Goal: Complete application form

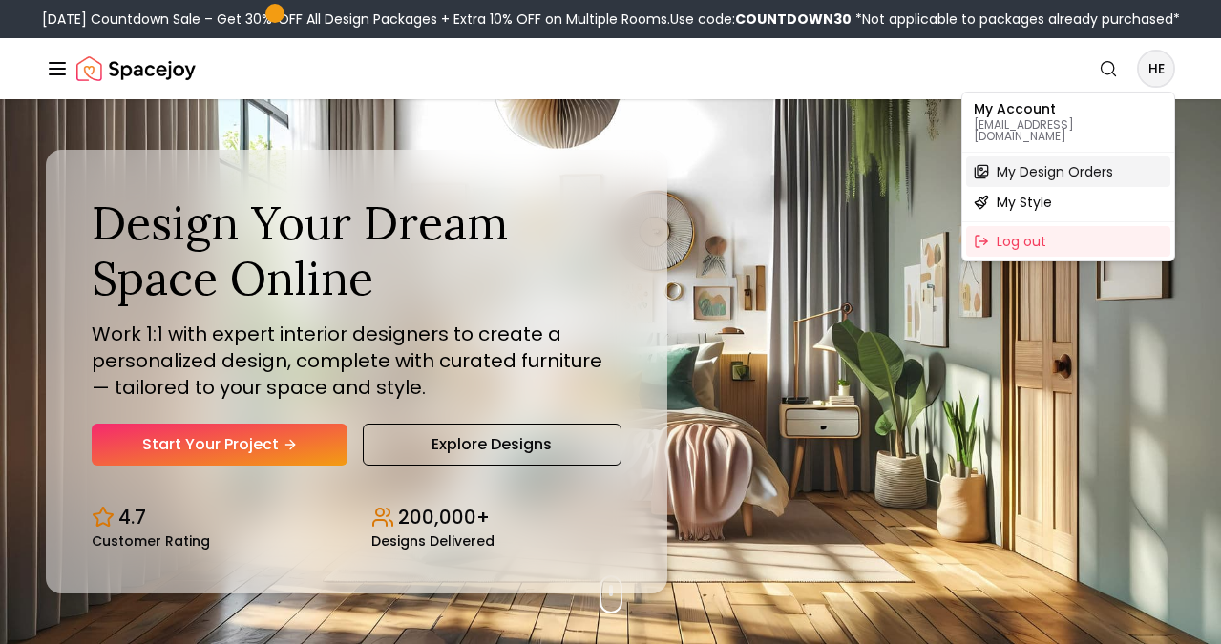
click at [1058, 162] on span "My Design Orders" at bounding box center [1054, 171] width 116 height 19
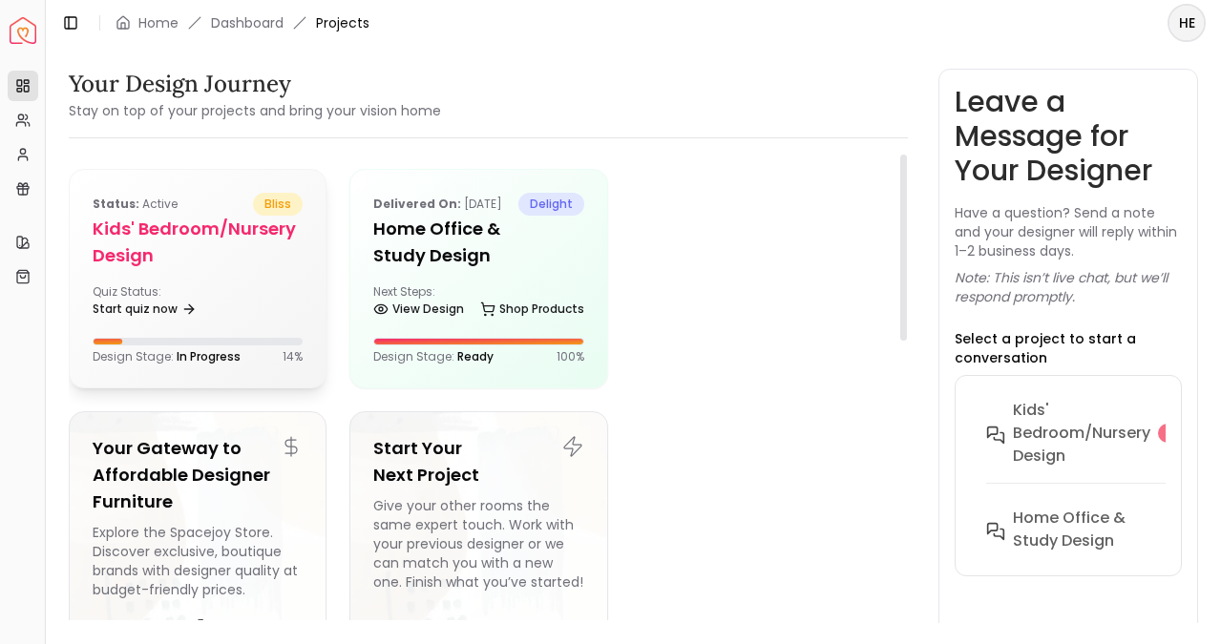
click at [210, 314] on div "Quiz Status: Start quiz now" at bounding box center [198, 303] width 210 height 38
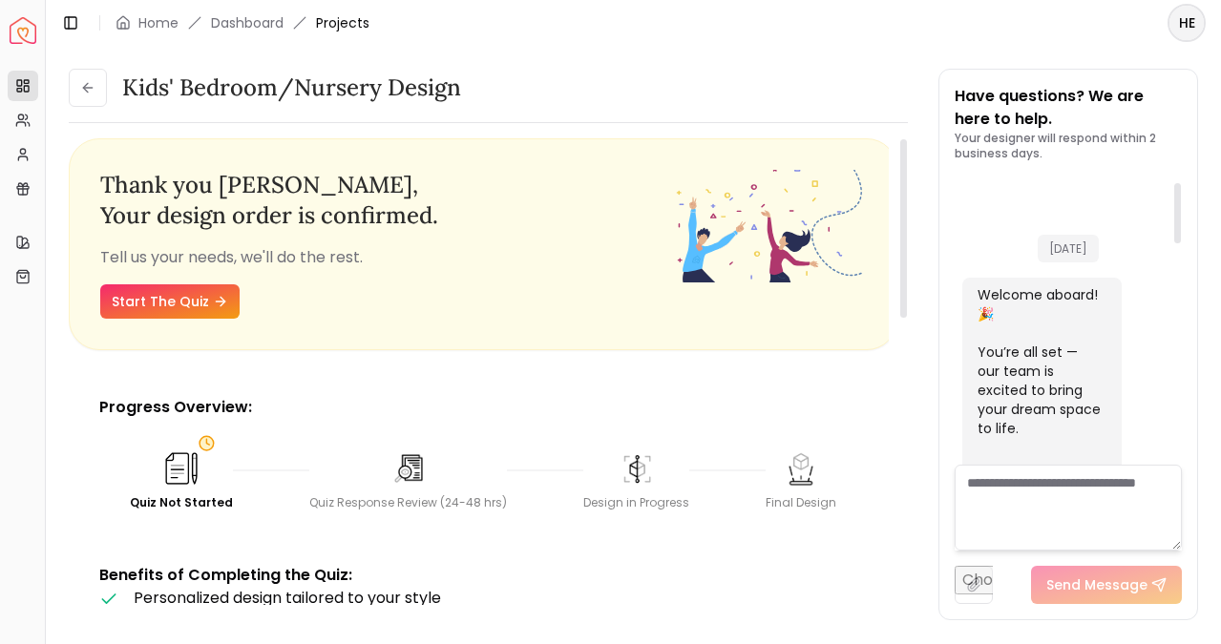
scroll to position [27, 0]
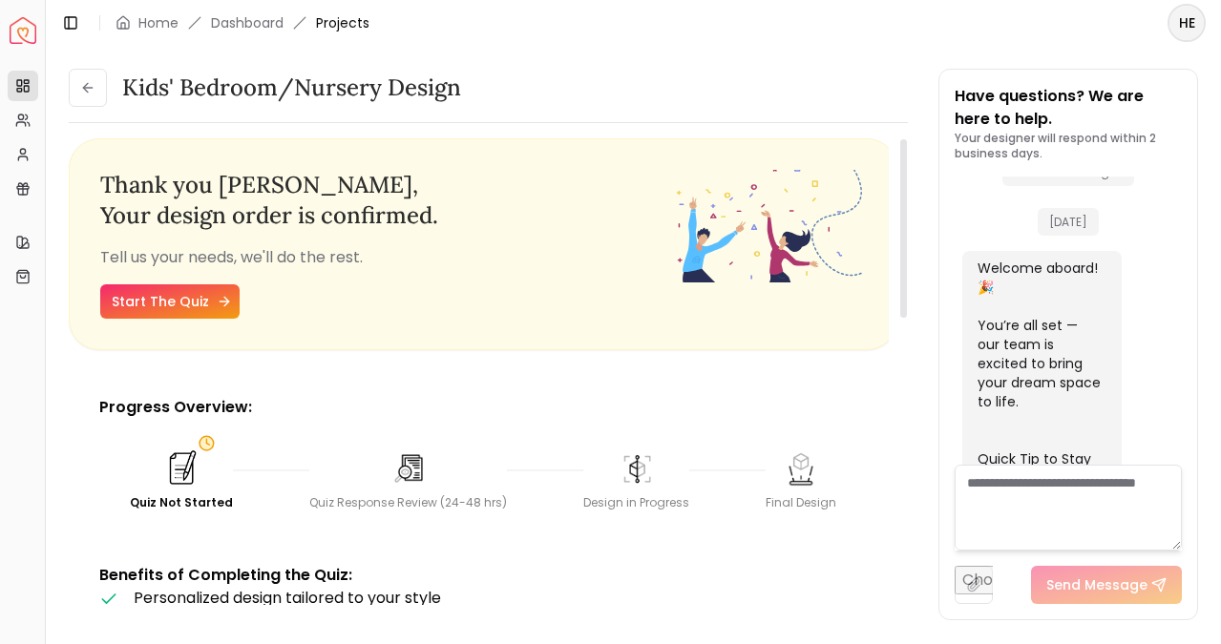
click at [201, 304] on link "Start The Quiz" at bounding box center [169, 301] width 139 height 34
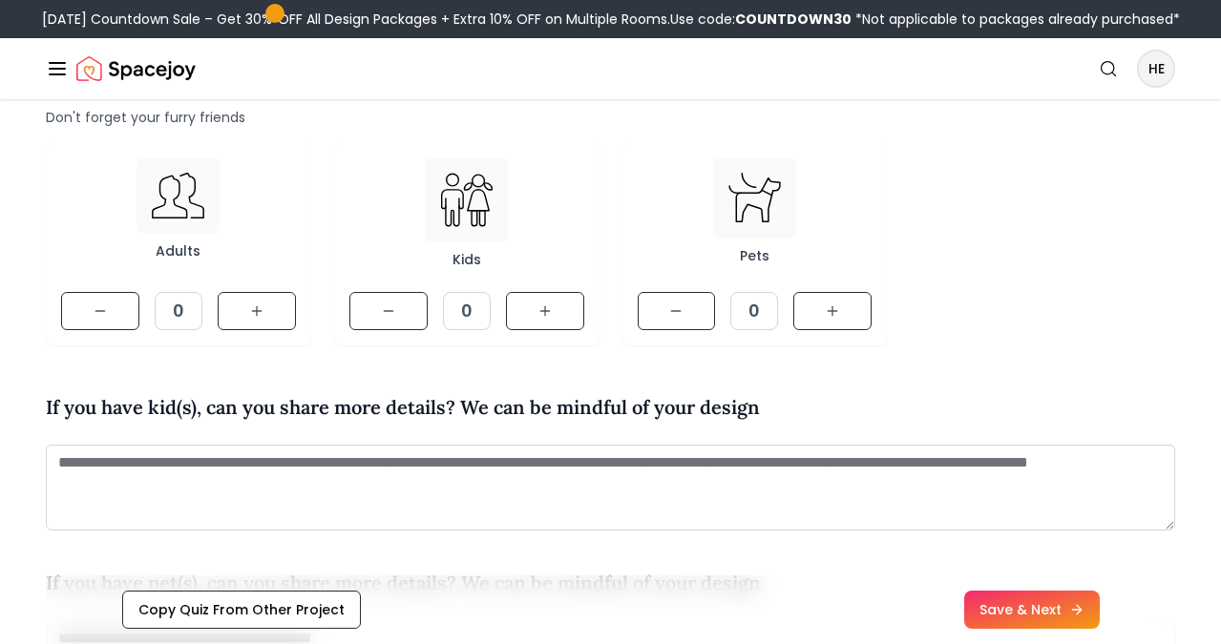
scroll to position [260, 0]
click at [250, 318] on button at bounding box center [257, 310] width 78 height 38
click at [526, 316] on button at bounding box center [545, 310] width 78 height 38
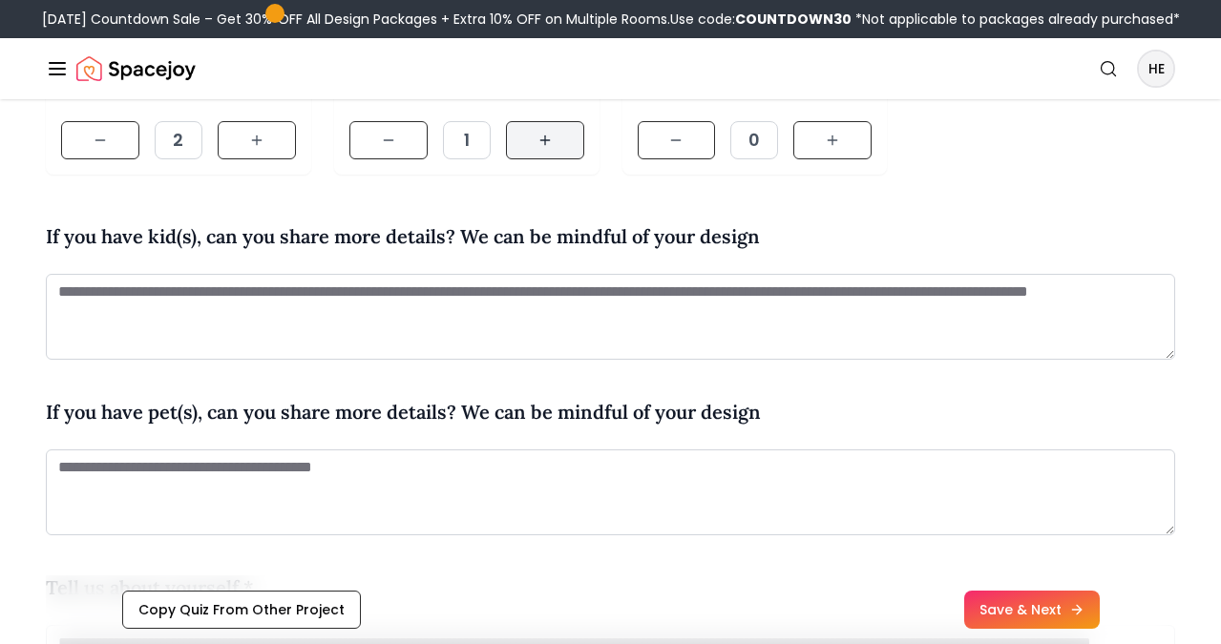
scroll to position [435, 0]
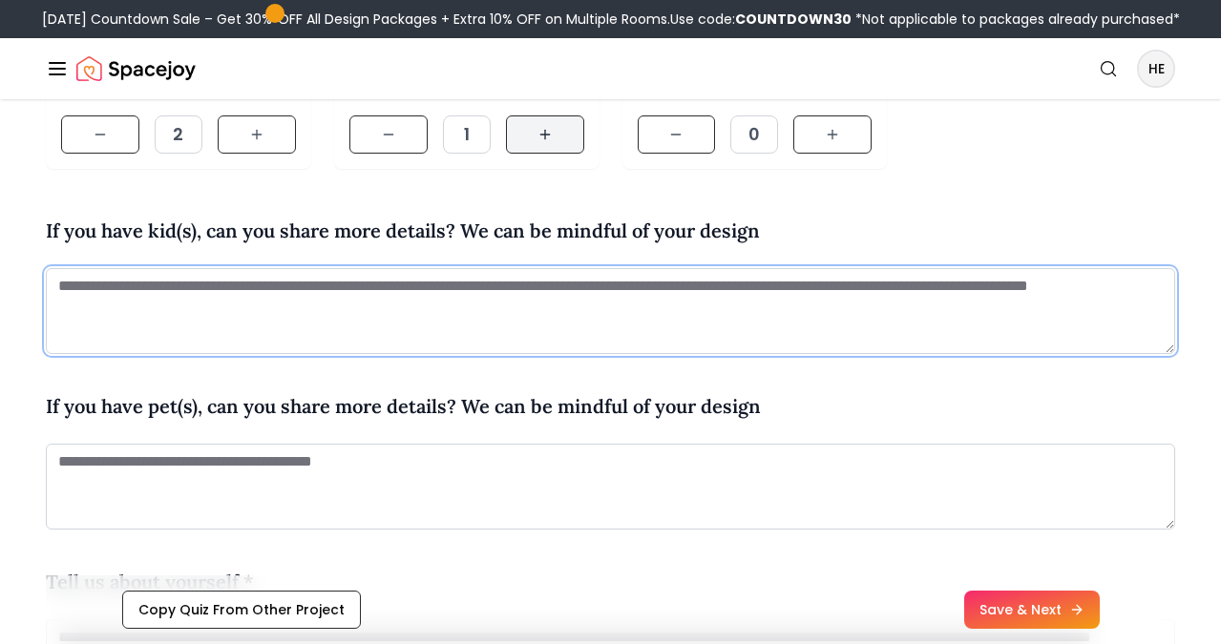
click at [526, 316] on textarea at bounding box center [610, 311] width 1129 height 86
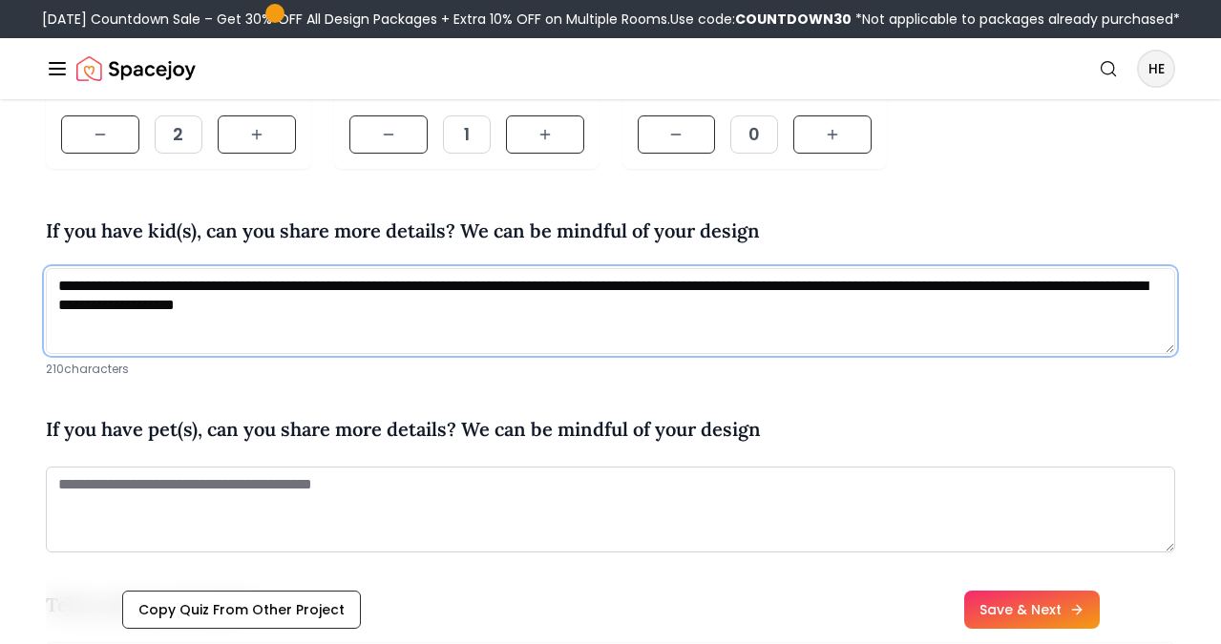
drag, startPoint x: 918, startPoint y: 291, endPoint x: 928, endPoint y: 312, distance: 23.1
click at [928, 312] on textarea "**********" at bounding box center [610, 311] width 1129 height 86
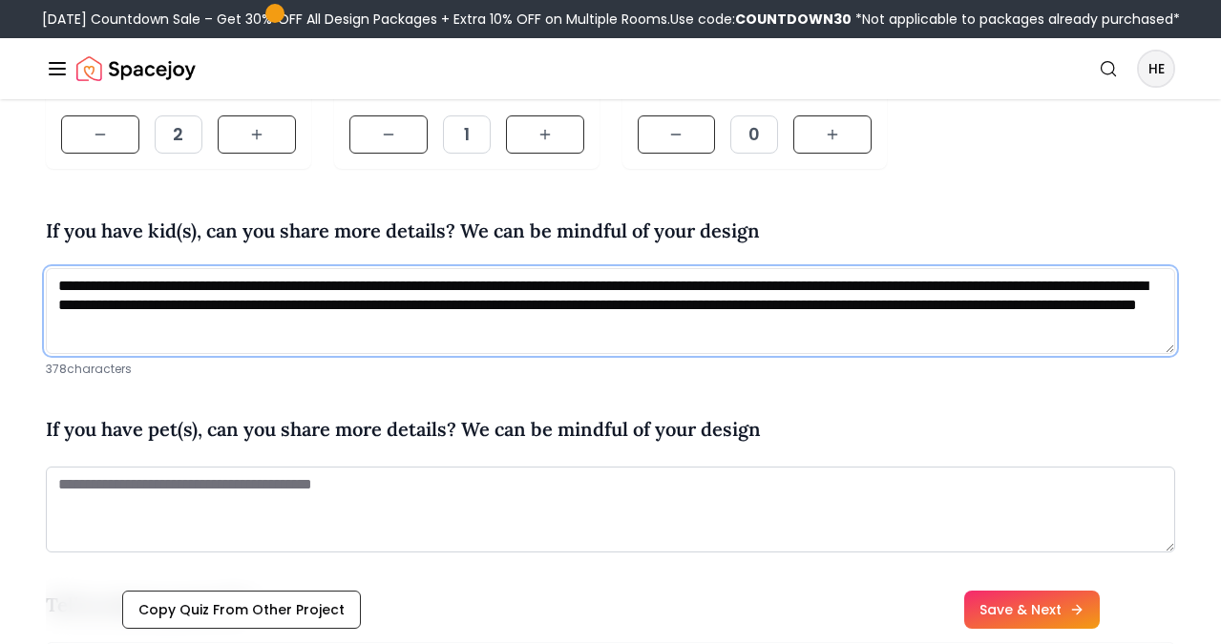
type textarea "**********"
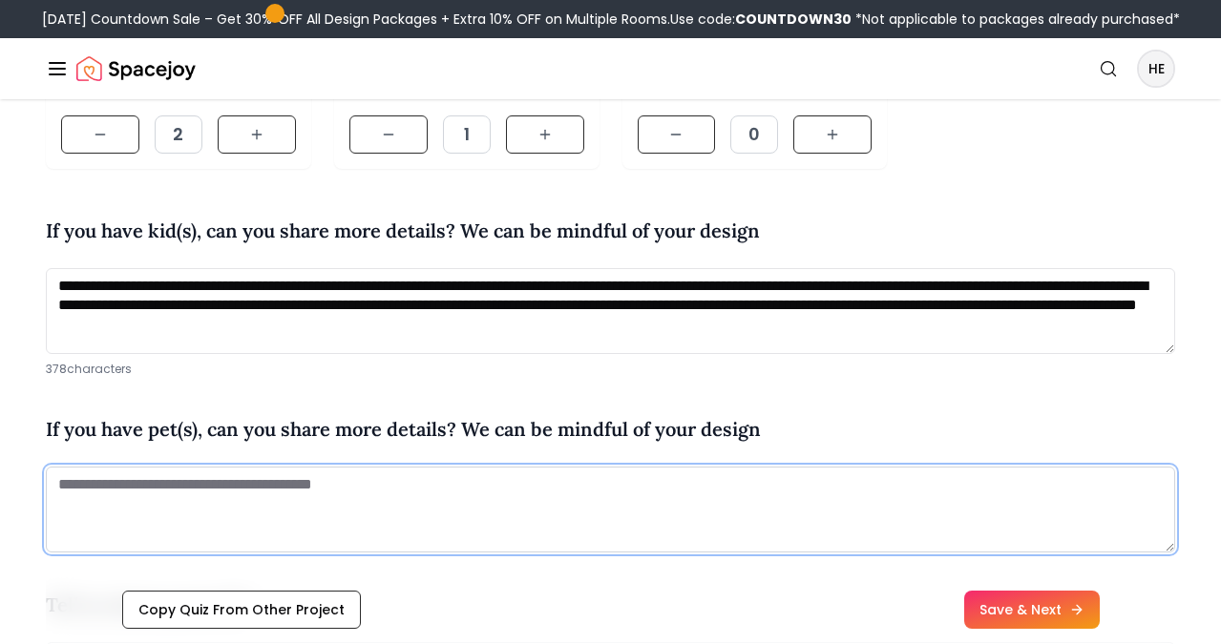
click at [655, 522] on textarea at bounding box center [610, 510] width 1129 height 86
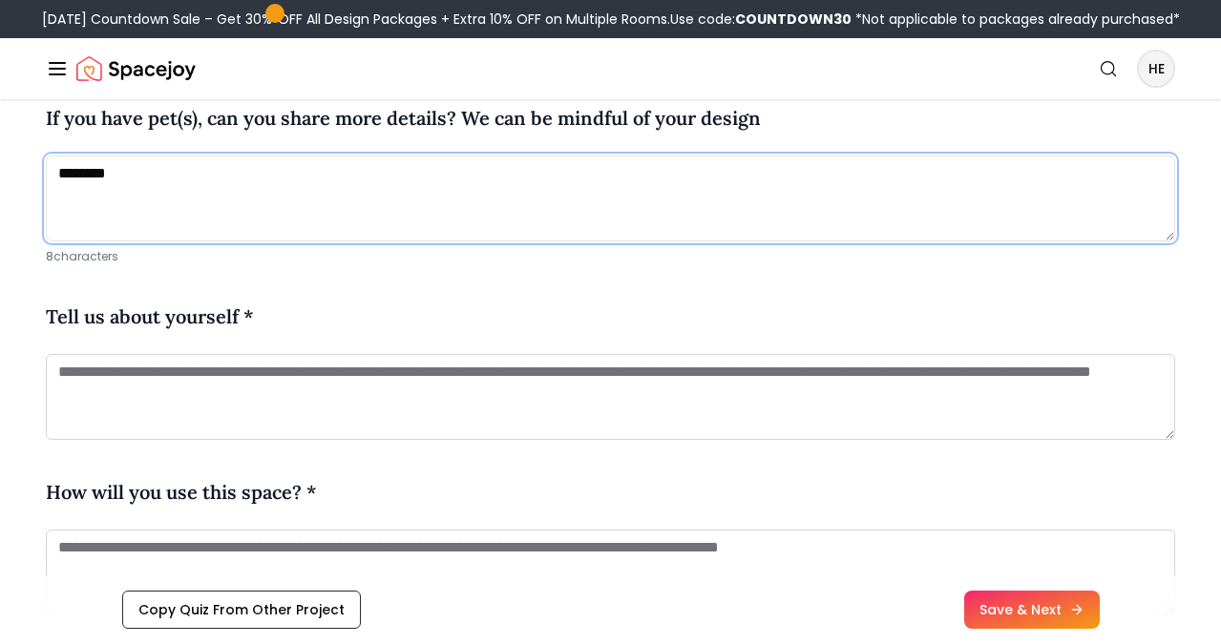
scroll to position [790, 0]
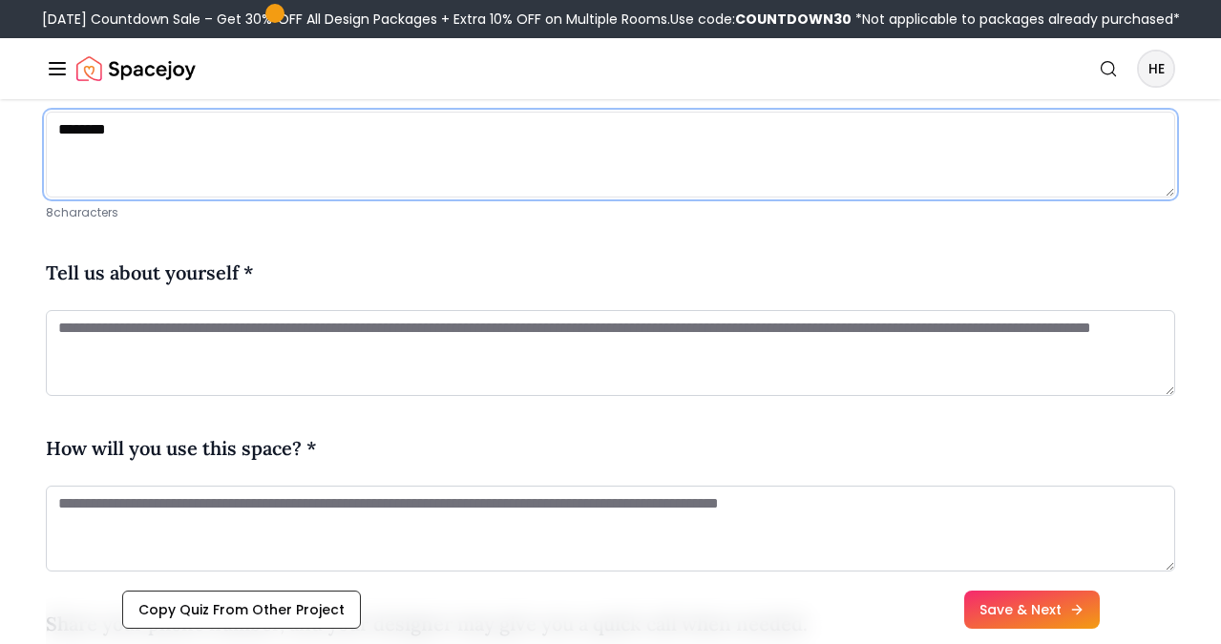
type textarea "********"
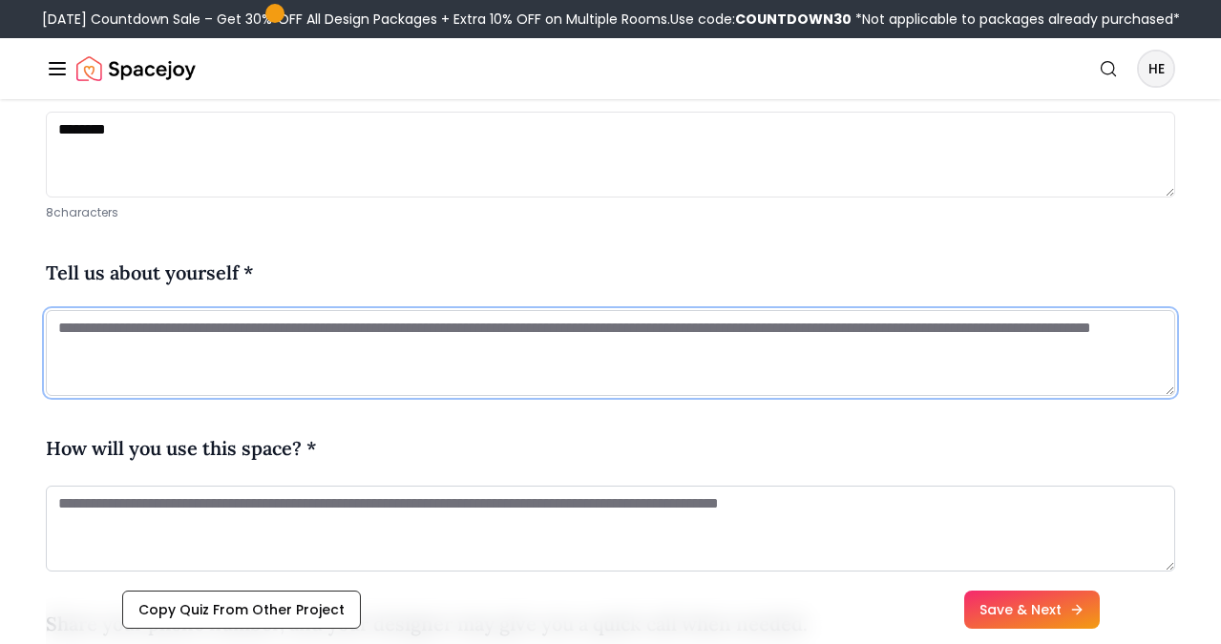
click at [555, 357] on textarea at bounding box center [610, 353] width 1129 height 86
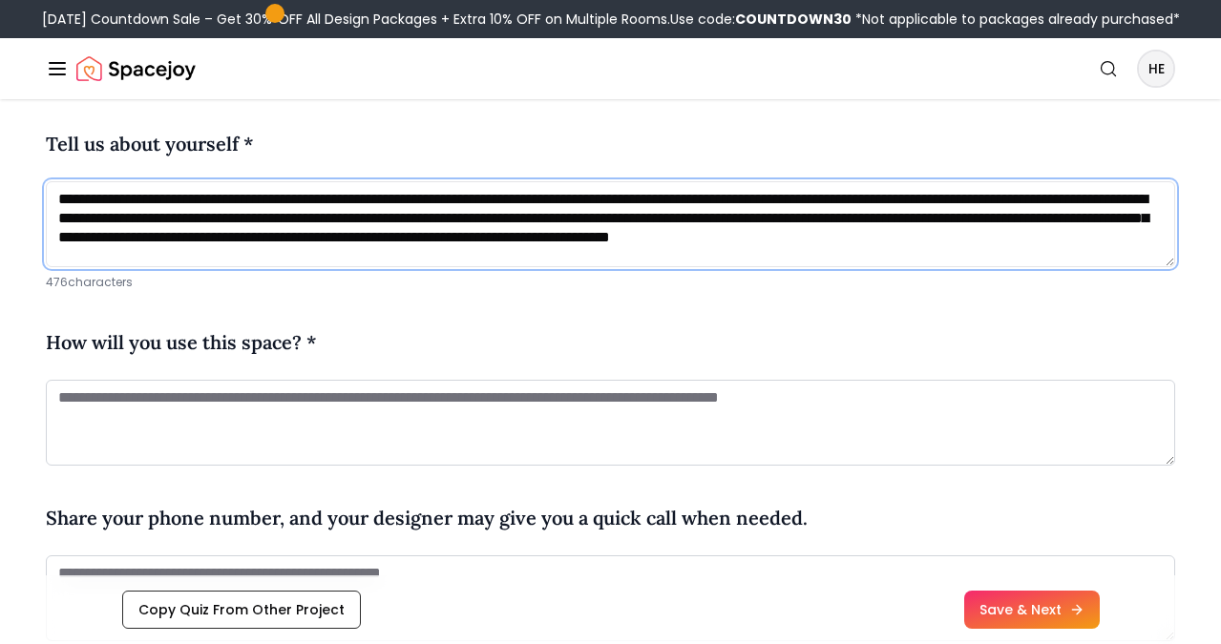
scroll to position [934, 0]
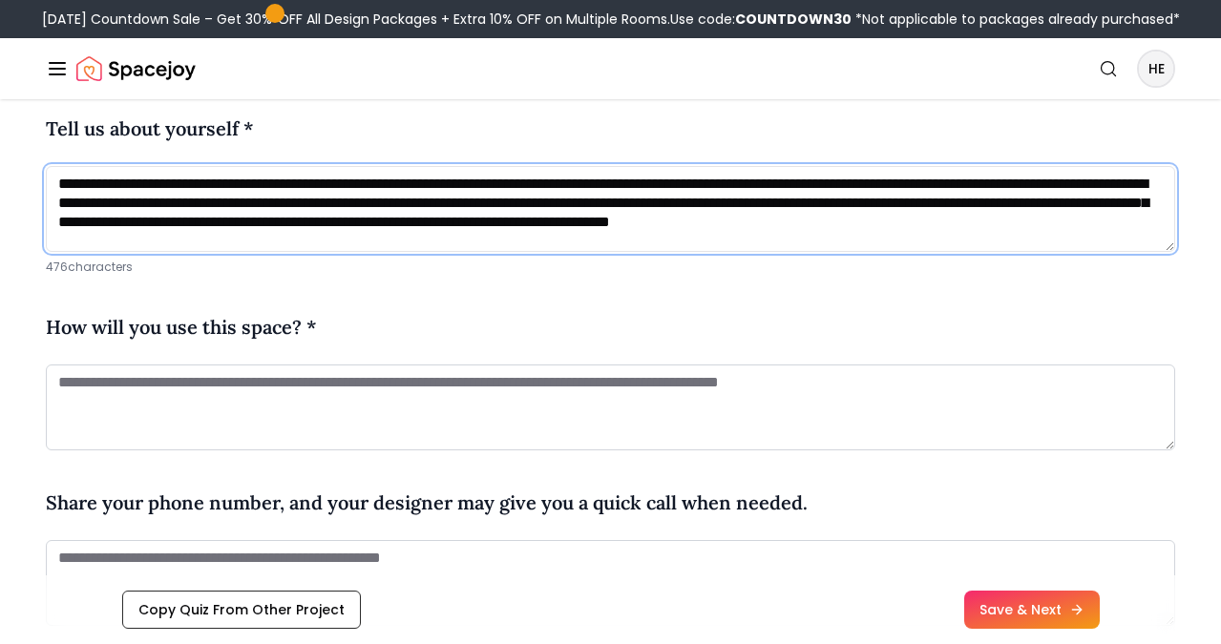
type textarea "**********"
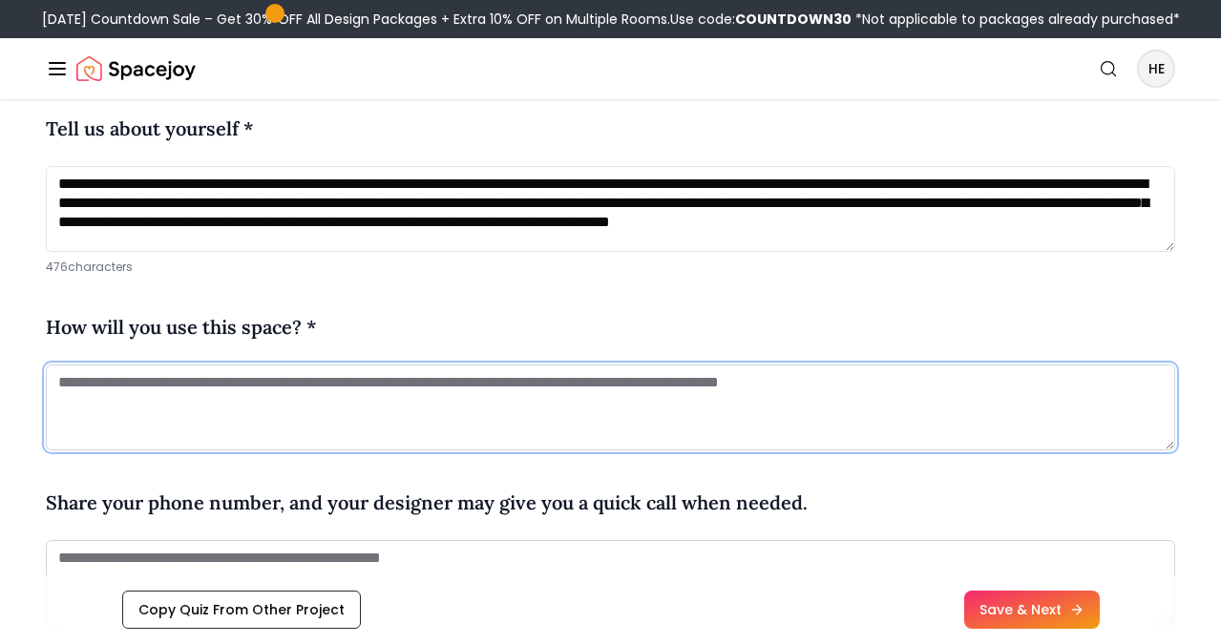
click at [577, 417] on textarea at bounding box center [610, 408] width 1129 height 86
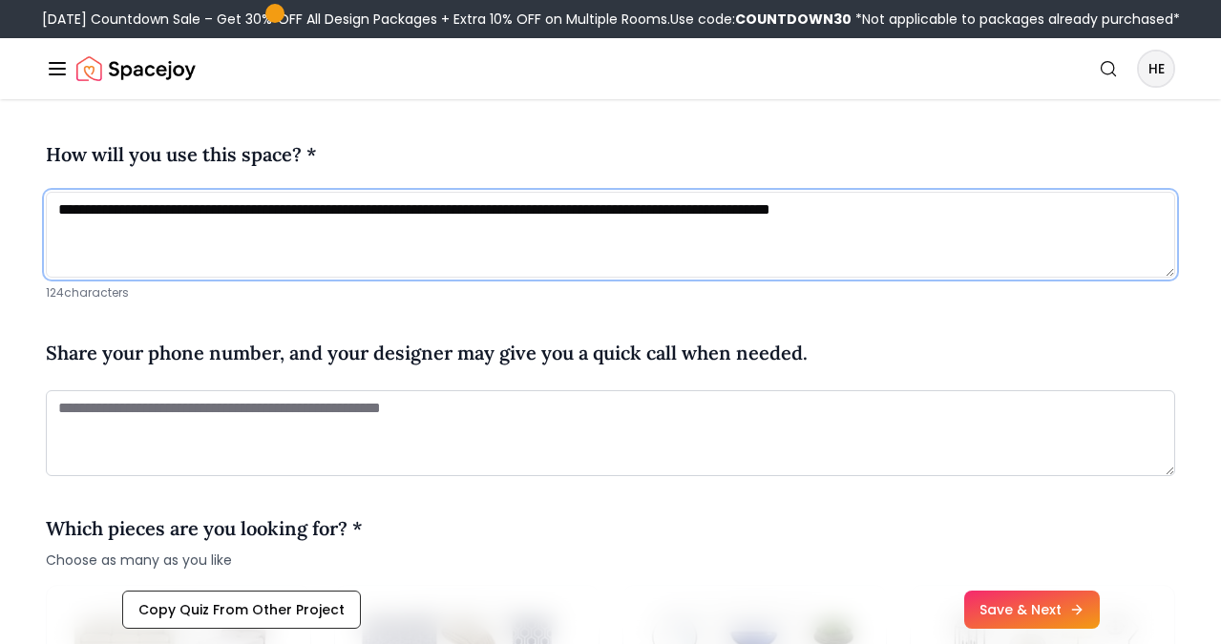
scroll to position [1108, 0]
type textarea "**********"
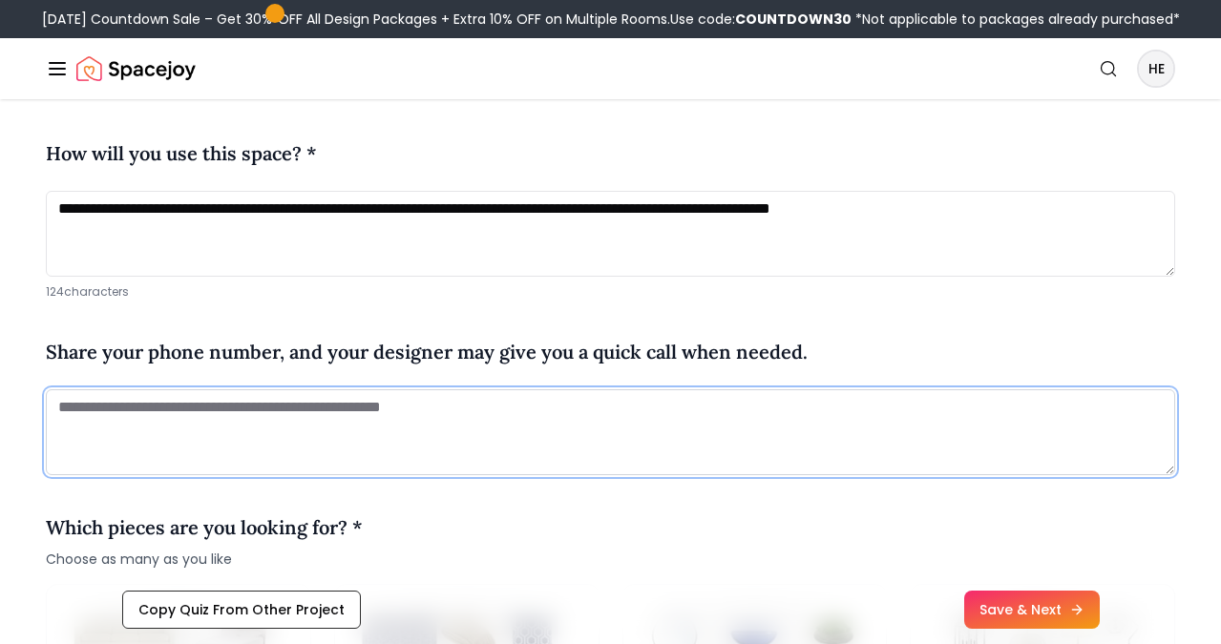
click at [601, 416] on textarea at bounding box center [610, 432] width 1129 height 86
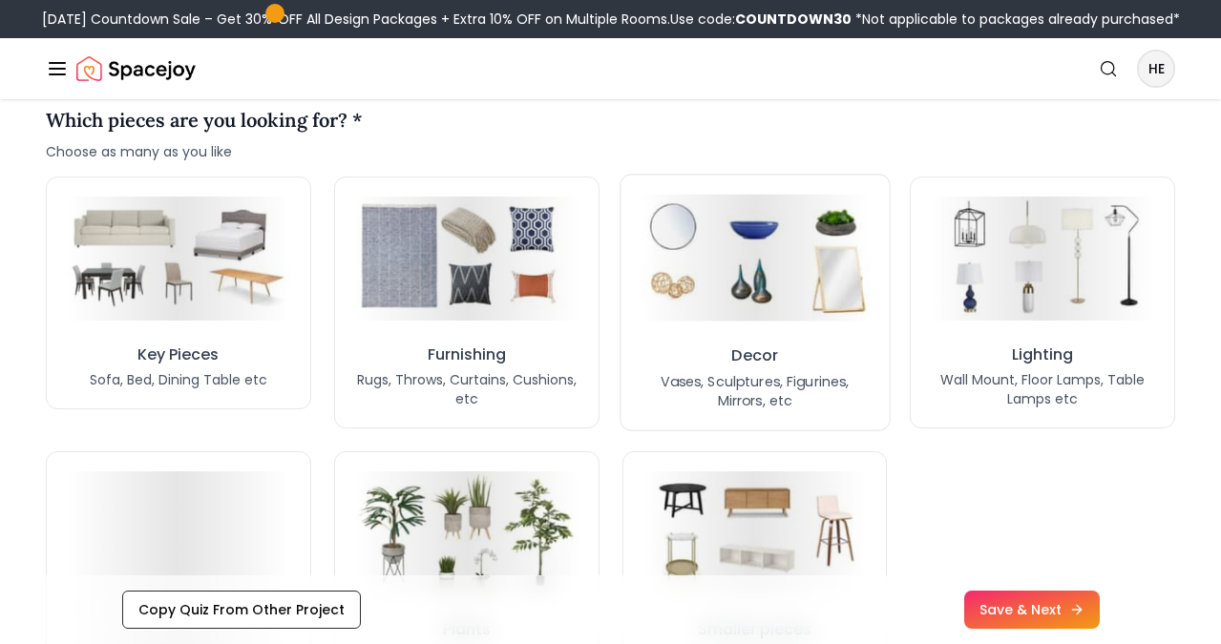
scroll to position [1540, 0]
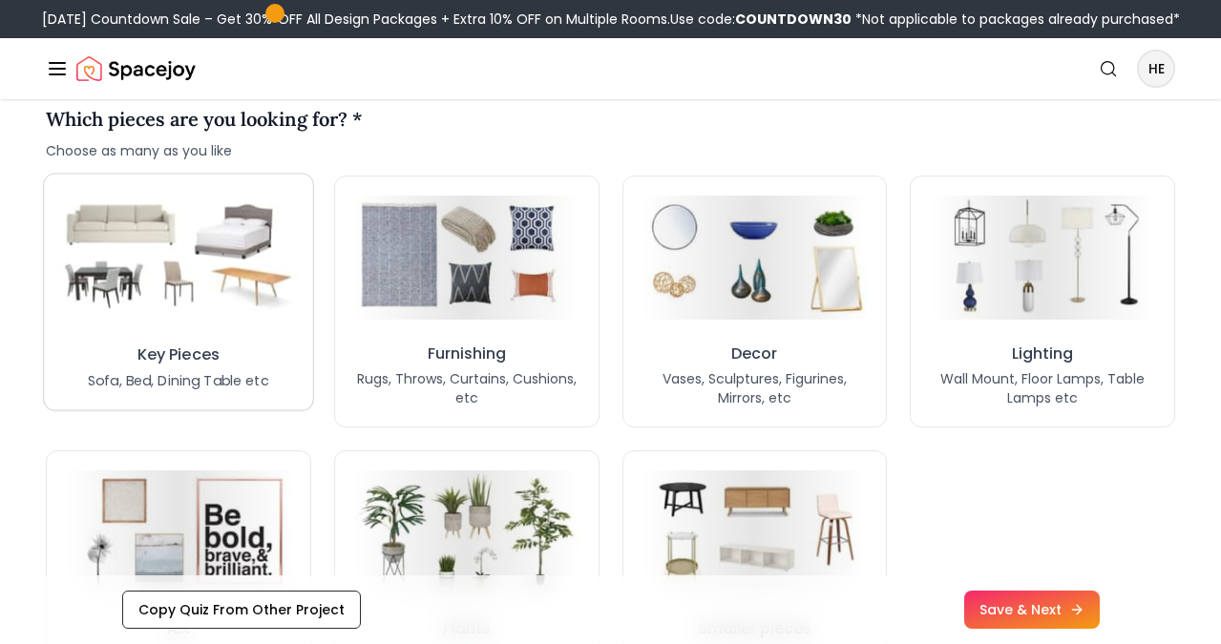
type textarea "**********"
click at [229, 285] on img at bounding box center [178, 257] width 241 height 133
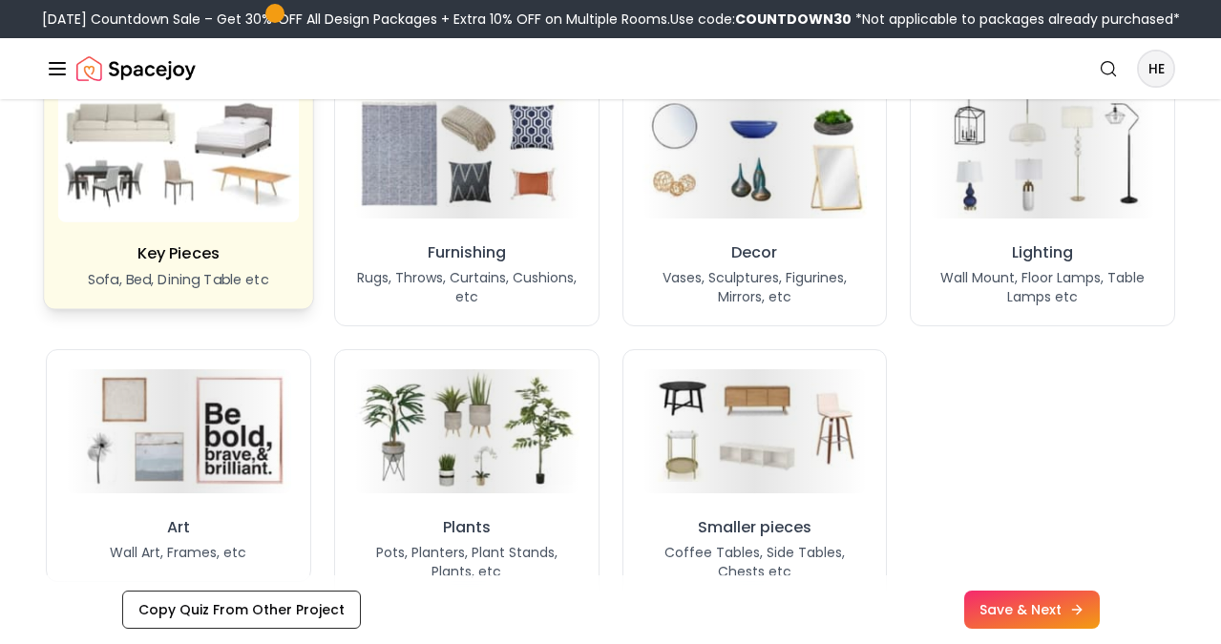
scroll to position [1640, 0]
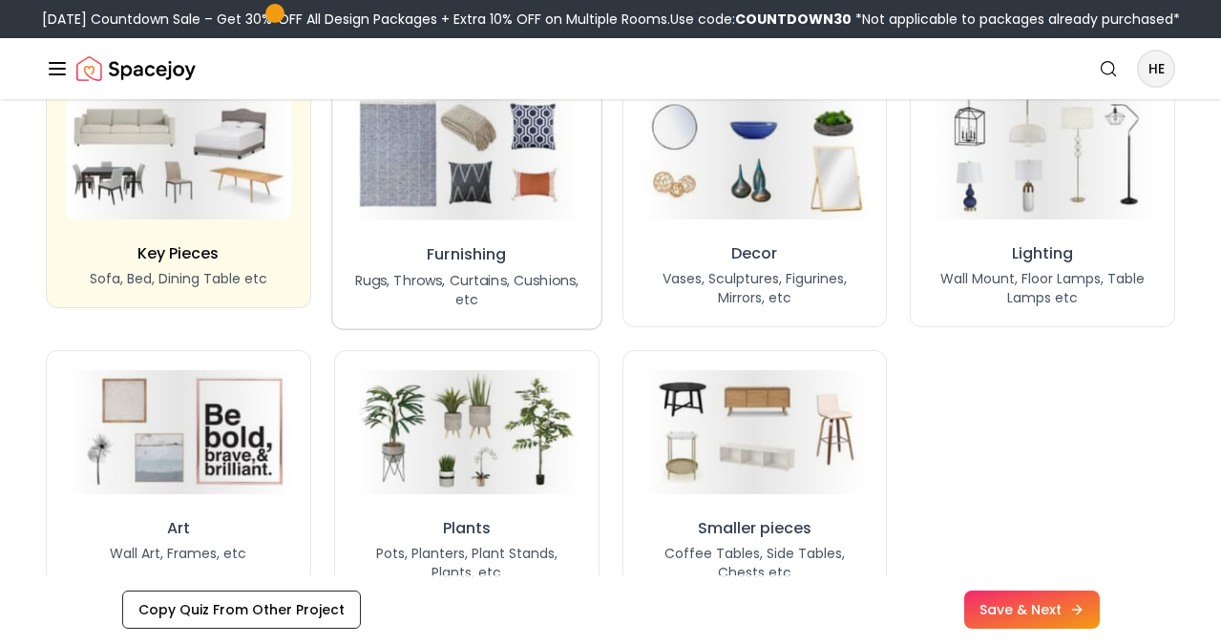
click at [392, 279] on p "Rugs, Throws, Curtains, Cushions, etc" at bounding box center [465, 289] width 229 height 39
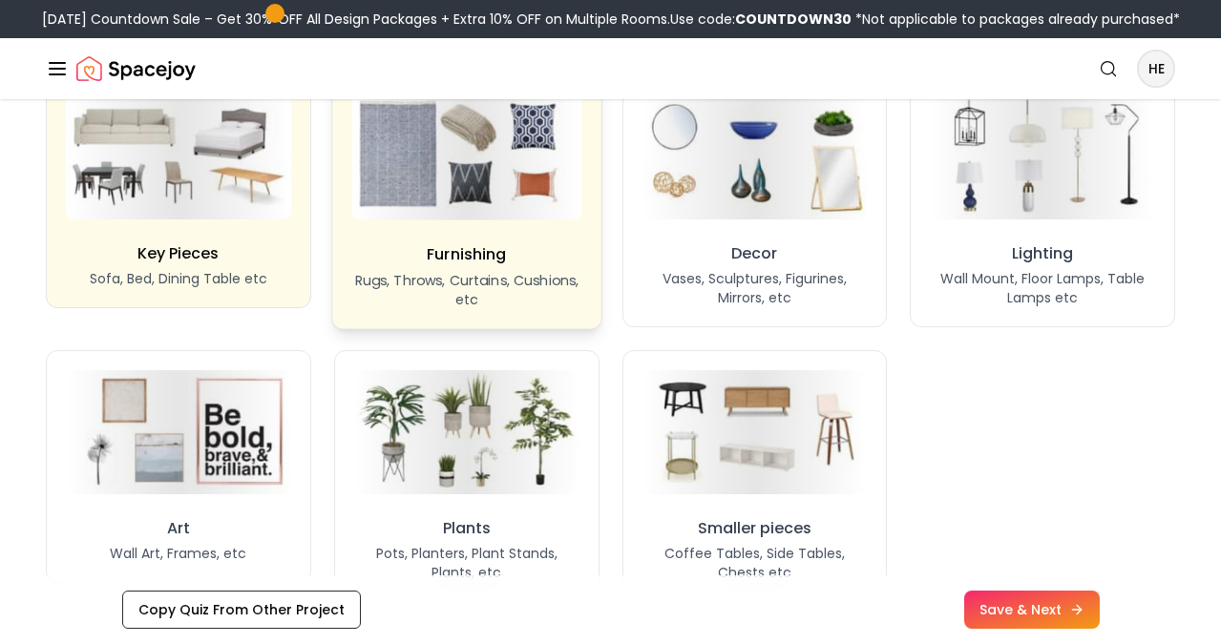
click at [392, 279] on p "Rugs, Throws, Curtains, Cushions, etc" at bounding box center [465, 289] width 229 height 39
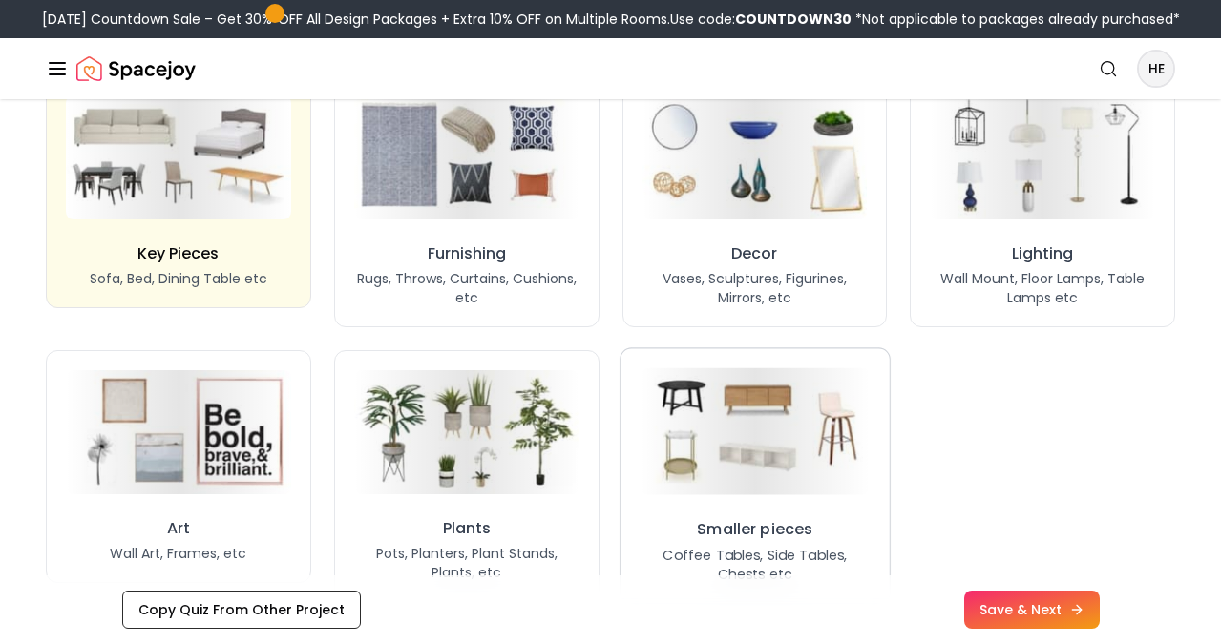
click at [628, 462] on button "Smaller pieces Coffee Tables, Side Tables, Chests etc" at bounding box center [754, 475] width 270 height 257
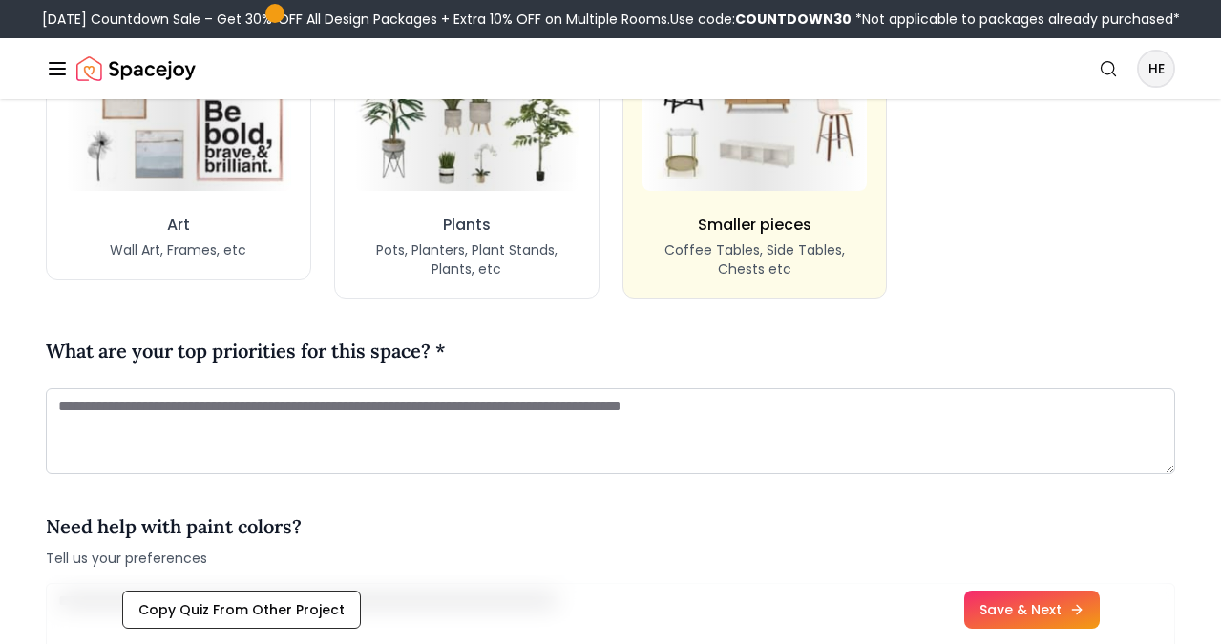
scroll to position [1949, 0]
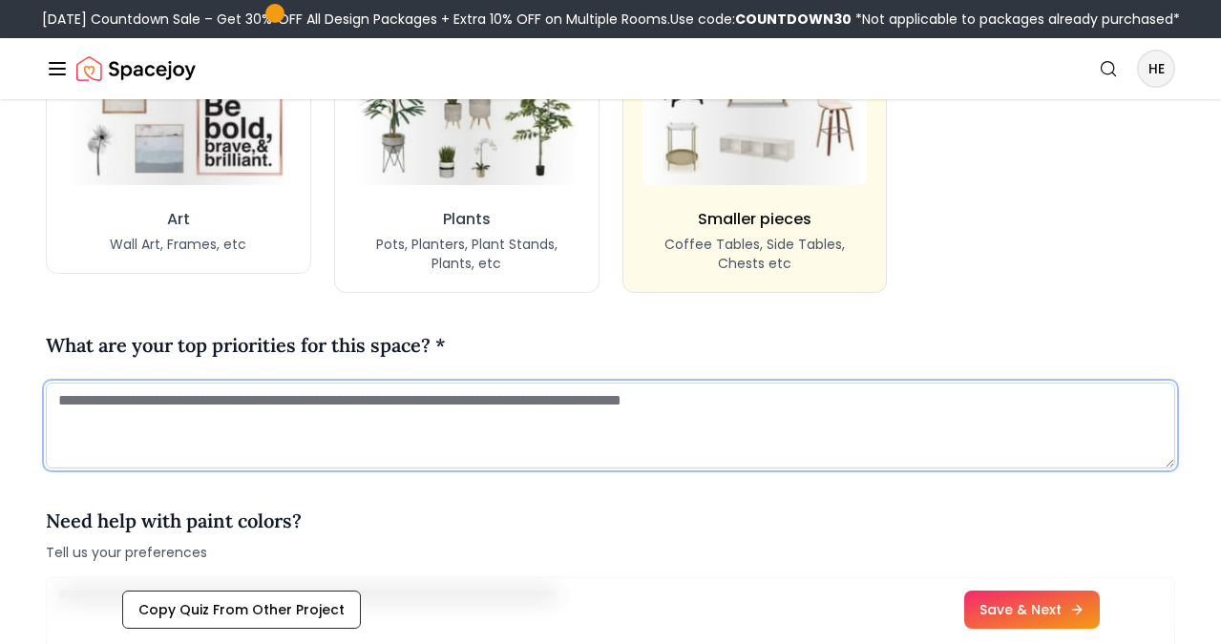
click at [713, 407] on textarea at bounding box center [610, 426] width 1129 height 86
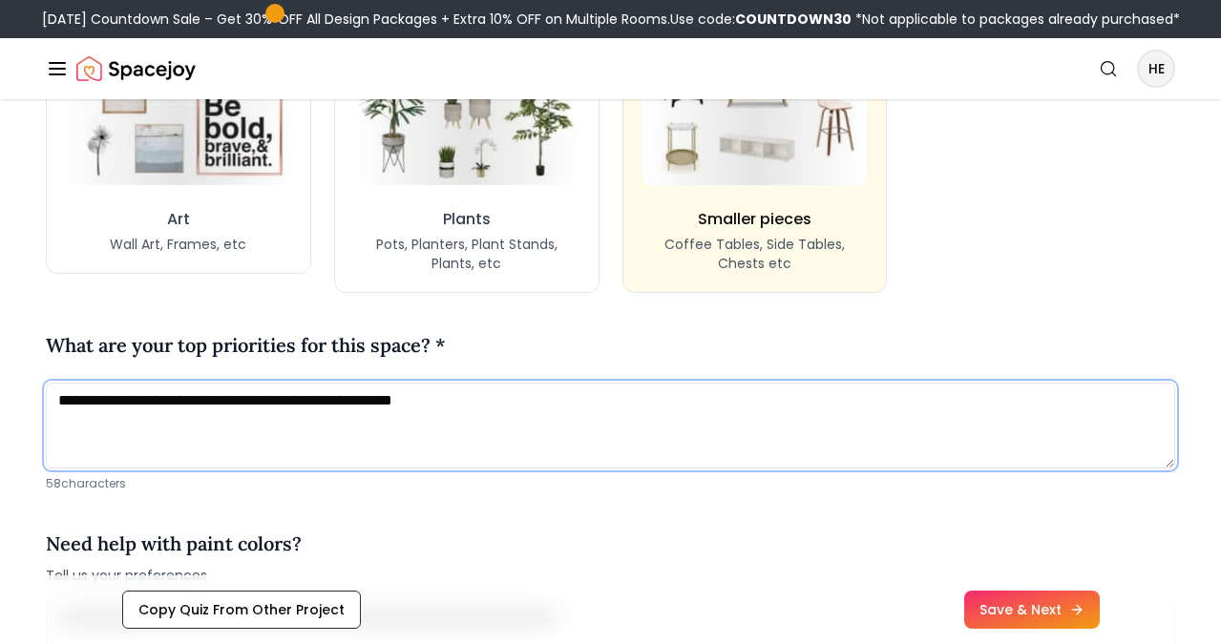
drag, startPoint x: 240, startPoint y: 400, endPoint x: 199, endPoint y: 399, distance: 40.1
click at [199, 399] on textarea "**********" at bounding box center [610, 426] width 1129 height 86
click at [484, 402] on textarea "**********" at bounding box center [610, 426] width 1129 height 86
click at [758, 406] on textarea "**********" at bounding box center [610, 426] width 1129 height 86
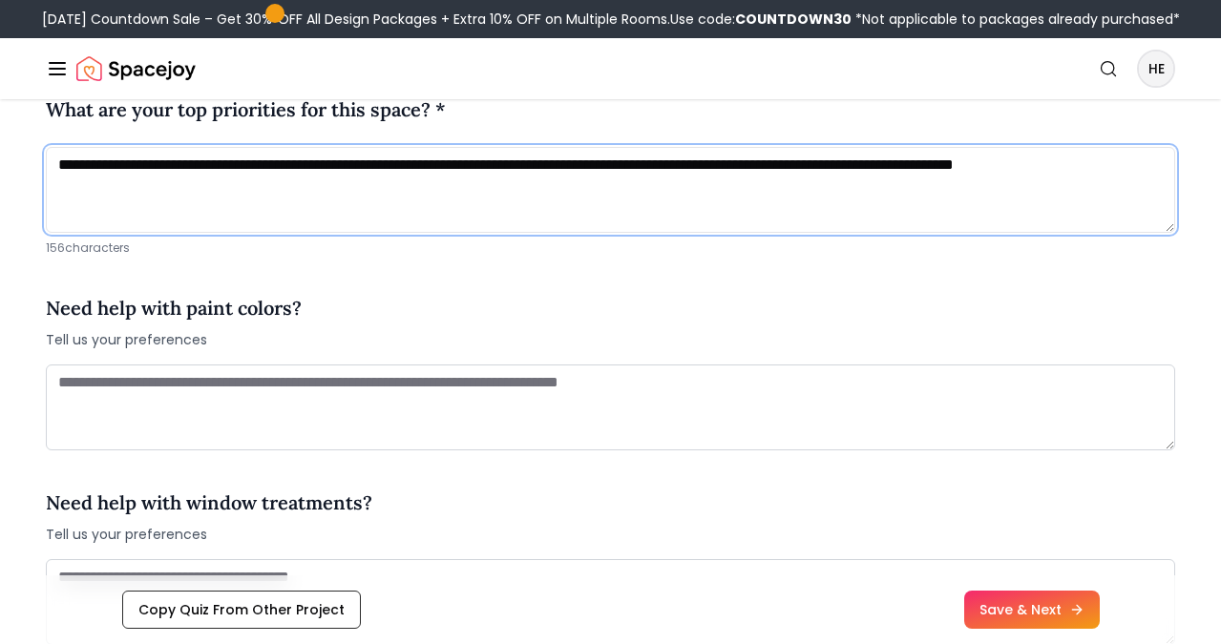
scroll to position [2201, 0]
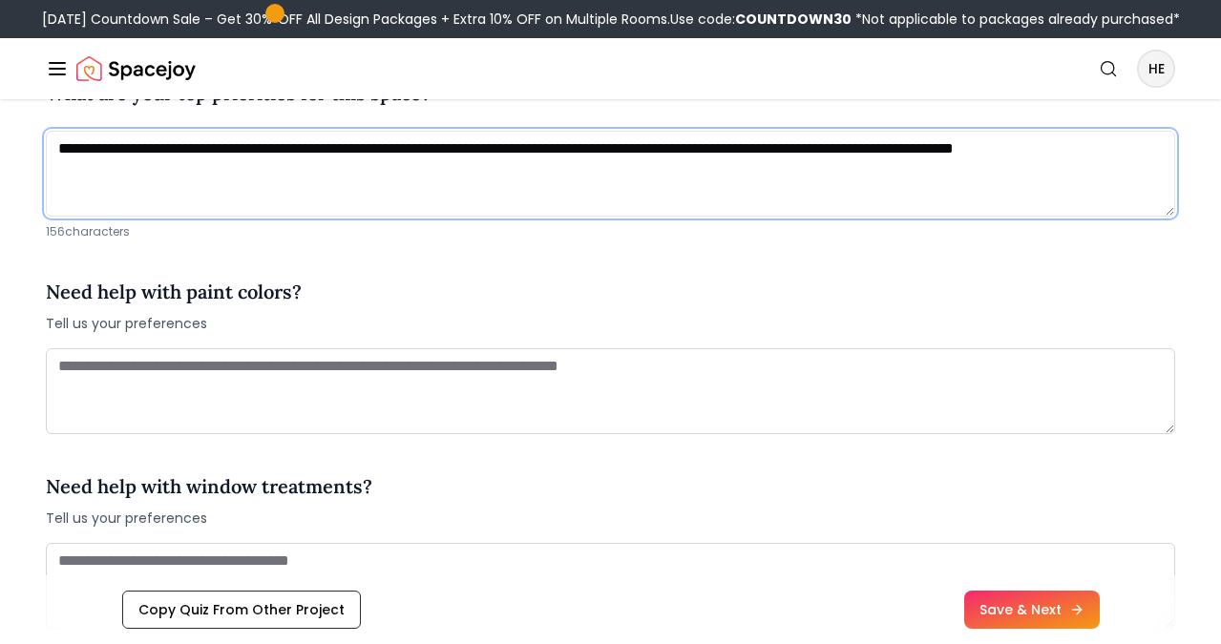
type textarea "**********"
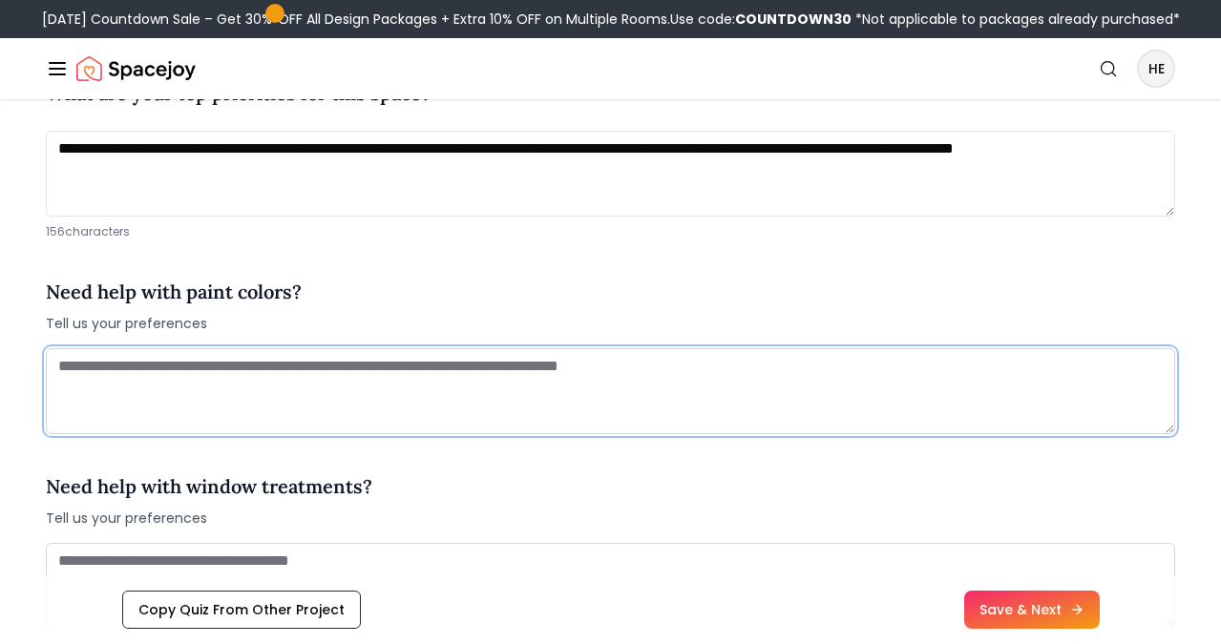
click at [533, 392] on textarea at bounding box center [610, 391] width 1129 height 86
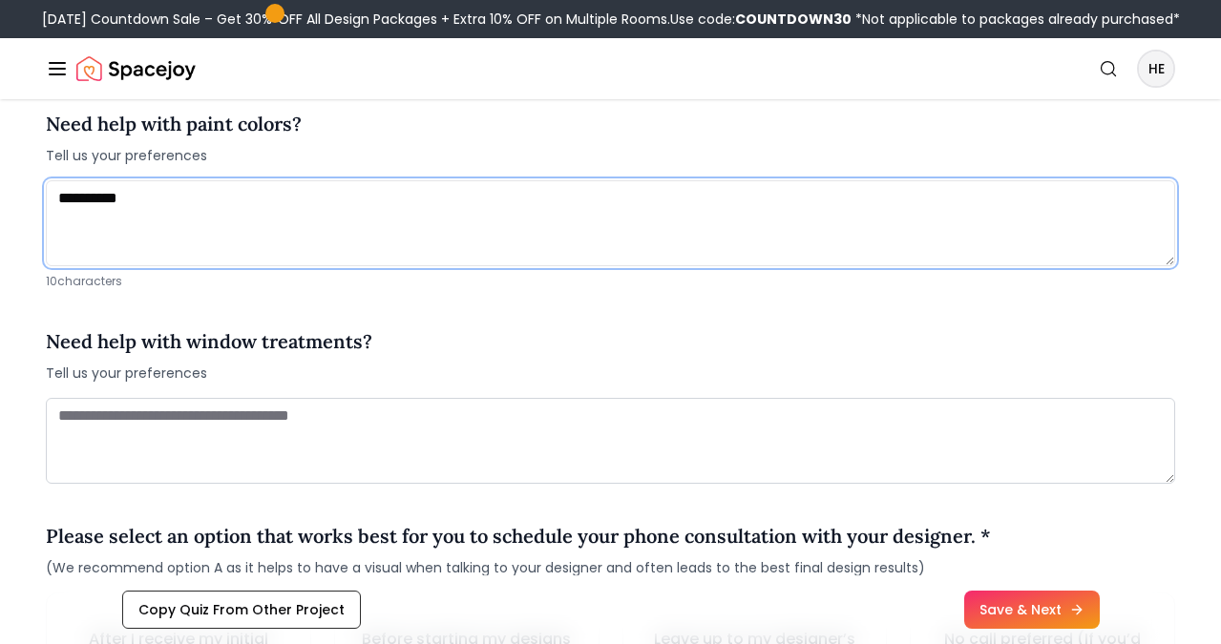
scroll to position [2372, 0]
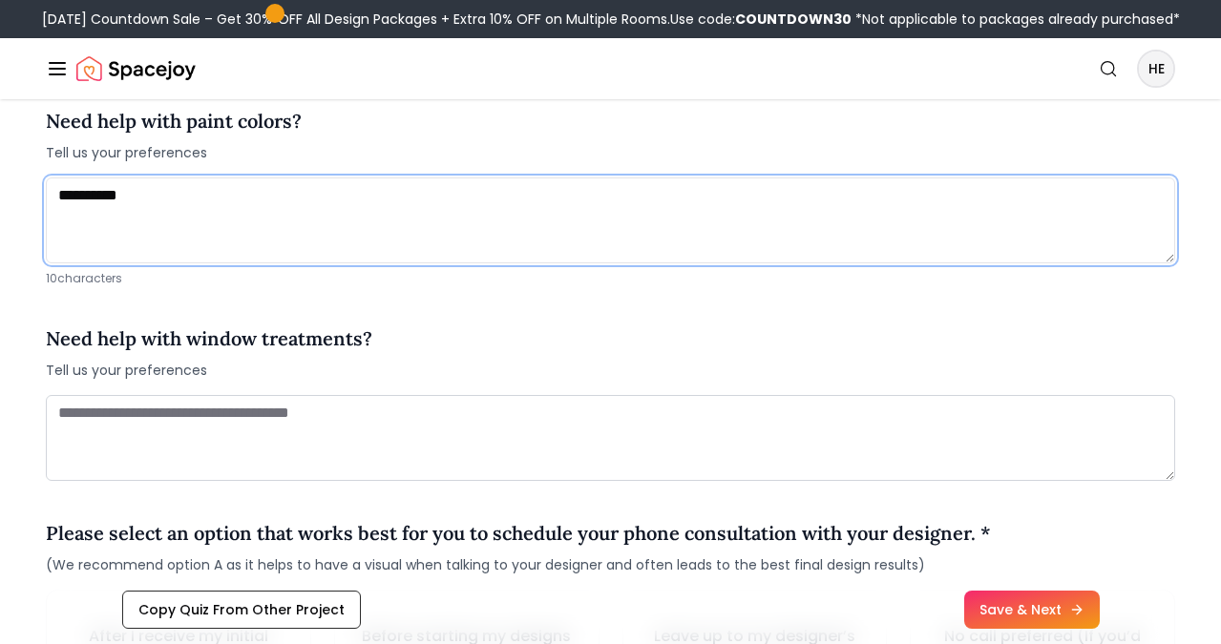
type textarea "**********"
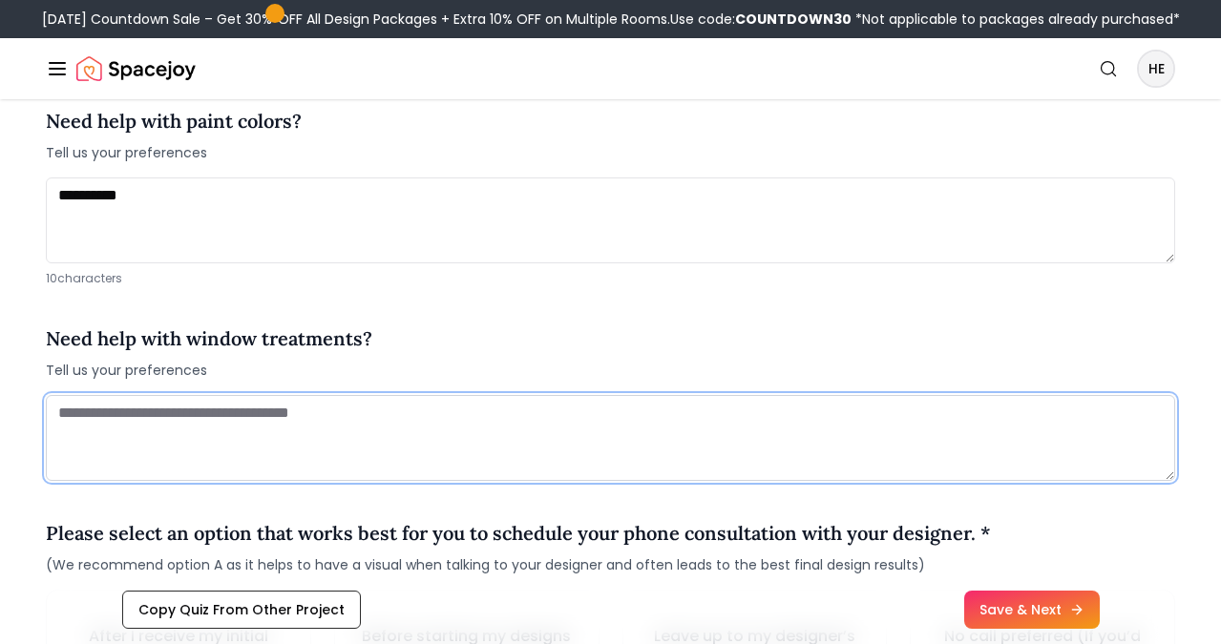
click at [357, 424] on textarea at bounding box center [610, 438] width 1129 height 86
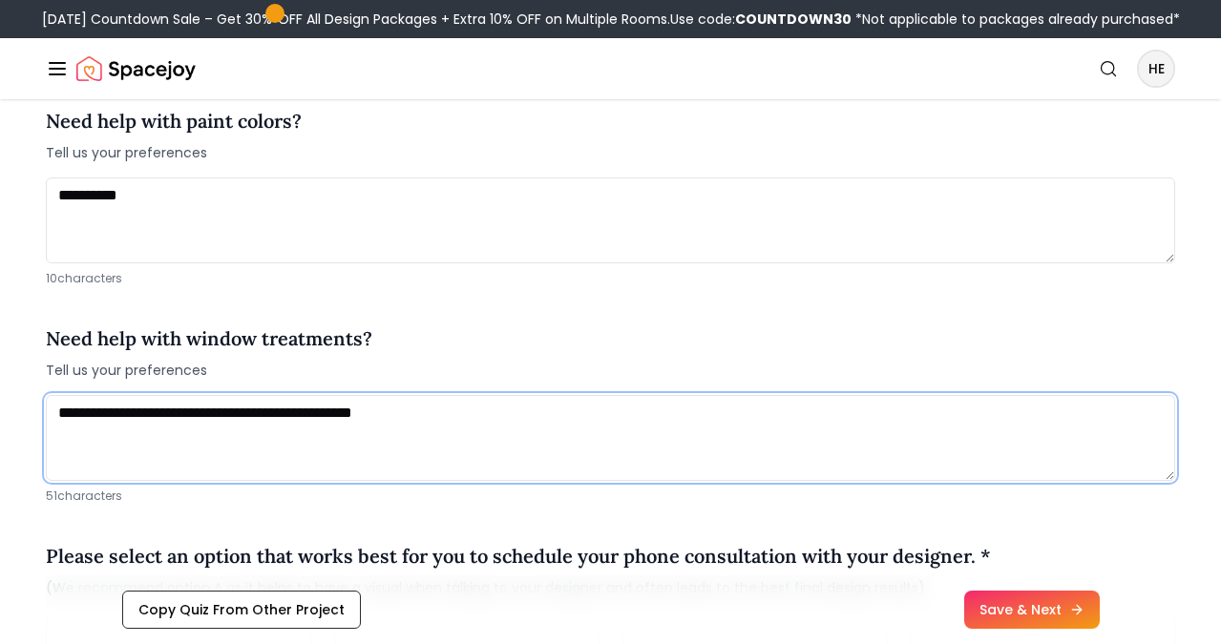
click at [311, 416] on textarea "**********" at bounding box center [610, 438] width 1129 height 86
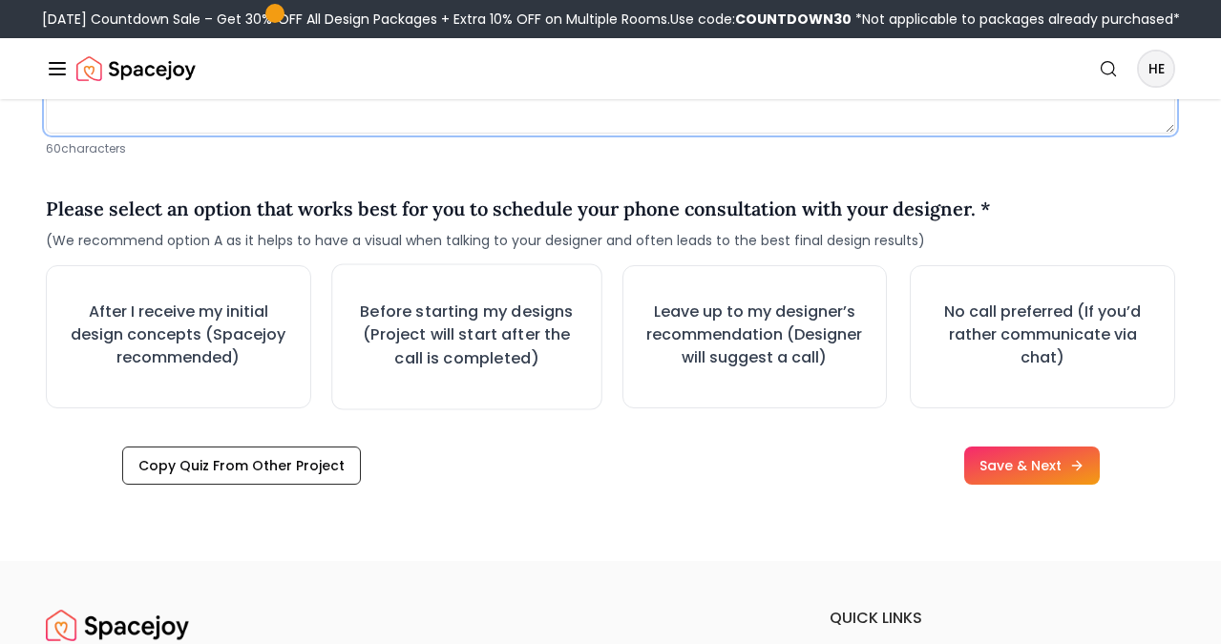
scroll to position [2722, 0]
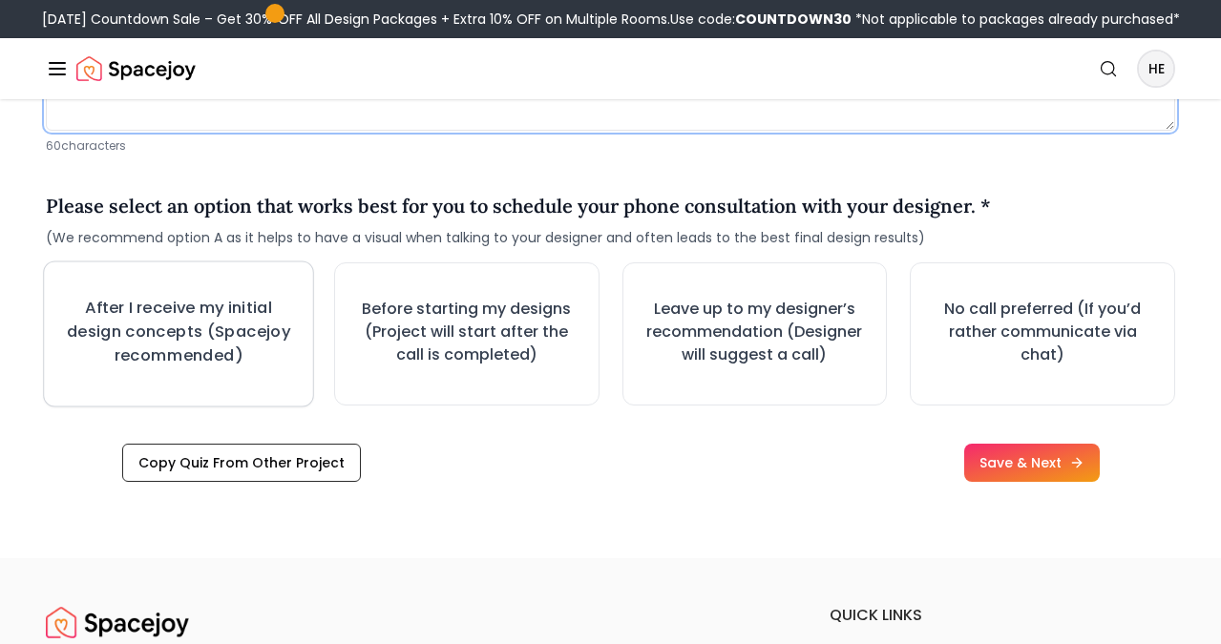
type textarea "**********"
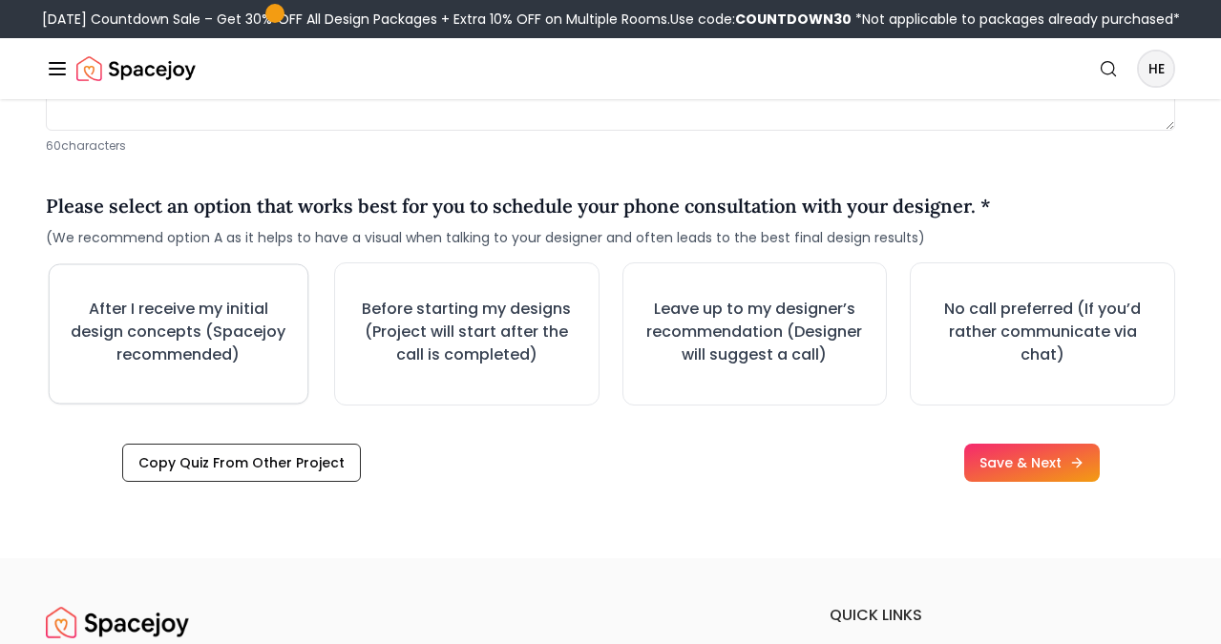
click at [212, 331] on h3 "After I receive my initial design concepts (Spacejoy recommended)" at bounding box center [178, 332] width 225 height 69
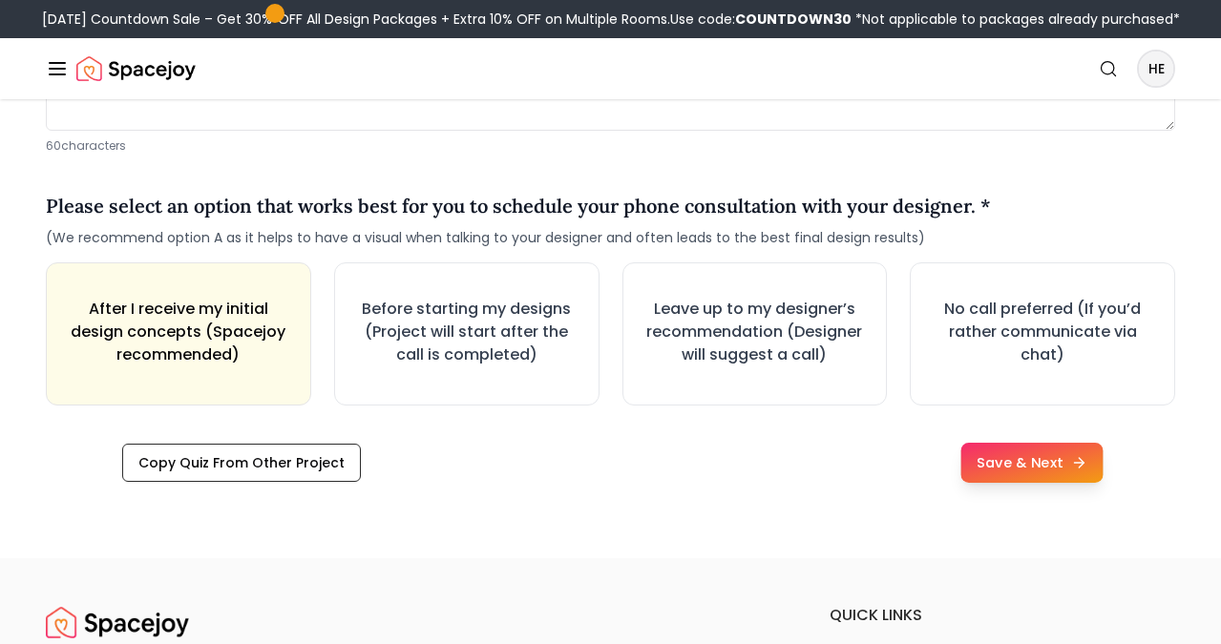
click at [1013, 469] on button "Save & Next" at bounding box center [1031, 463] width 142 height 40
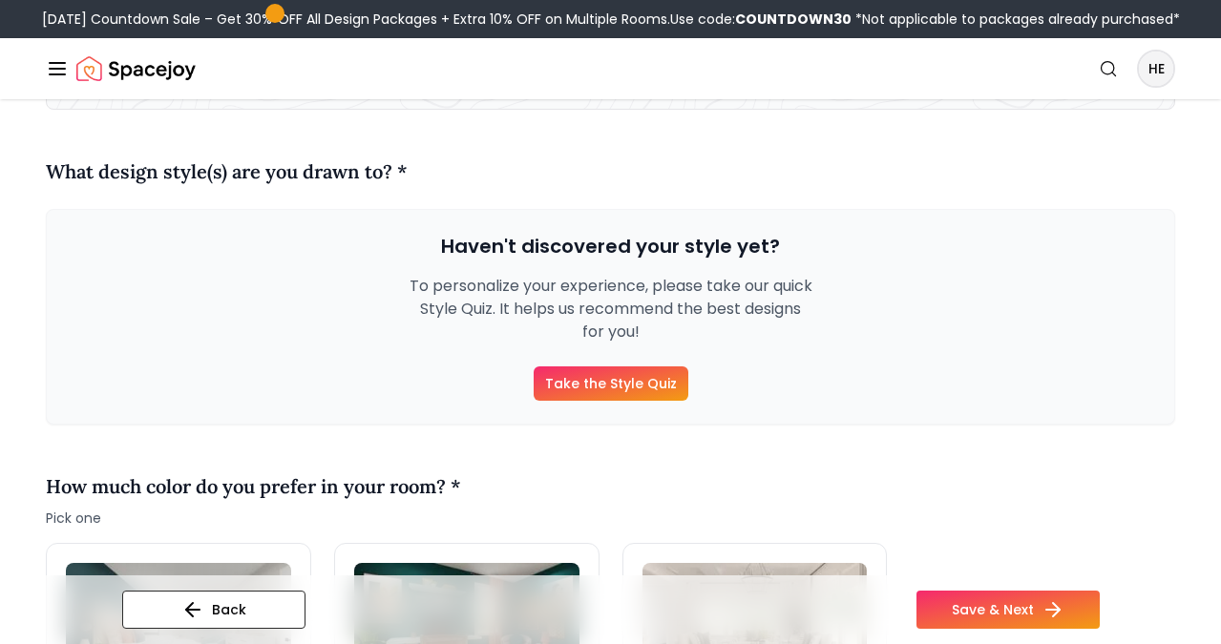
scroll to position [186, 0]
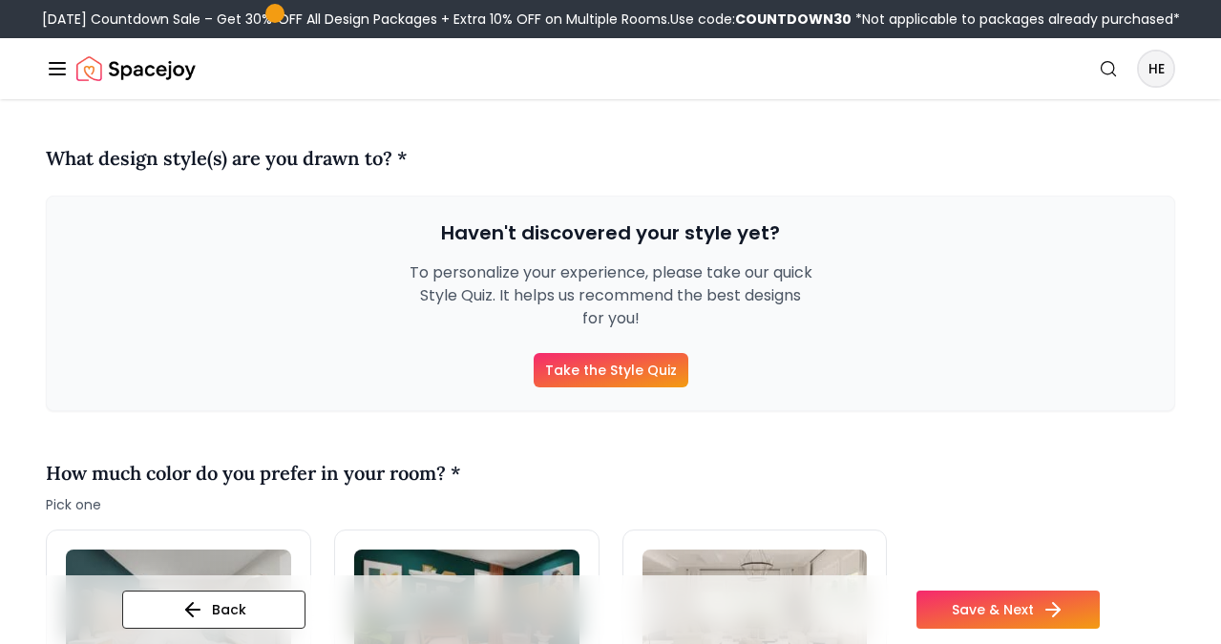
click at [615, 369] on link "Take the Style Quiz" at bounding box center [611, 370] width 155 height 34
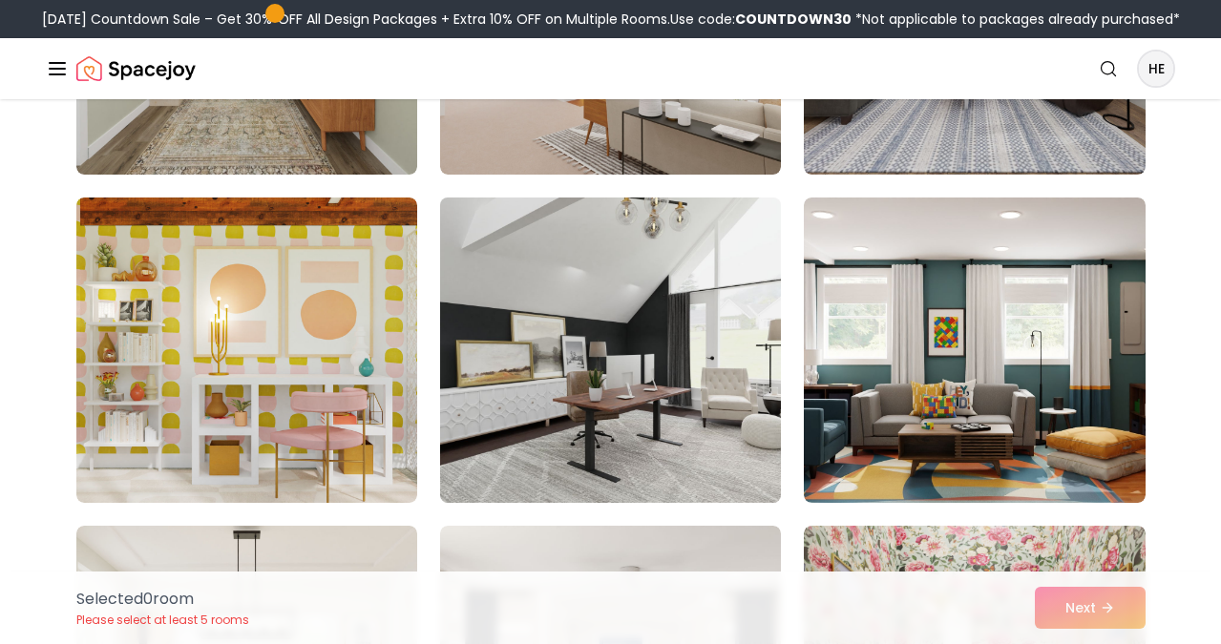
scroll to position [723, 0]
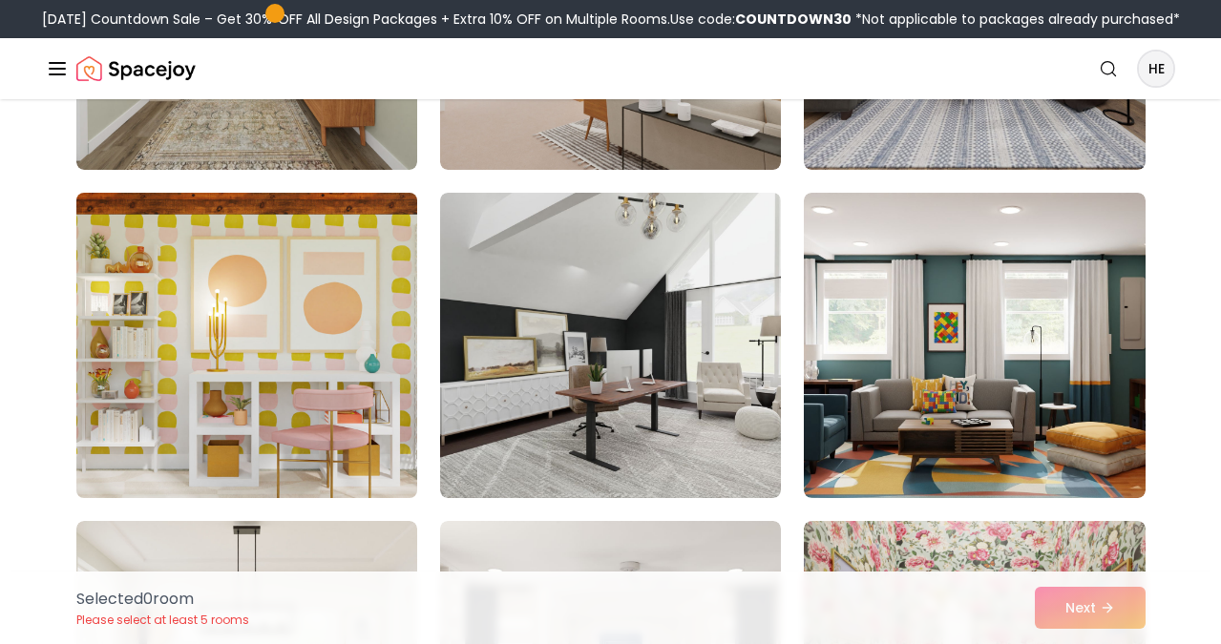
click at [359, 380] on img at bounding box center [247, 345] width 358 height 321
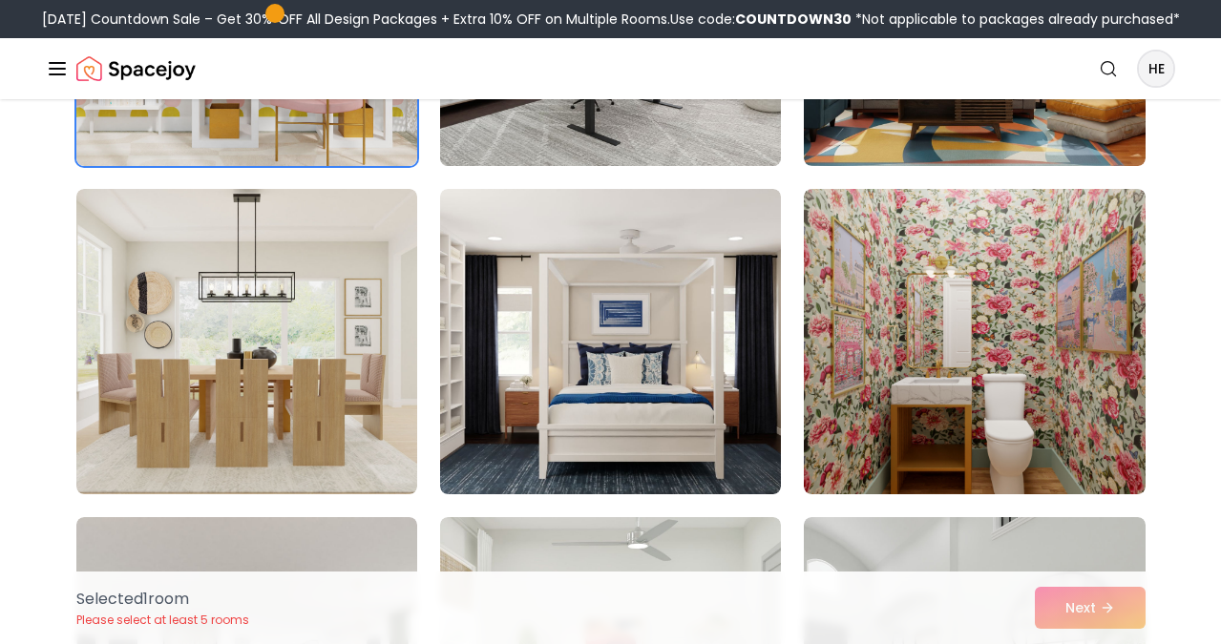
scroll to position [1052, 0]
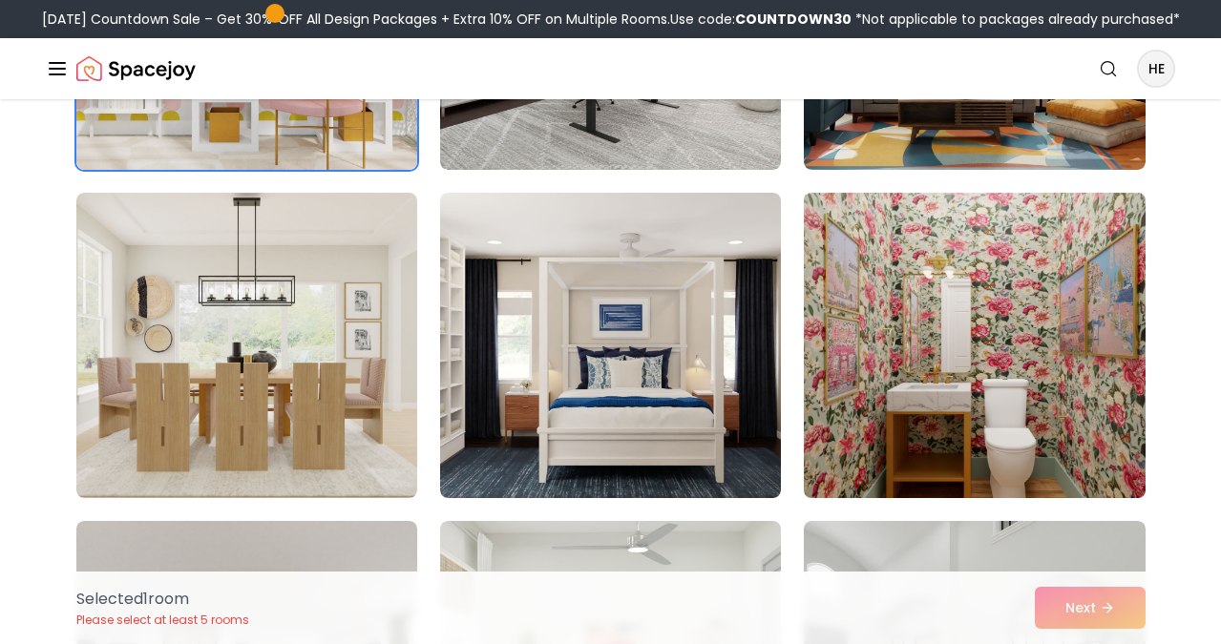
click at [945, 342] on img at bounding box center [974, 345] width 358 height 321
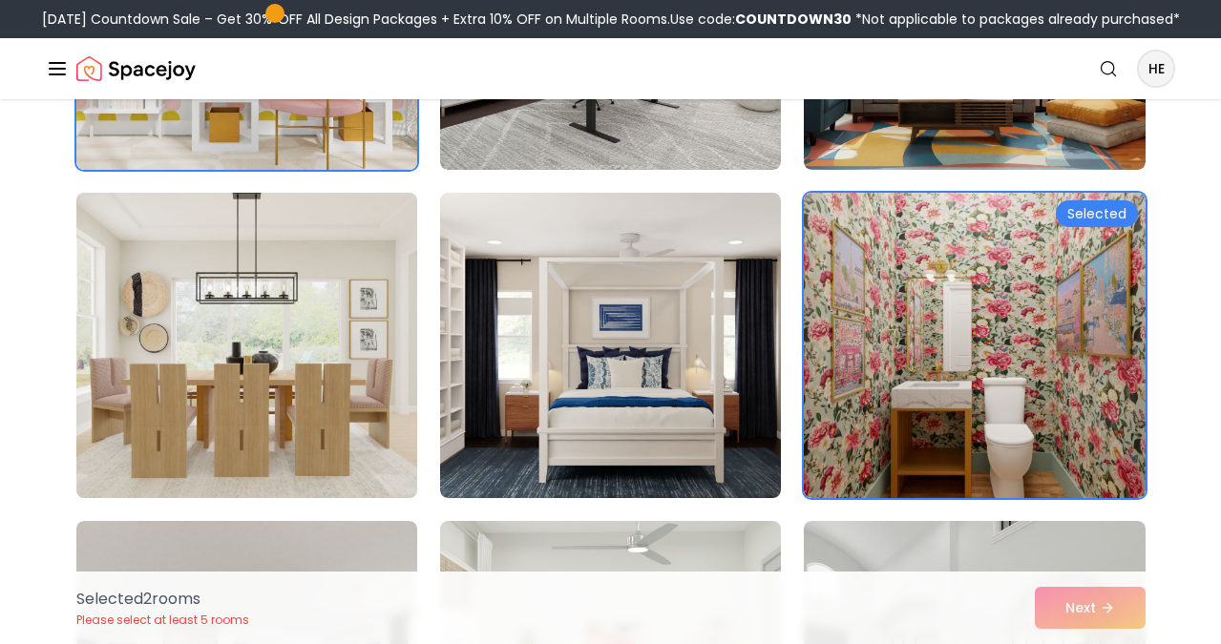
click at [141, 430] on img at bounding box center [247, 345] width 358 height 321
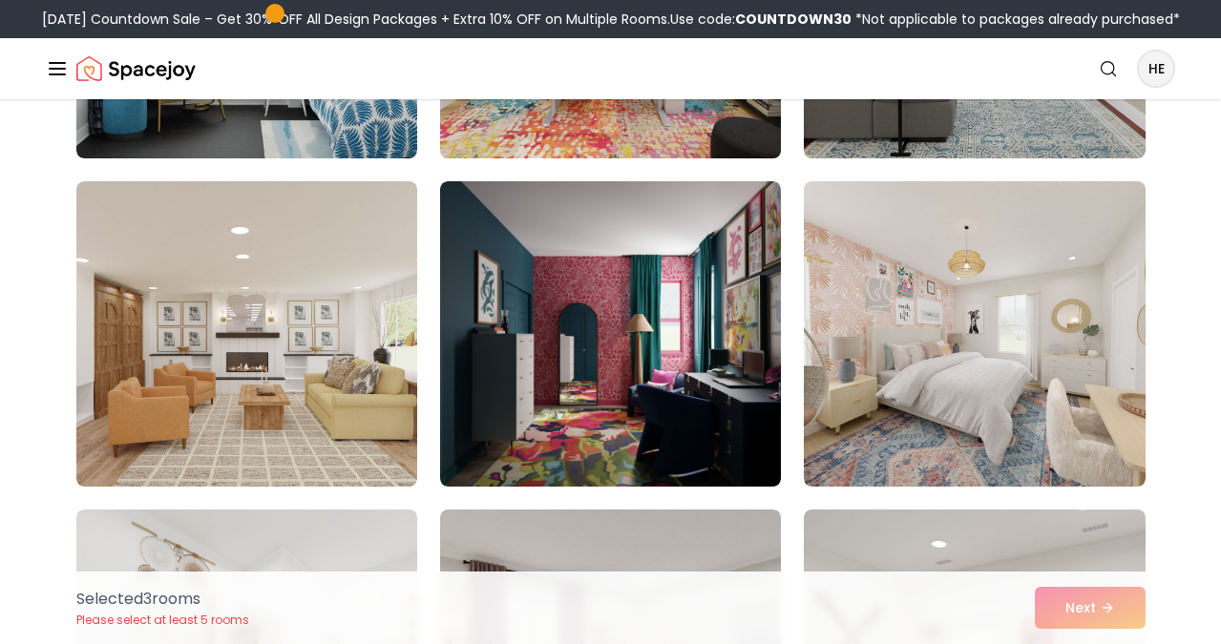
scroll to position [2052, 0]
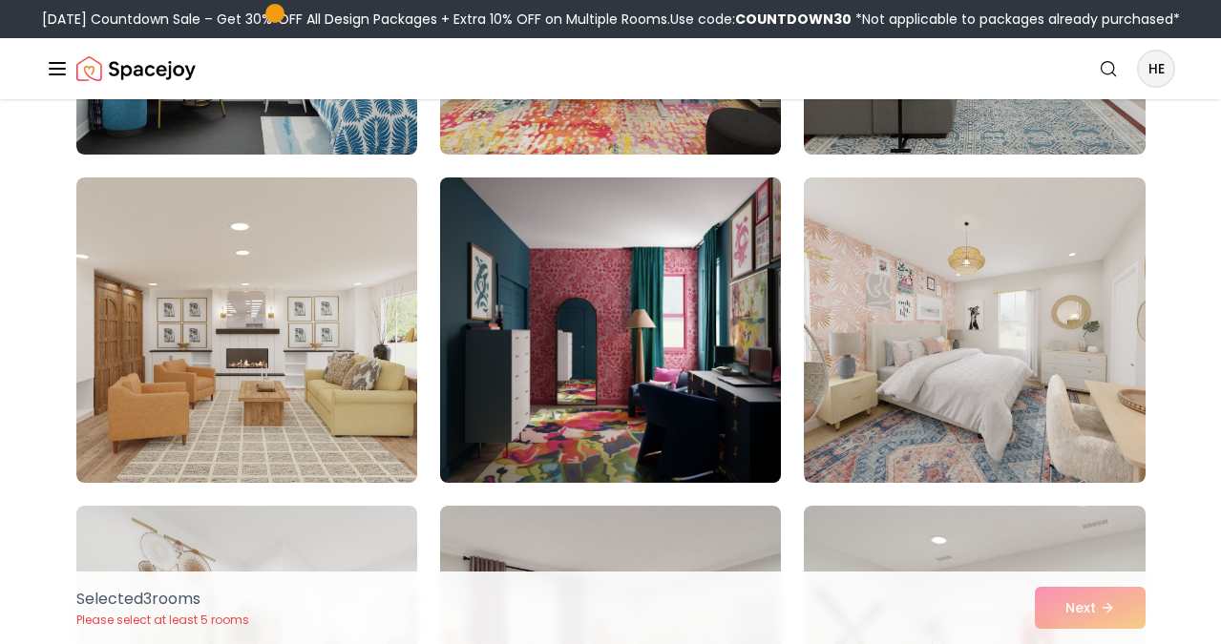
click at [738, 384] on img at bounding box center [610, 330] width 358 height 321
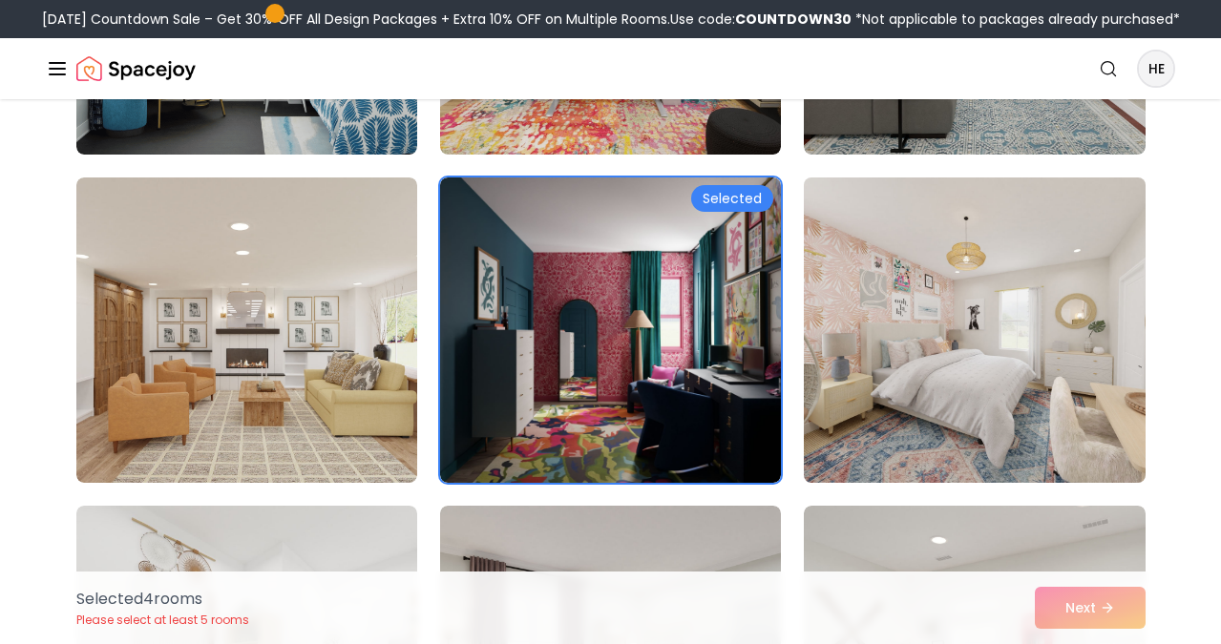
scroll to position [2061, 0]
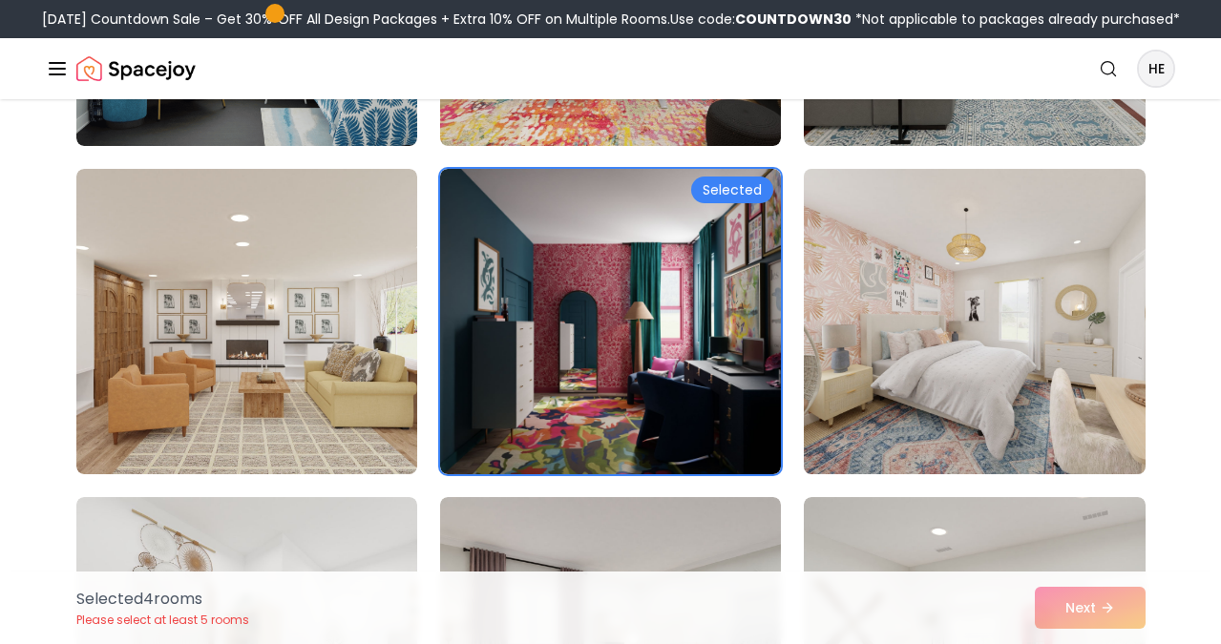
click at [1058, 401] on img at bounding box center [974, 321] width 358 height 321
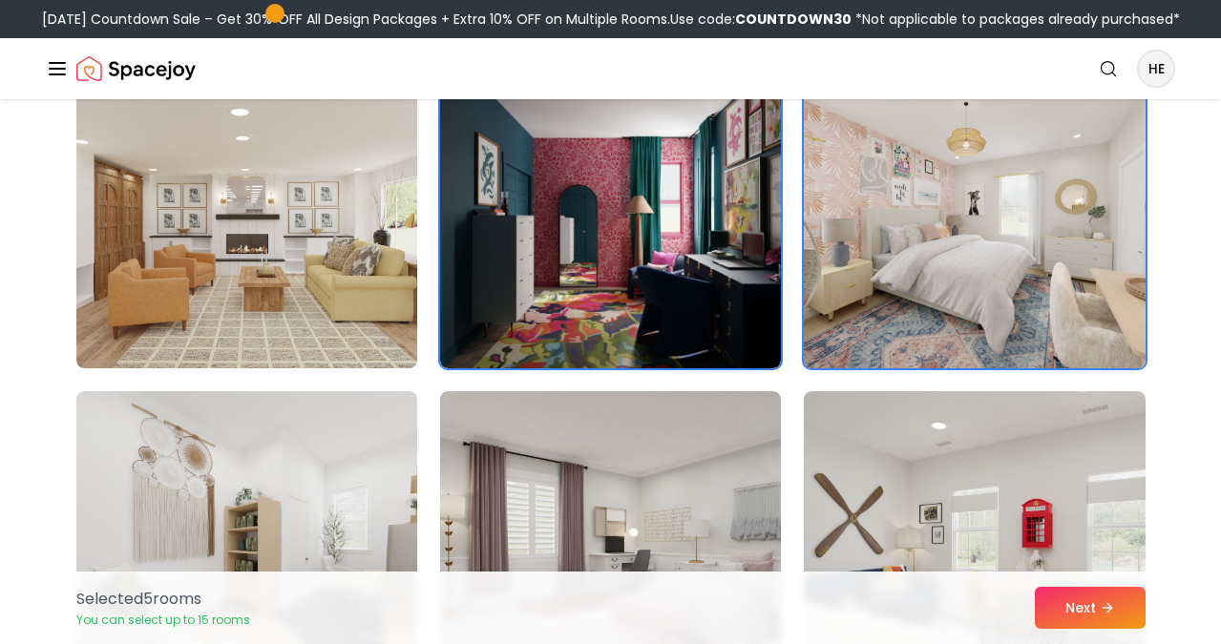
scroll to position [2168, 0]
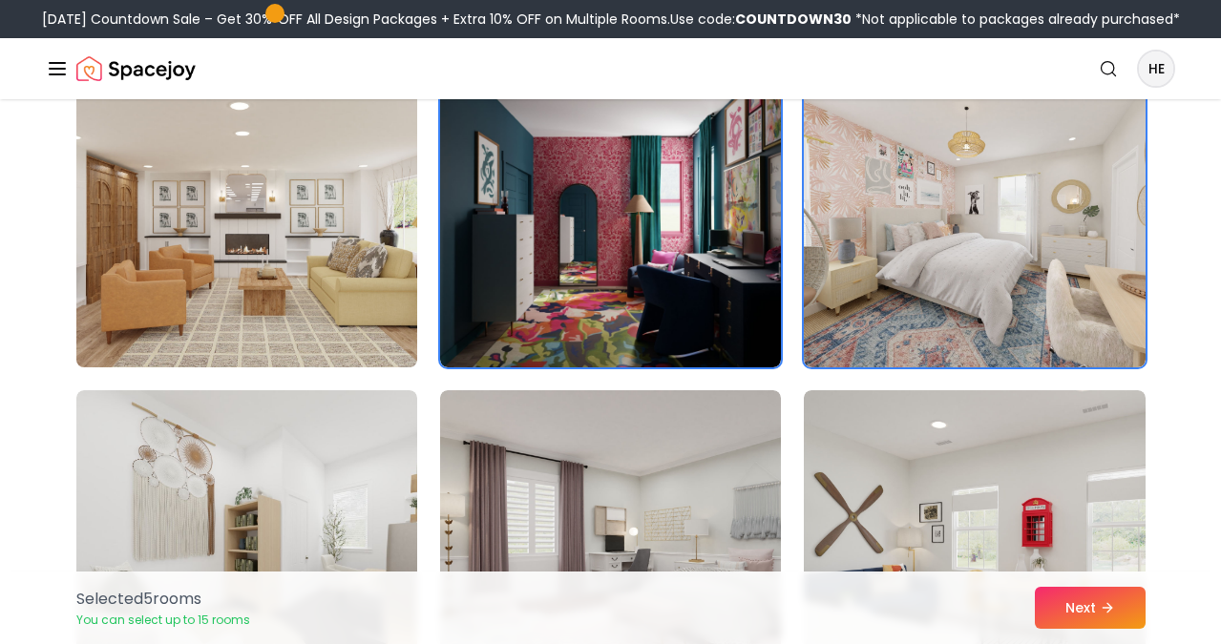
click at [292, 272] on img at bounding box center [247, 214] width 358 height 321
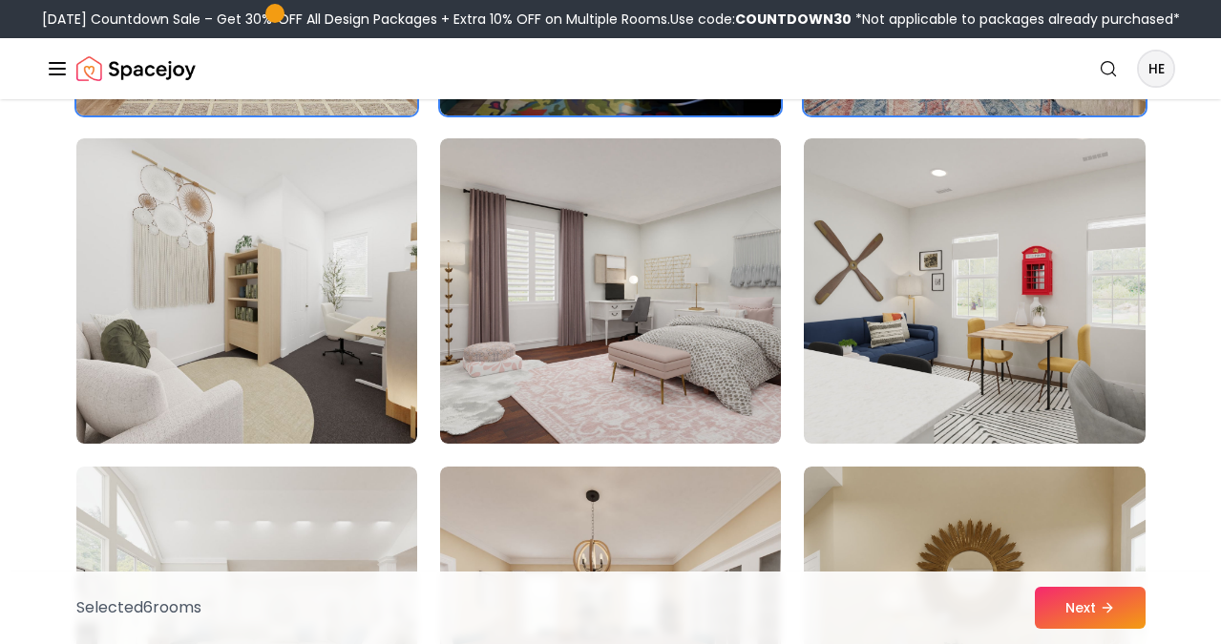
scroll to position [2421, 0]
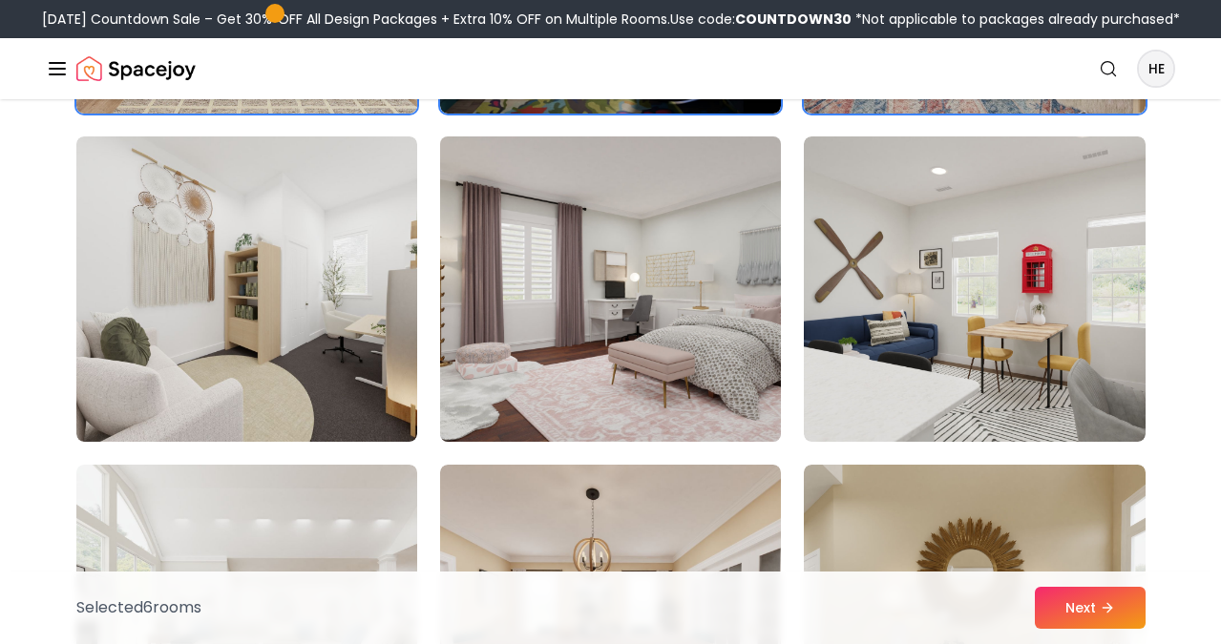
click at [508, 338] on img at bounding box center [610, 289] width 358 height 321
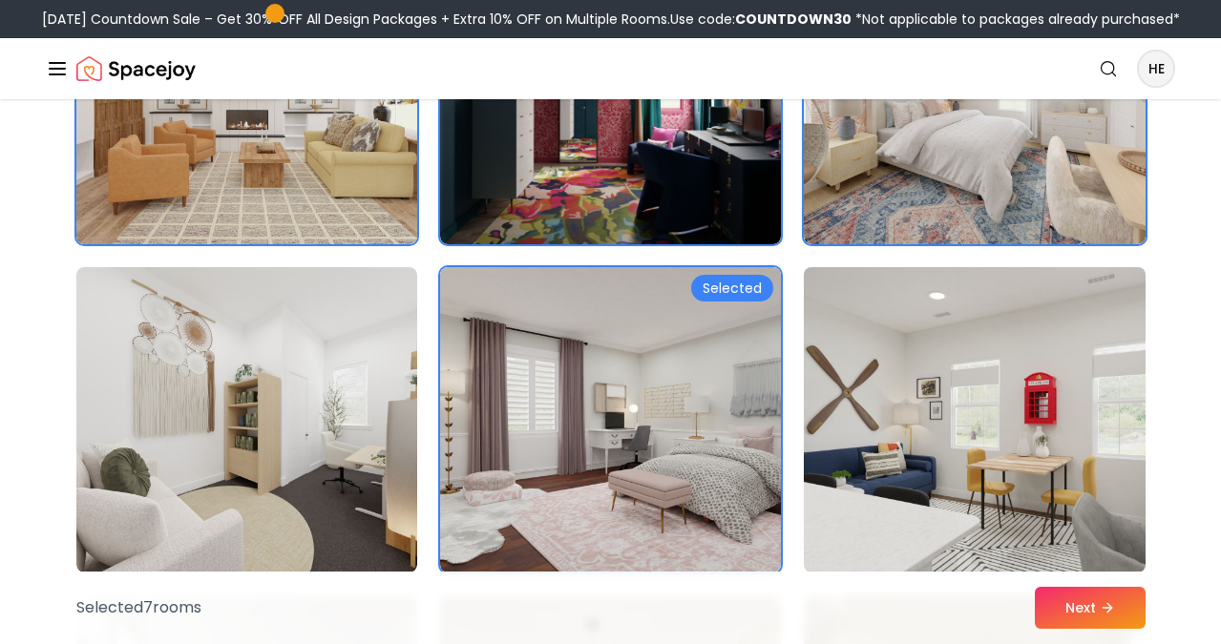
scroll to position [2242, 0]
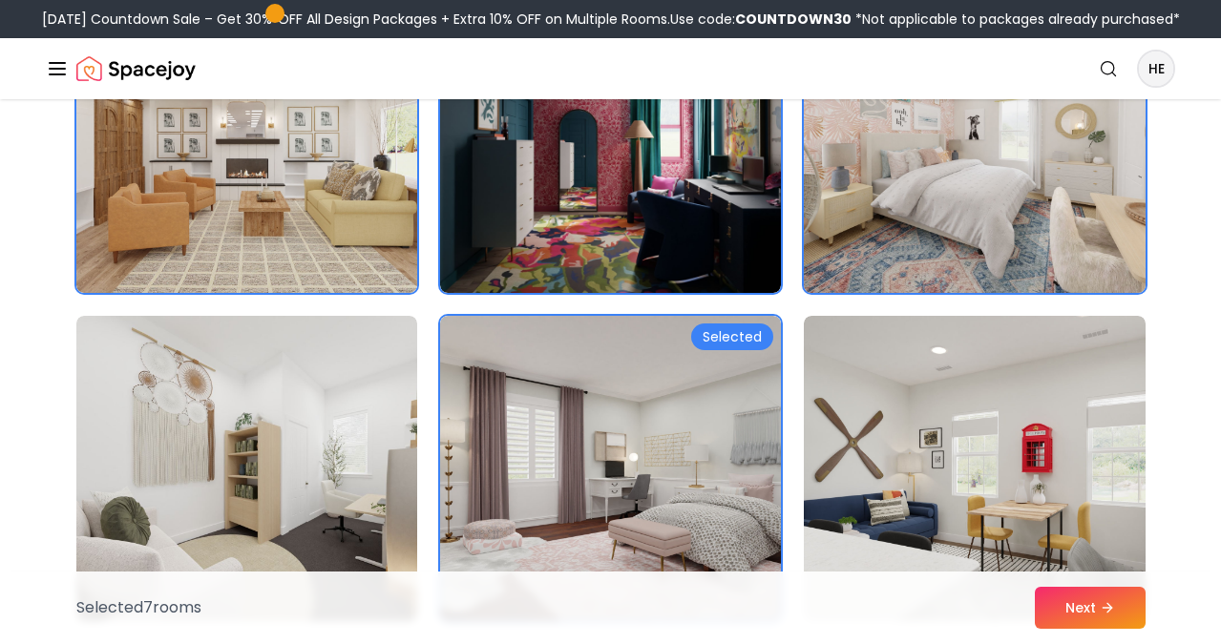
click at [868, 214] on img at bounding box center [974, 140] width 358 height 321
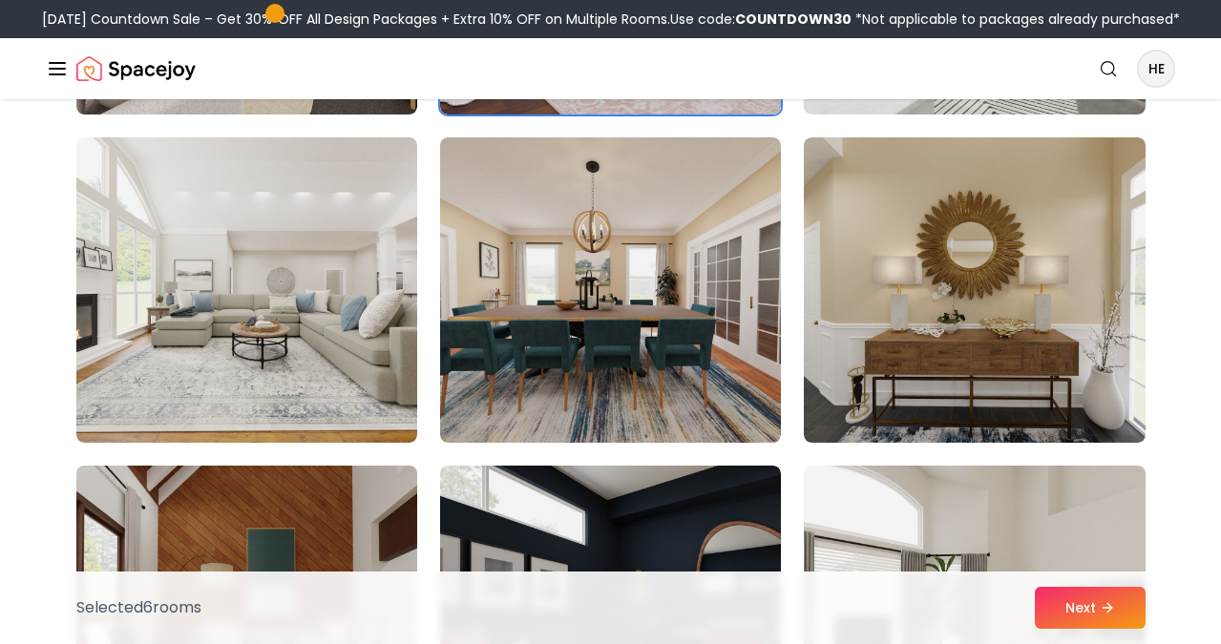
scroll to position [2741, 0]
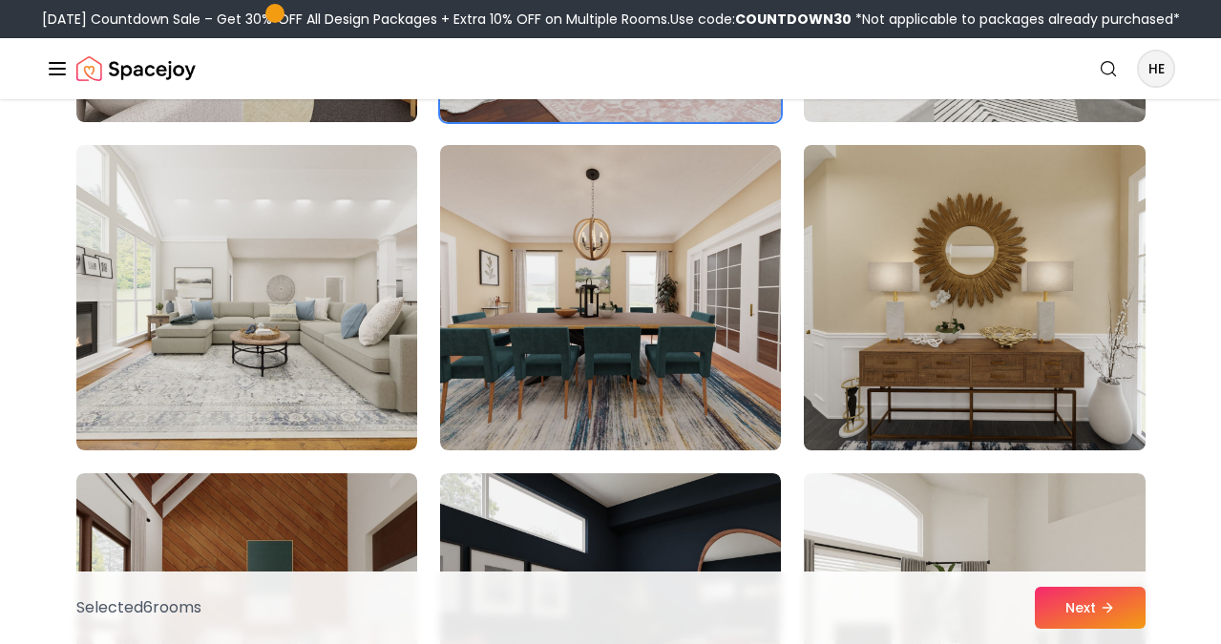
click at [929, 381] on img at bounding box center [974, 297] width 358 height 321
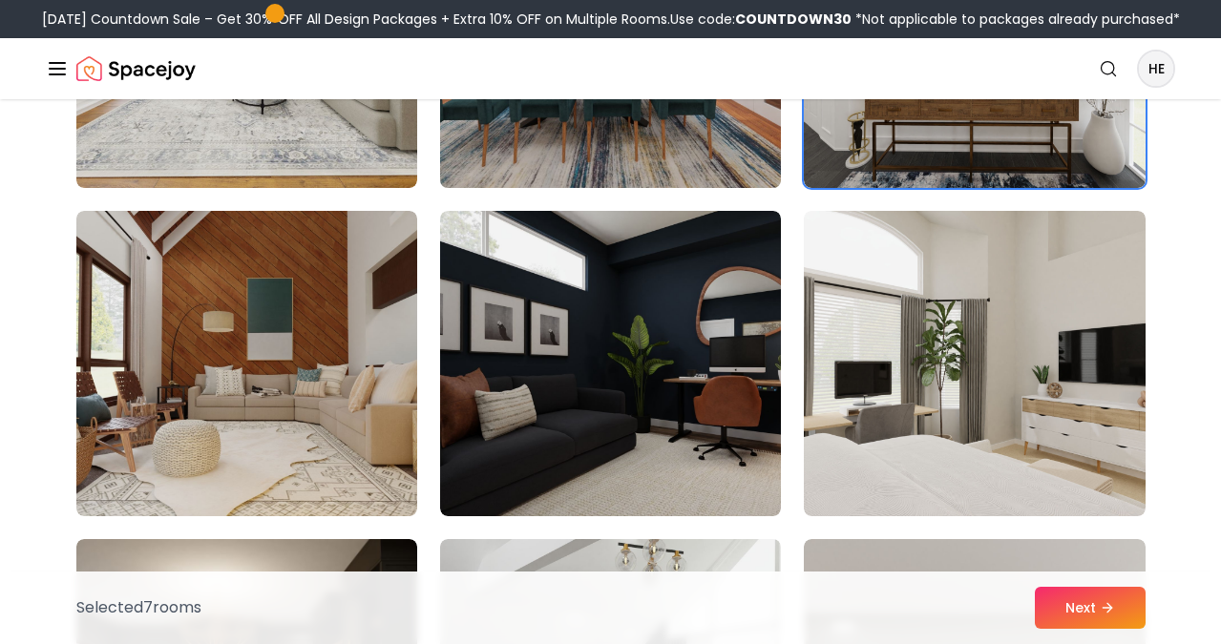
scroll to position [3049, 0]
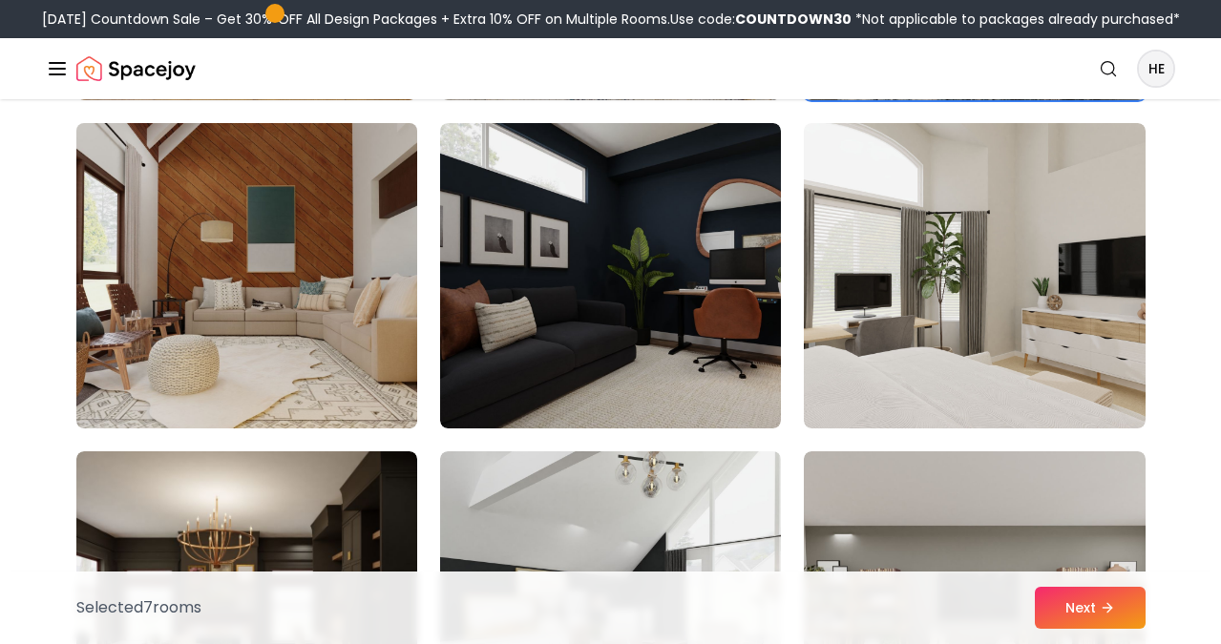
click at [323, 411] on img at bounding box center [247, 275] width 358 height 321
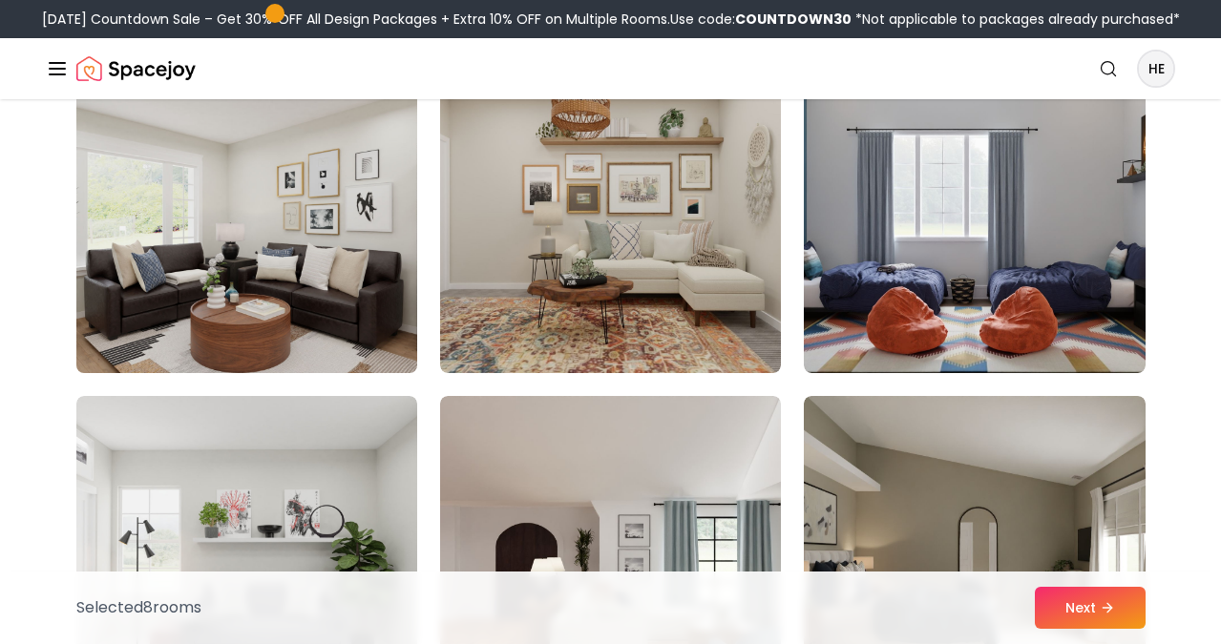
scroll to position [4439, 0]
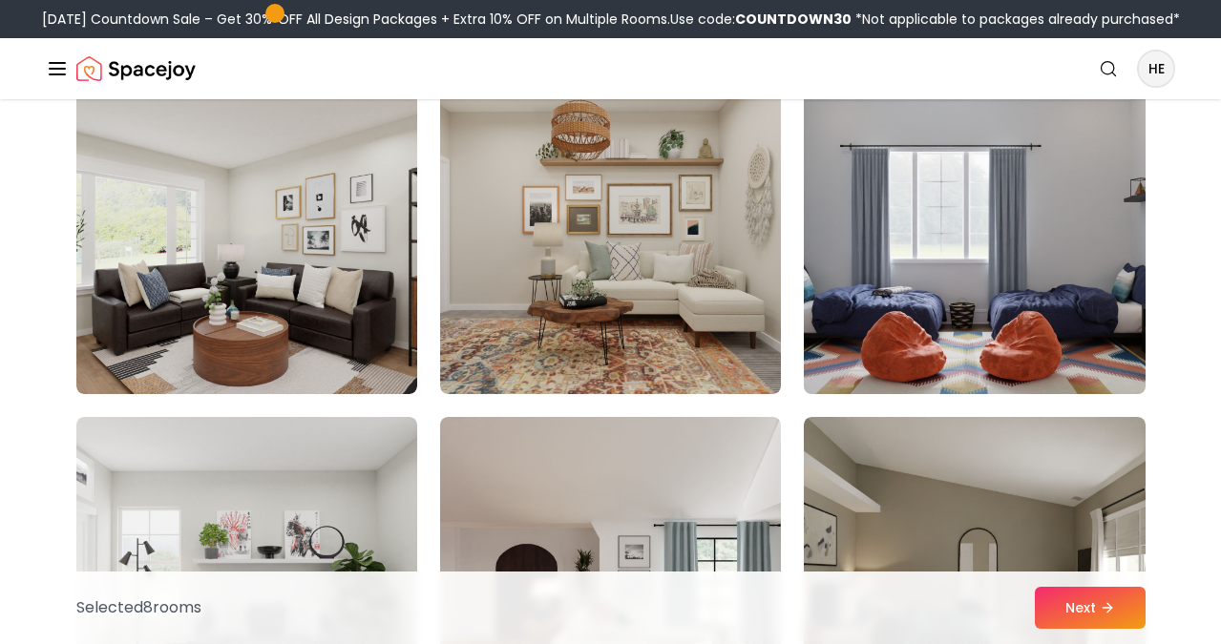
click at [967, 295] on img at bounding box center [974, 241] width 358 height 321
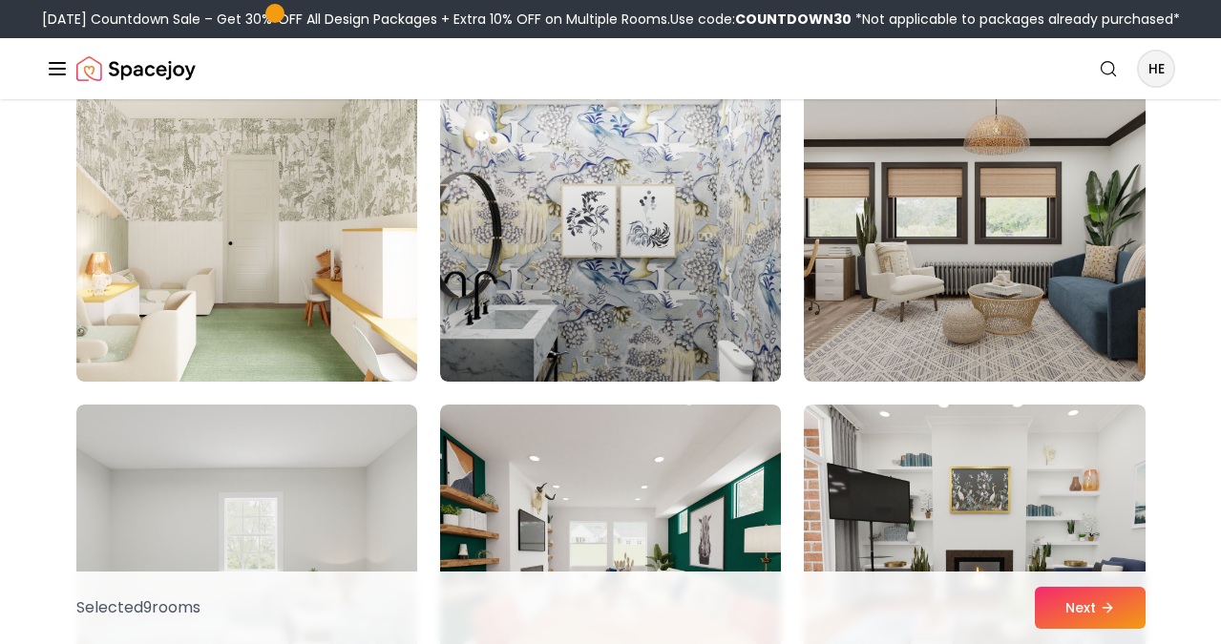
scroll to position [5112, 0]
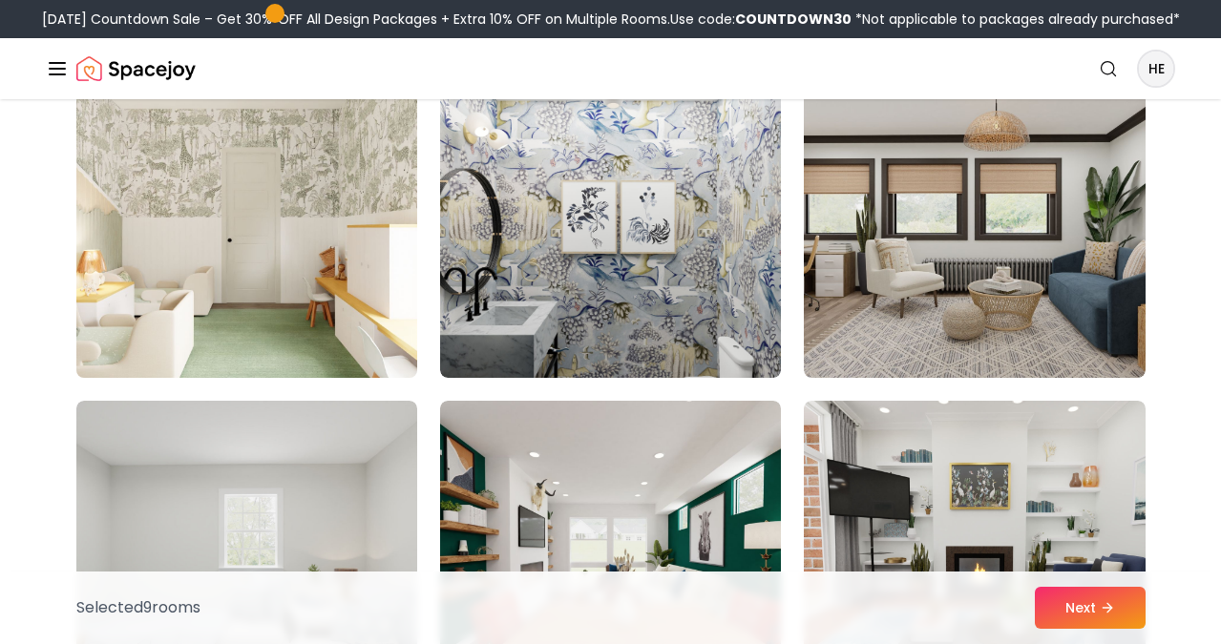
click at [254, 302] on img at bounding box center [247, 225] width 358 height 321
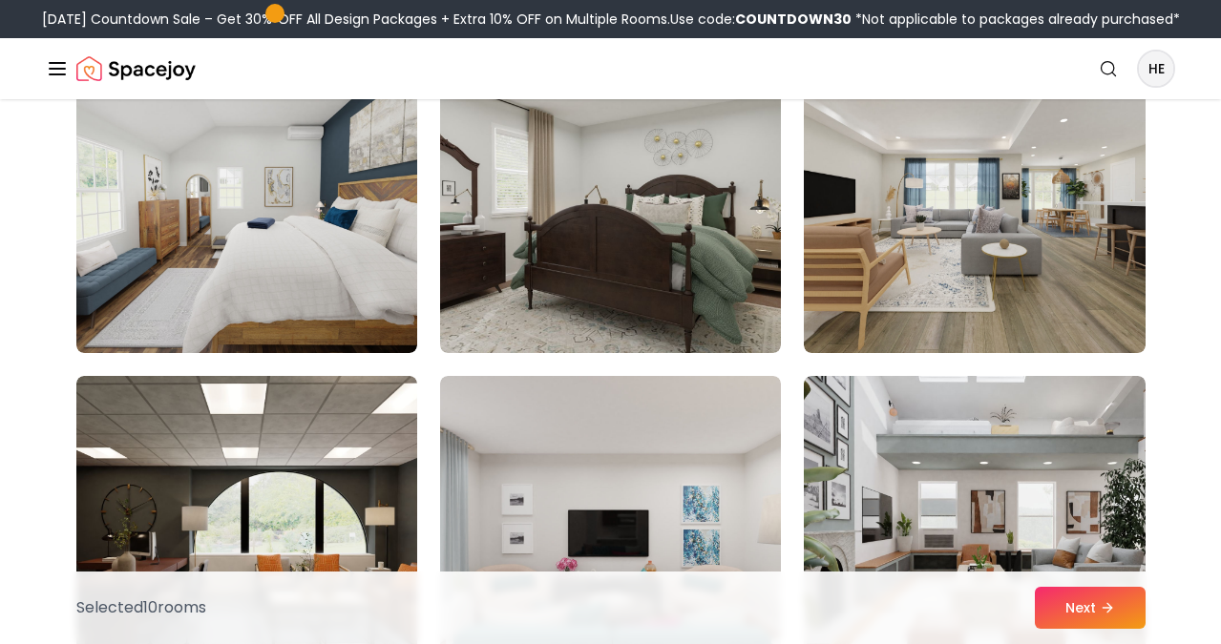
scroll to position [5791, 0]
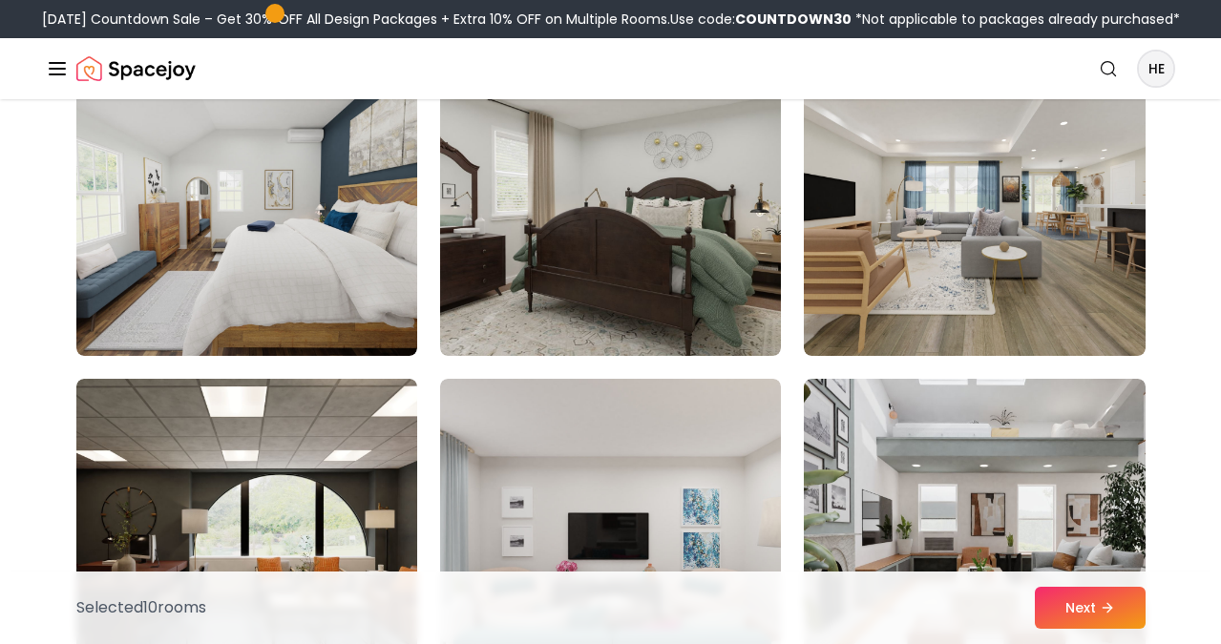
click at [254, 302] on img at bounding box center [246, 203] width 341 height 305
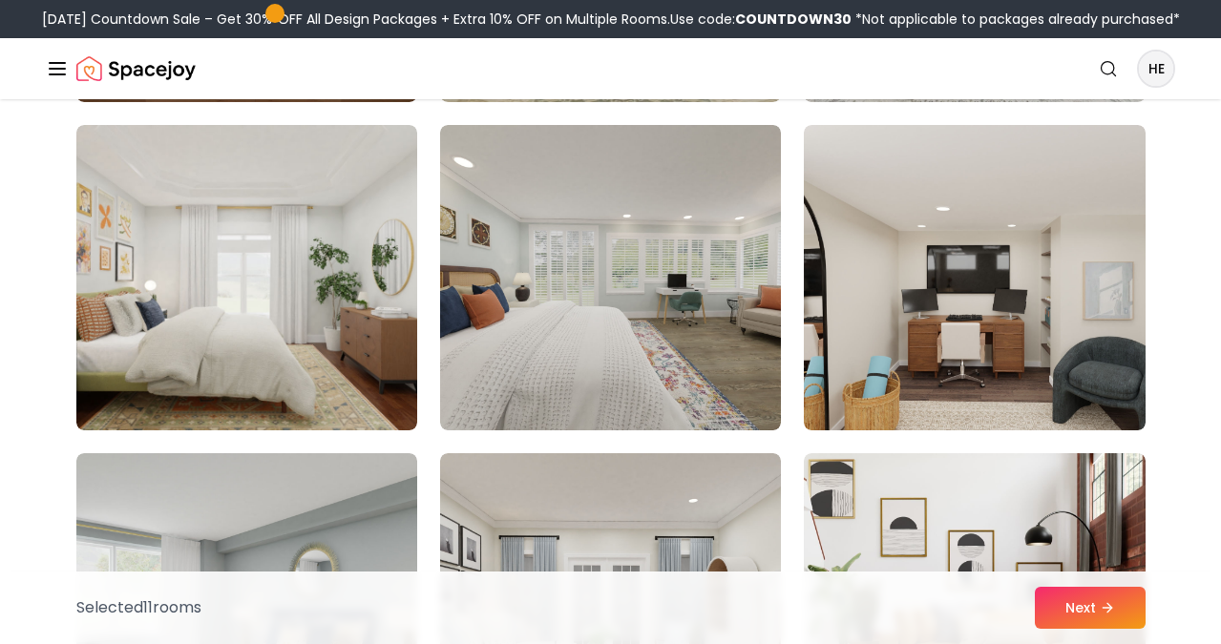
scroll to position [7030, 0]
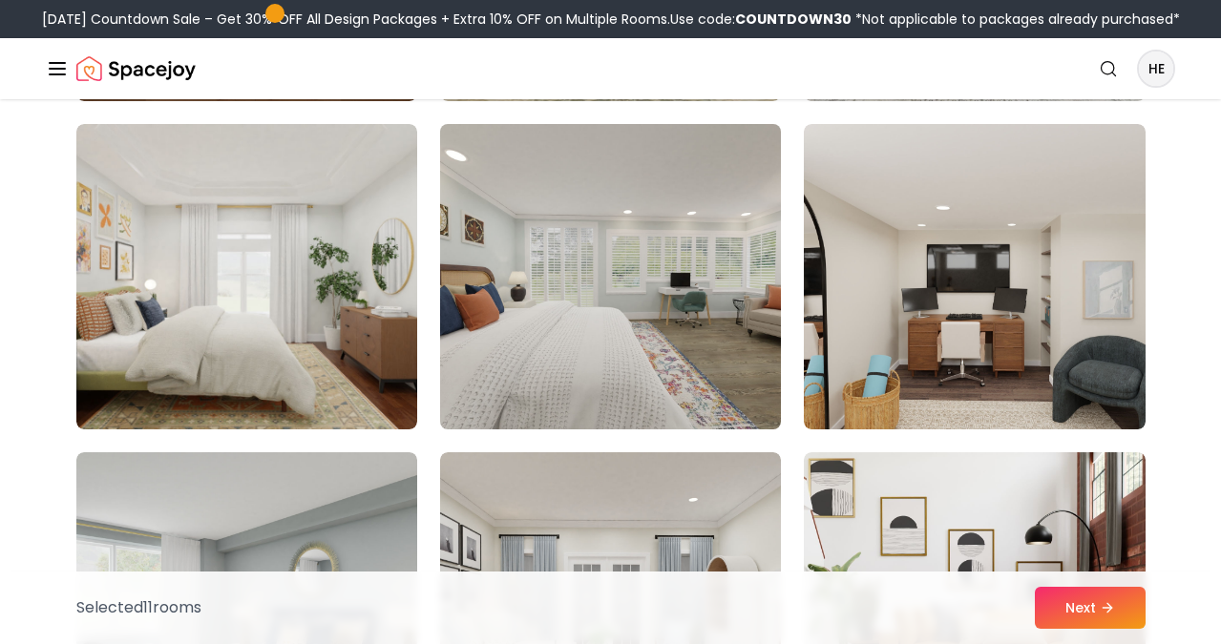
click at [667, 356] on img at bounding box center [610, 276] width 358 height 321
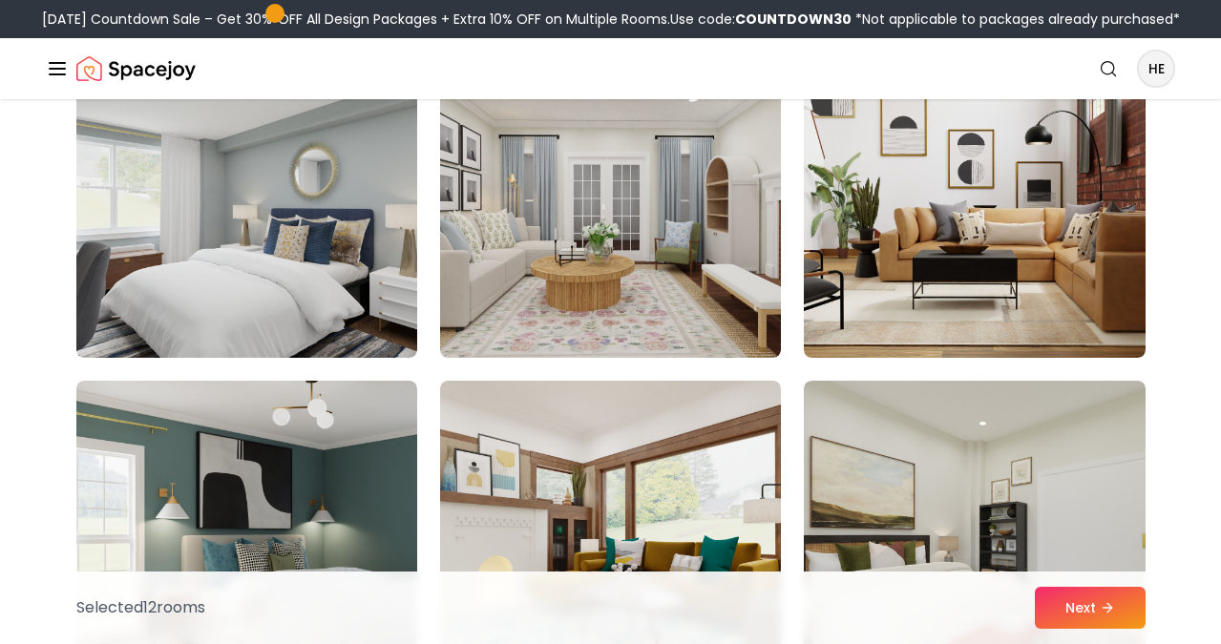
scroll to position [7435, 0]
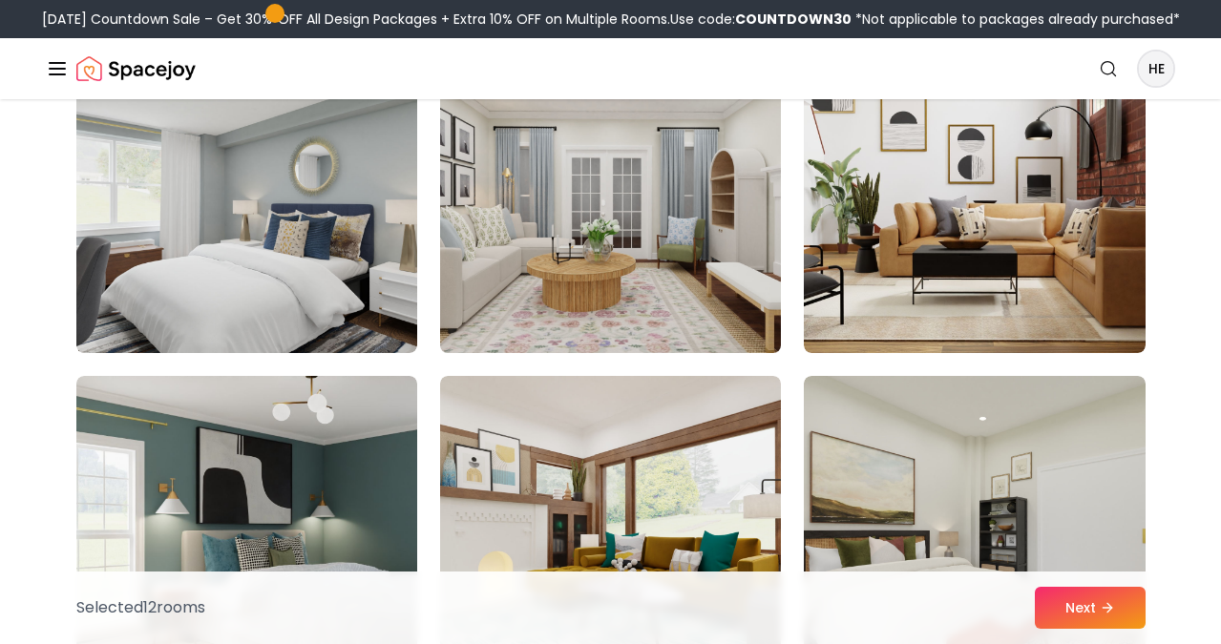
click at [665, 281] on img at bounding box center [610, 200] width 358 height 321
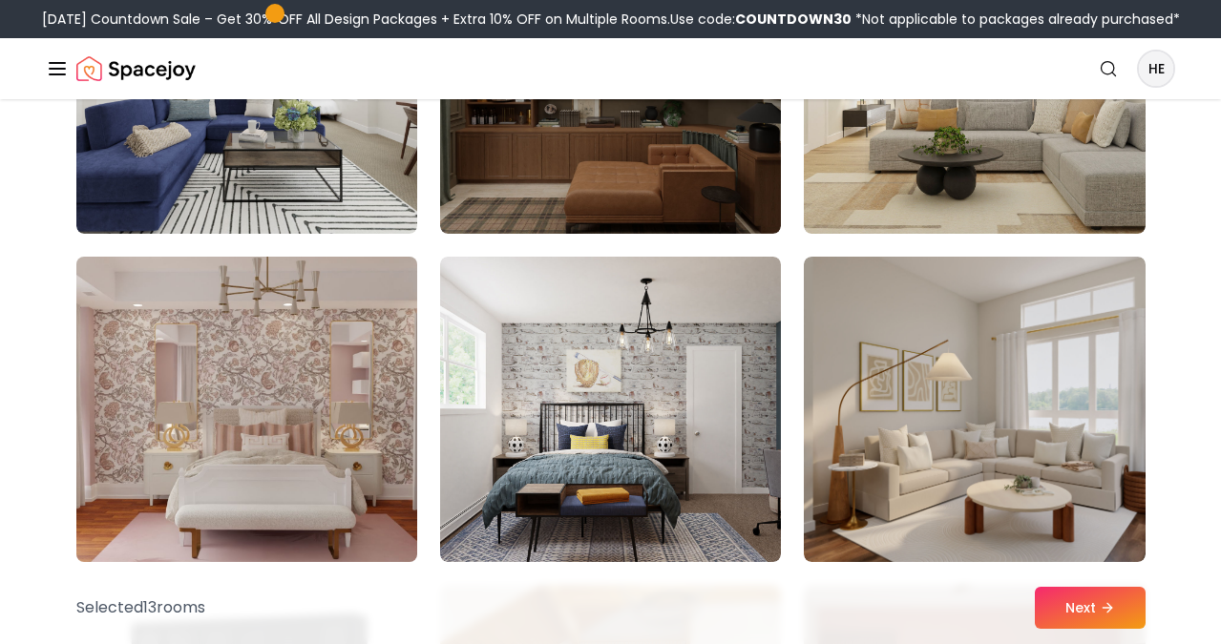
scroll to position [9536, 0]
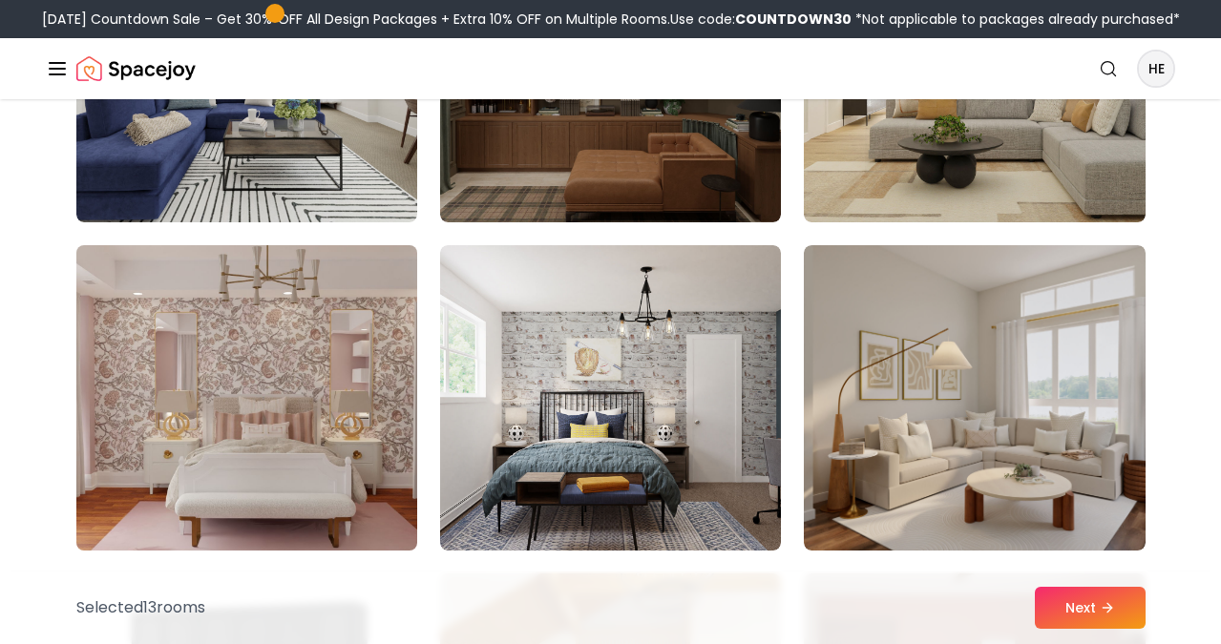
click at [260, 362] on img at bounding box center [247, 398] width 358 height 321
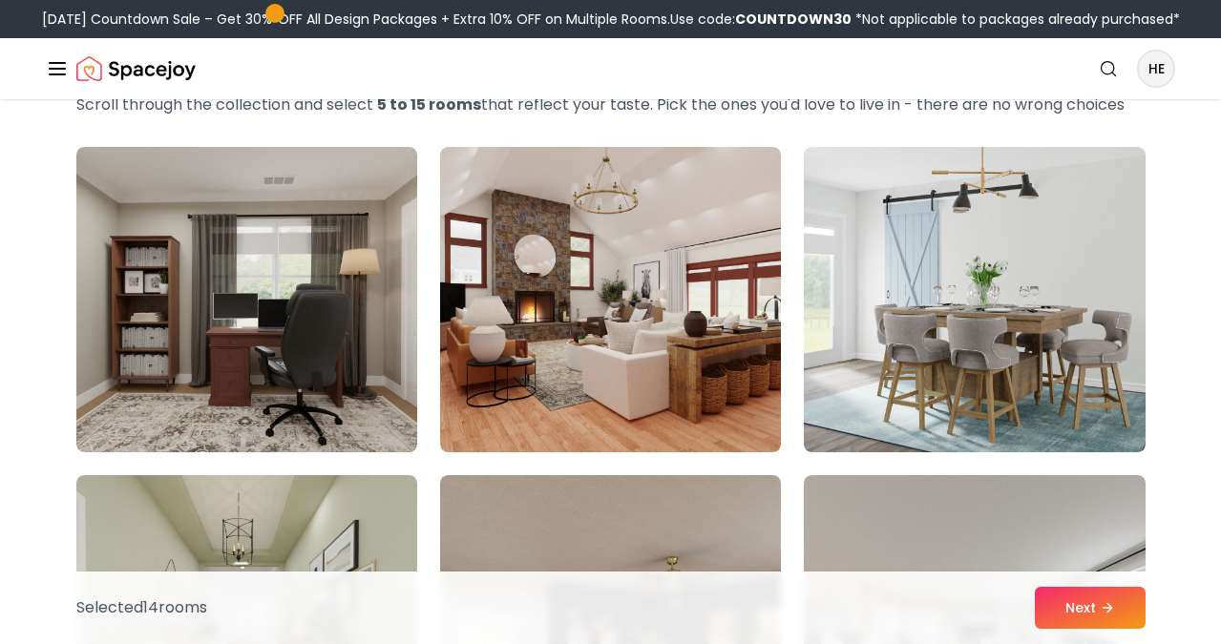
scroll to position [115, 0]
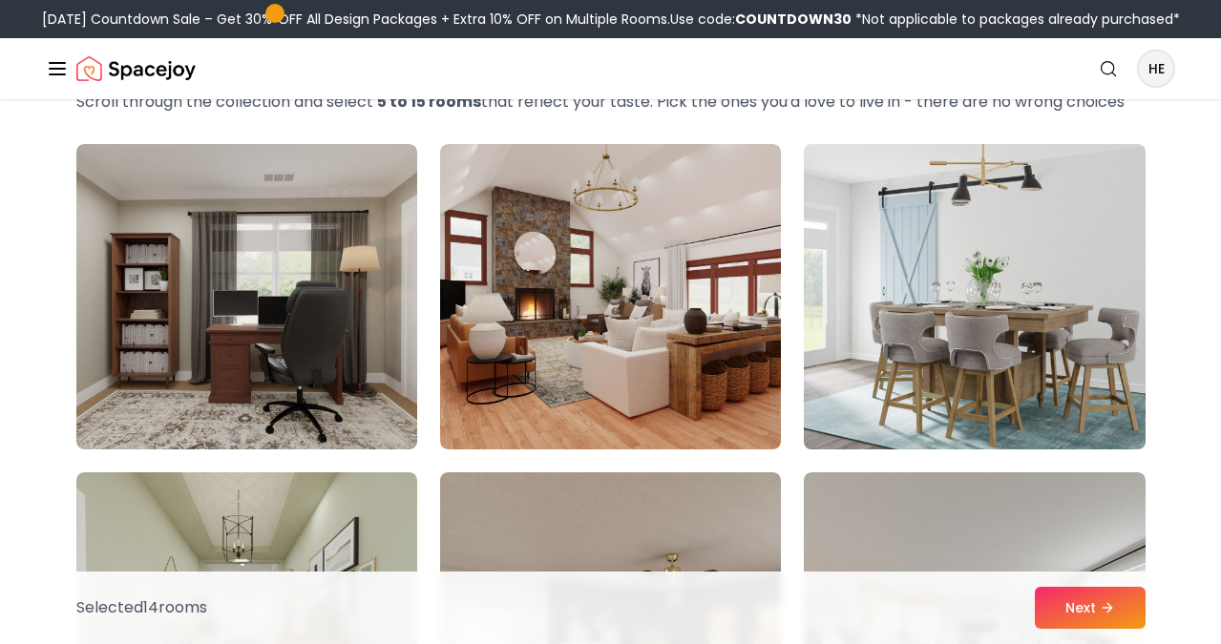
click at [1044, 371] on img at bounding box center [974, 296] width 358 height 321
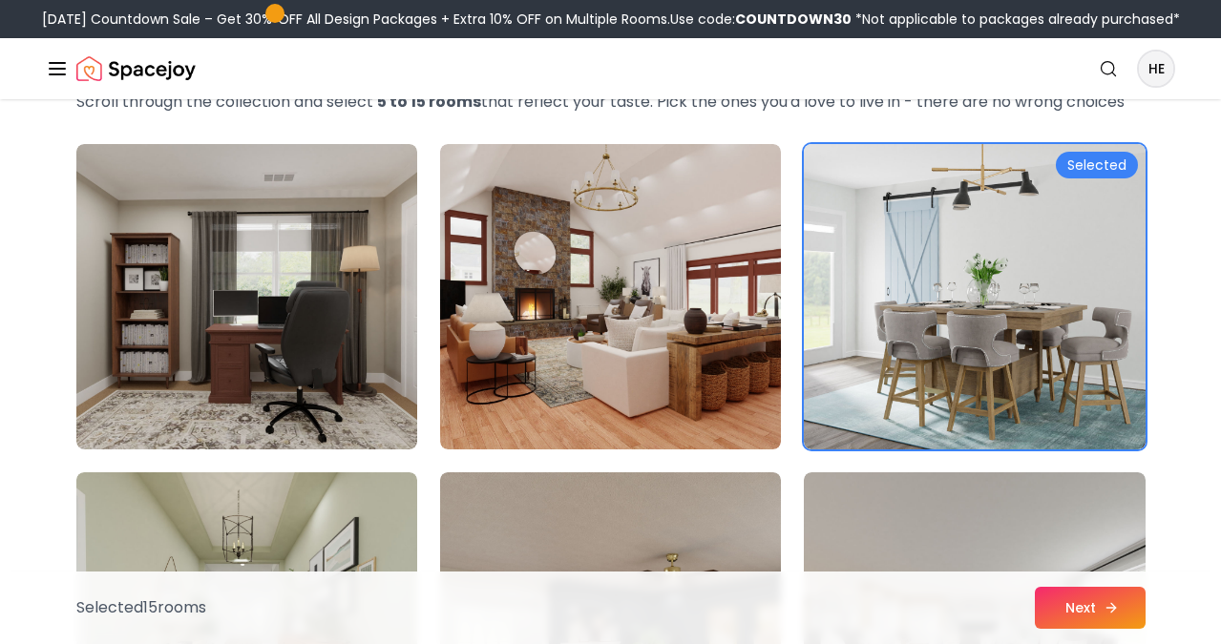
click at [1098, 605] on button "Next" at bounding box center [1090, 608] width 111 height 42
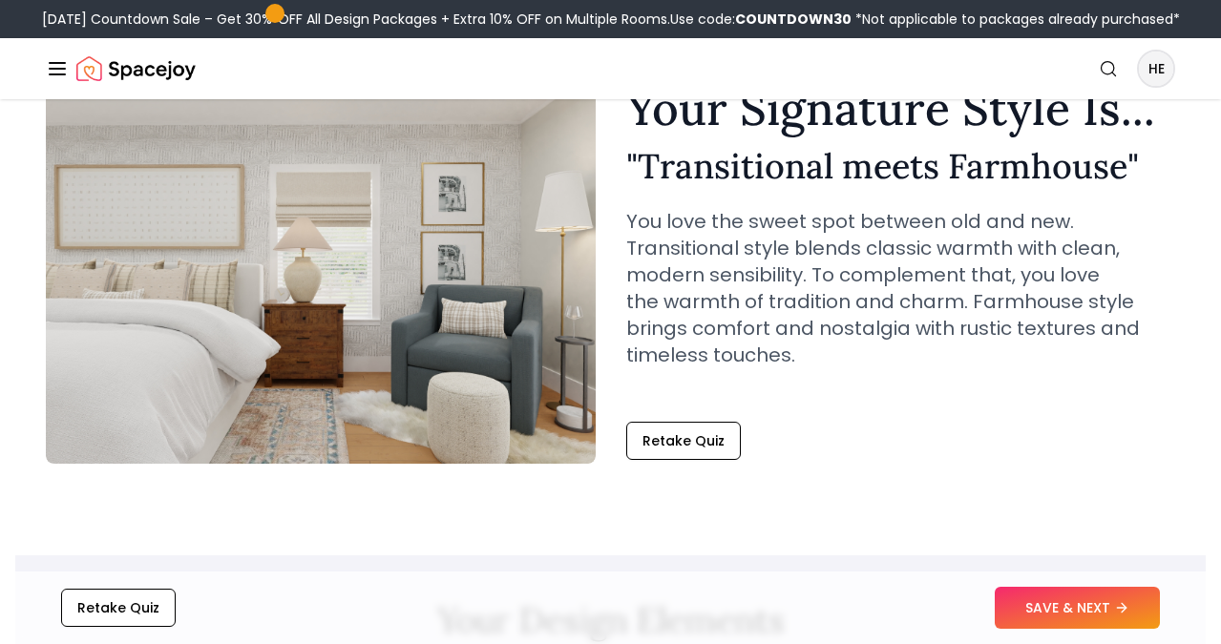
scroll to position [106, 0]
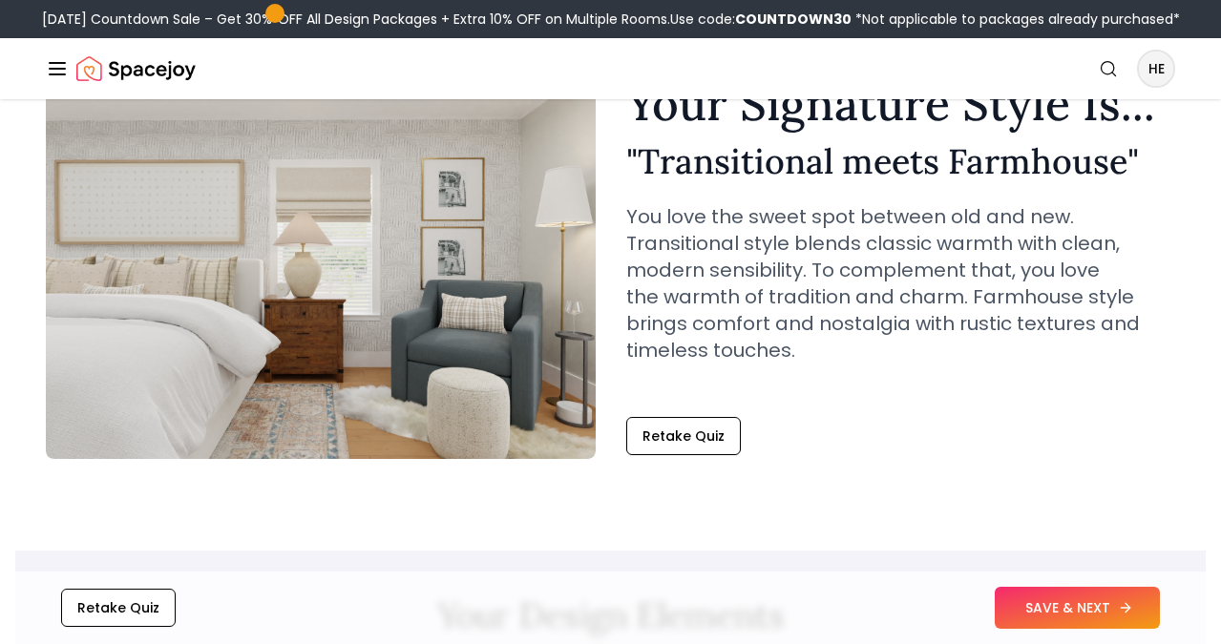
click at [1049, 605] on button "SAVE & NEXT" at bounding box center [1077, 608] width 165 height 42
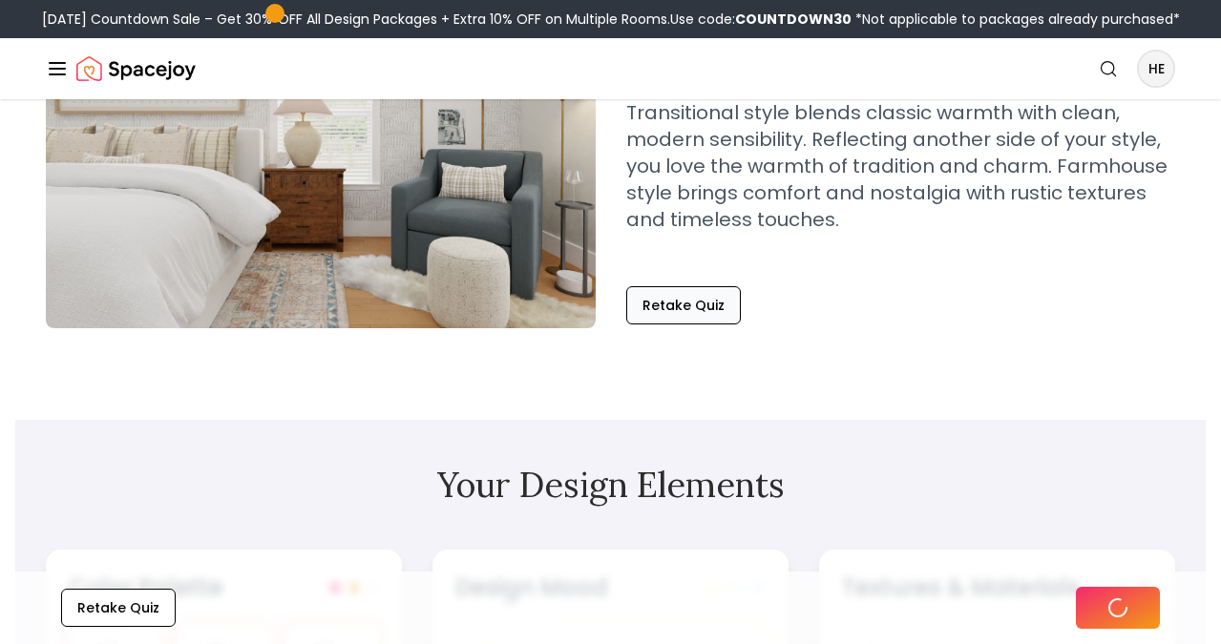
scroll to position [229, 0]
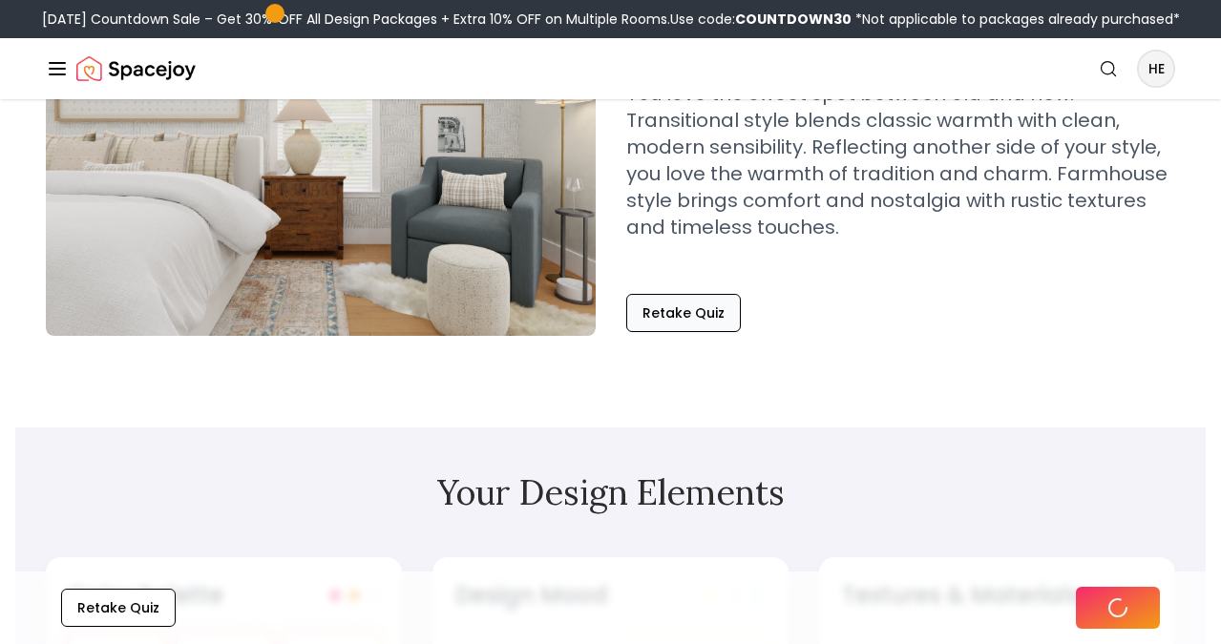
click at [677, 314] on button "Retake Quiz" at bounding box center [683, 313] width 115 height 38
click at [134, 592] on button "Retake Quiz" at bounding box center [118, 608] width 115 height 38
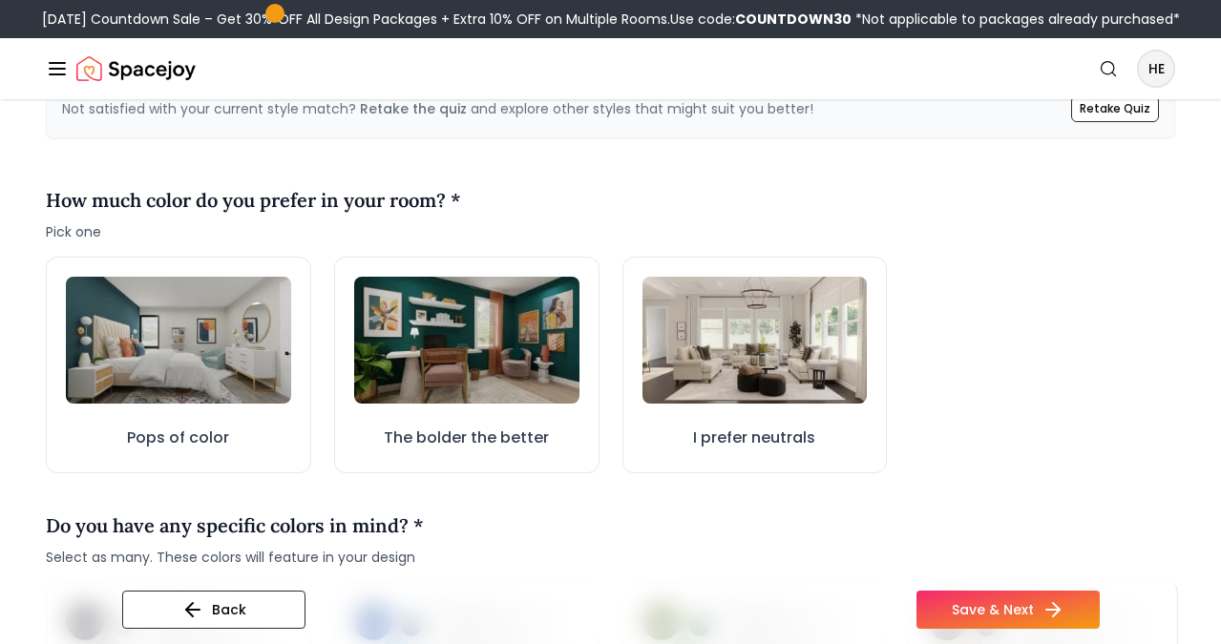
scroll to position [504, 0]
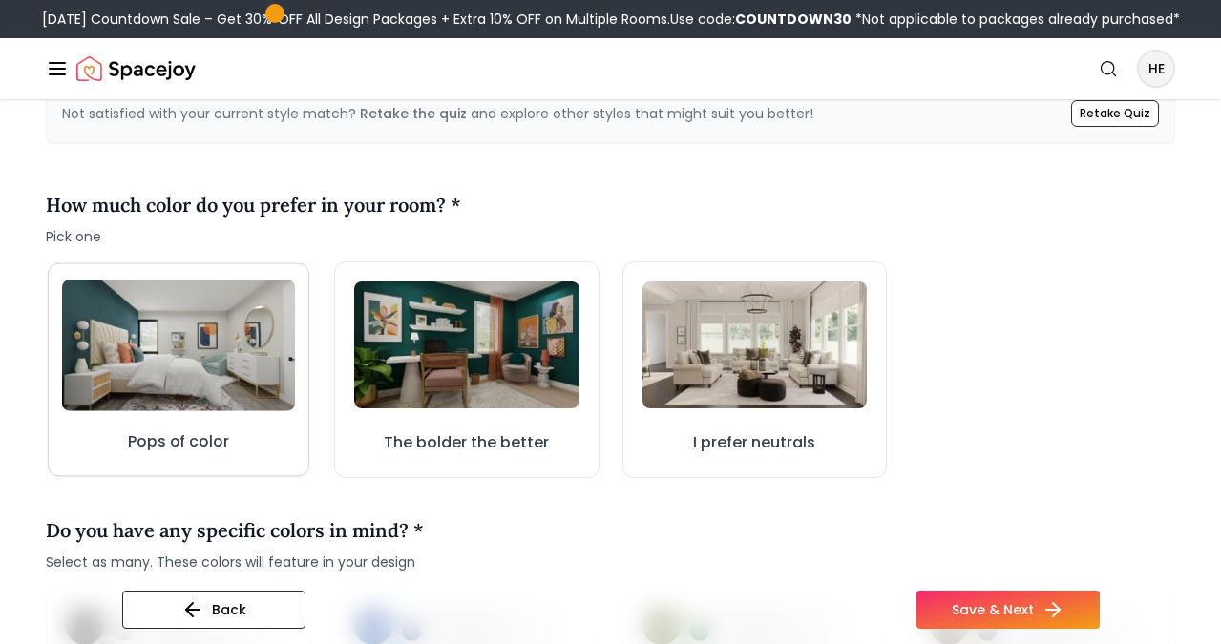
click at [144, 350] on img at bounding box center [178, 345] width 233 height 131
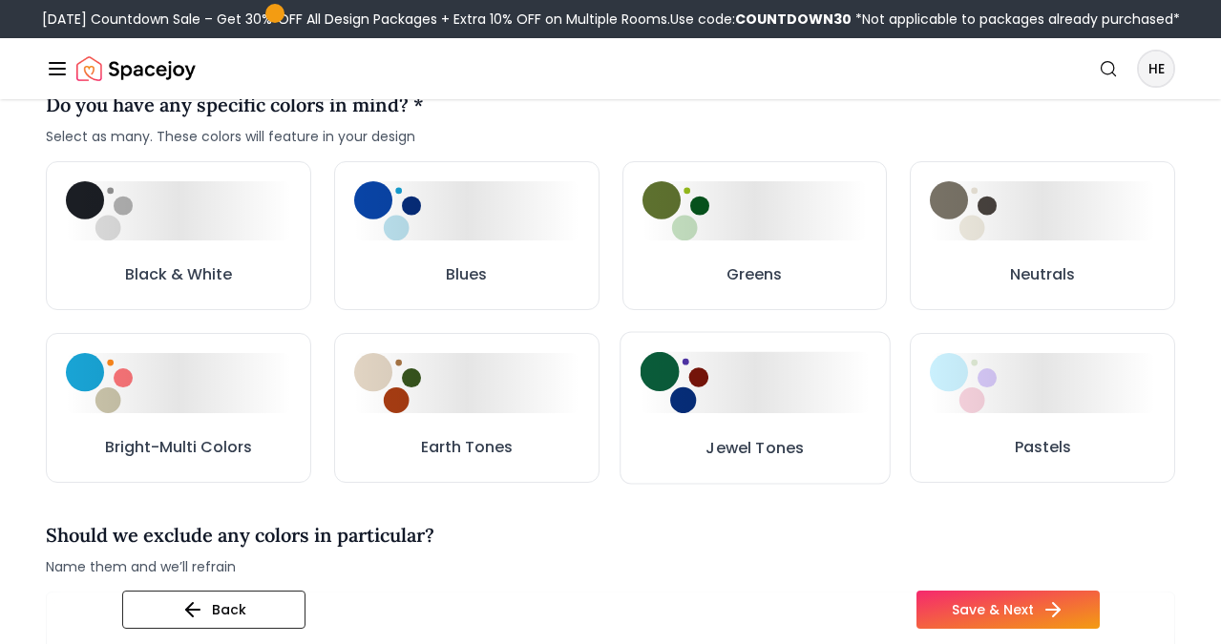
scroll to position [933, 0]
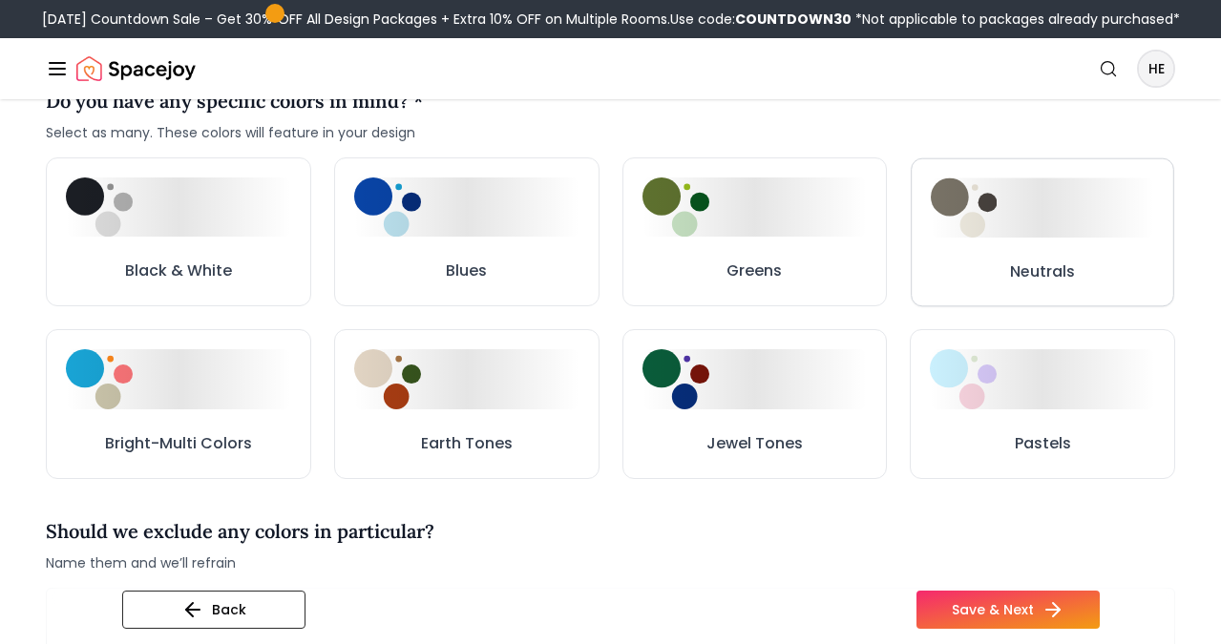
click at [964, 250] on button "Neutrals" at bounding box center [1042, 231] width 262 height 148
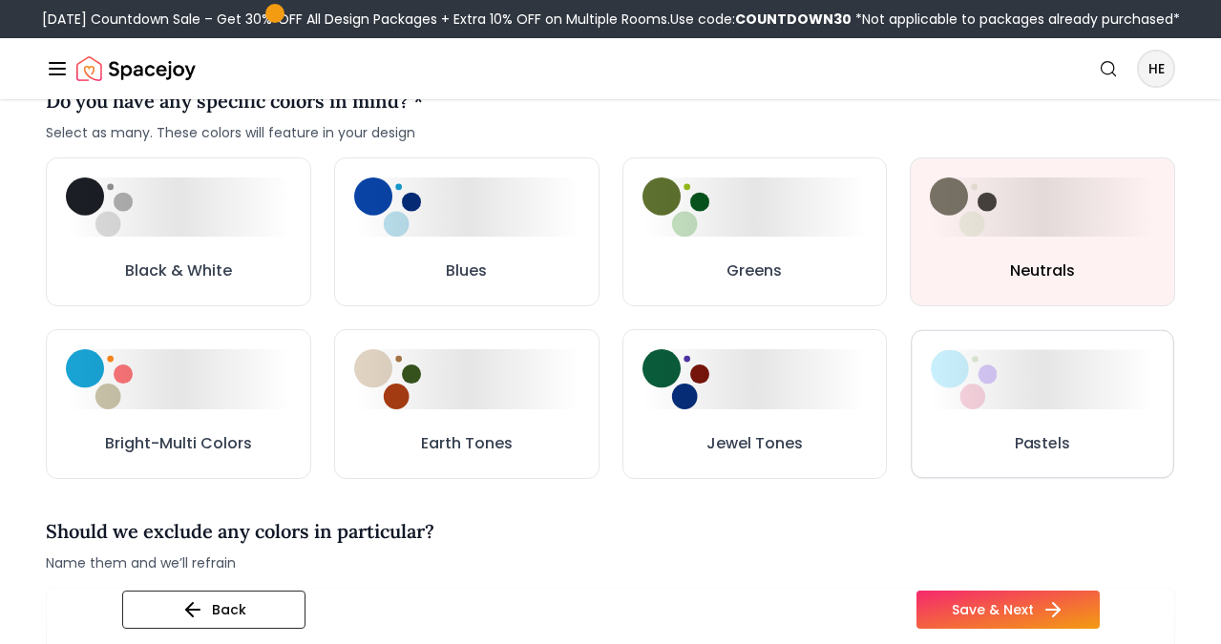
click at [1043, 408] on div at bounding box center [1042, 379] width 223 height 59
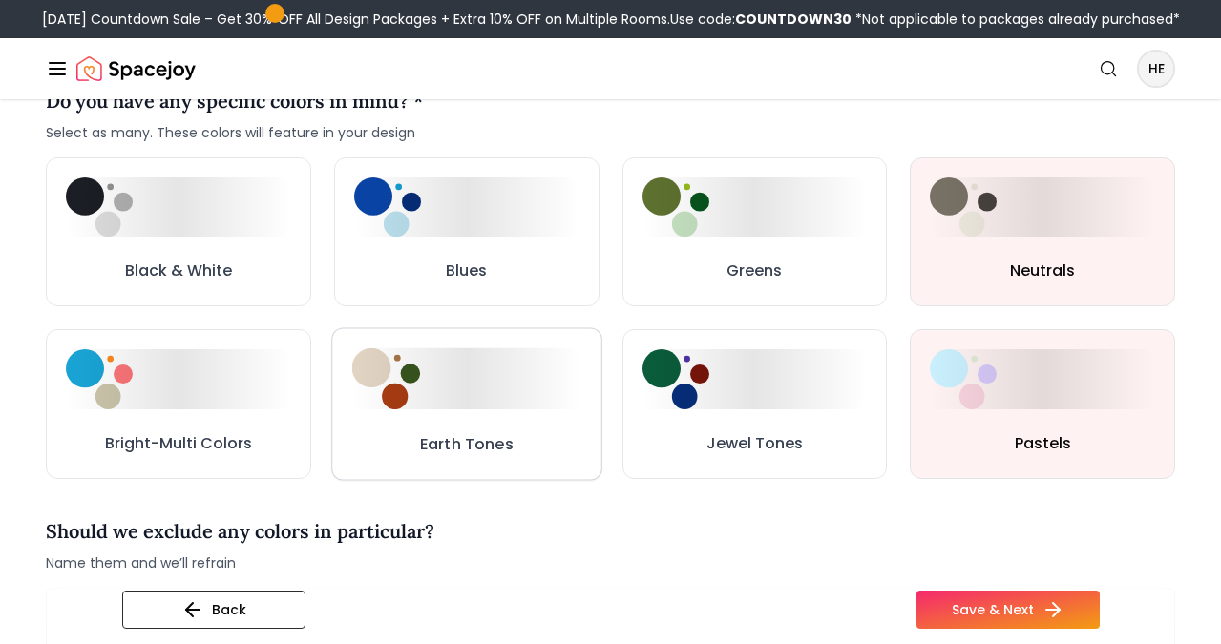
click at [405, 410] on button "Earth Tones" at bounding box center [466, 404] width 270 height 153
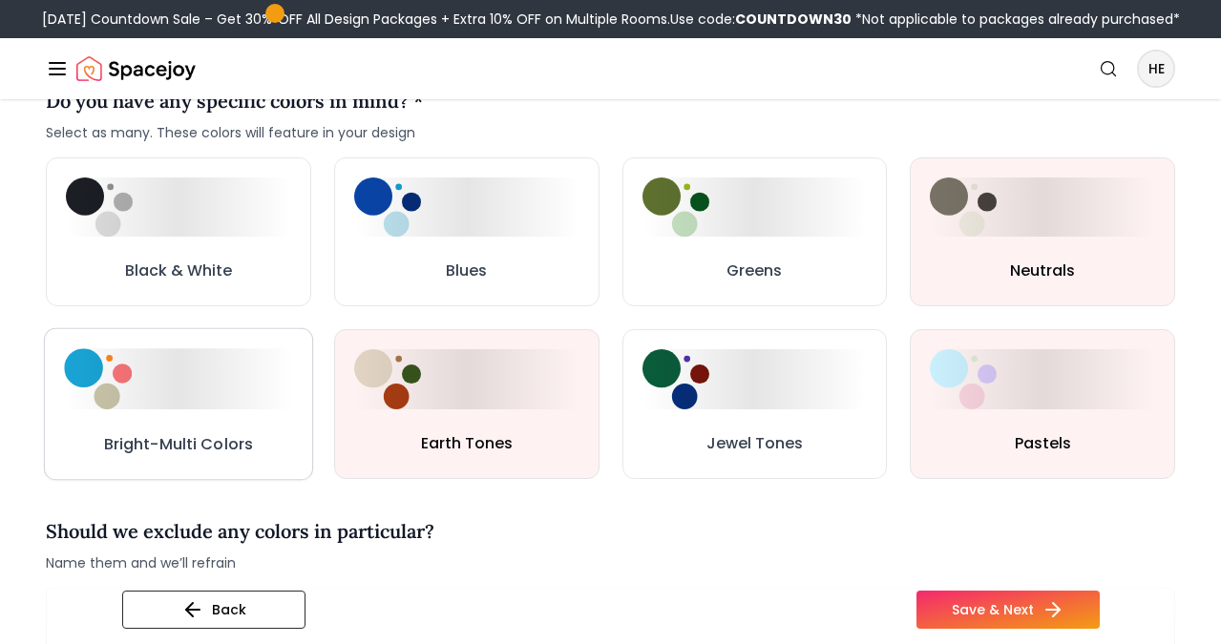
click at [219, 406] on div at bounding box center [178, 378] width 228 height 60
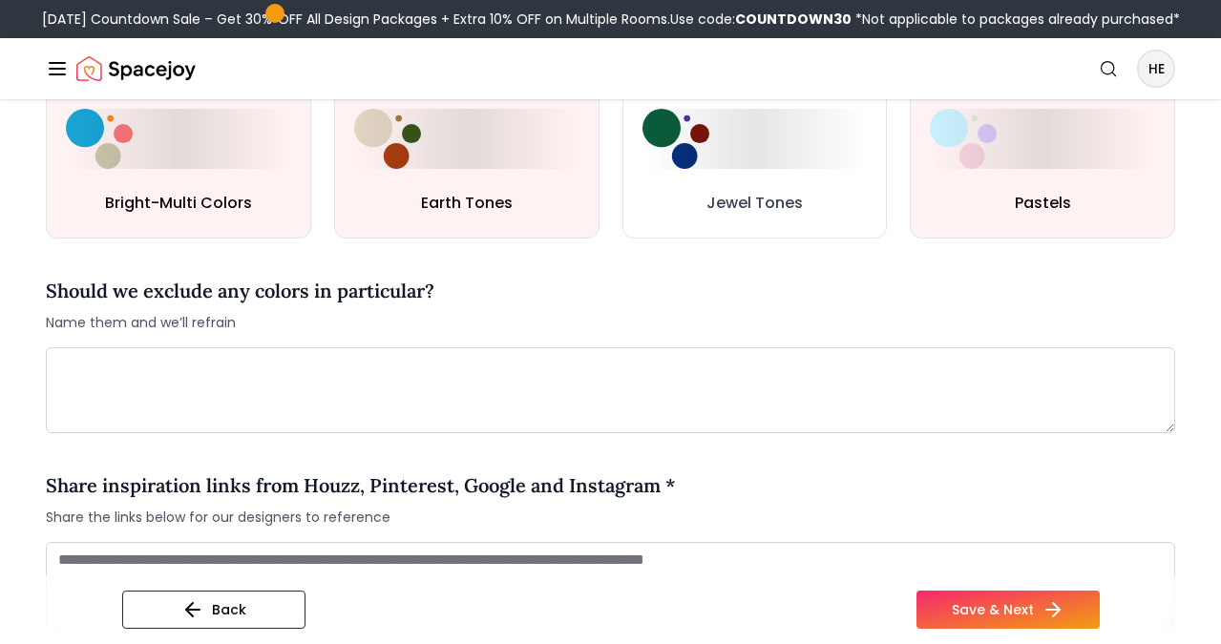
scroll to position [1177, 0]
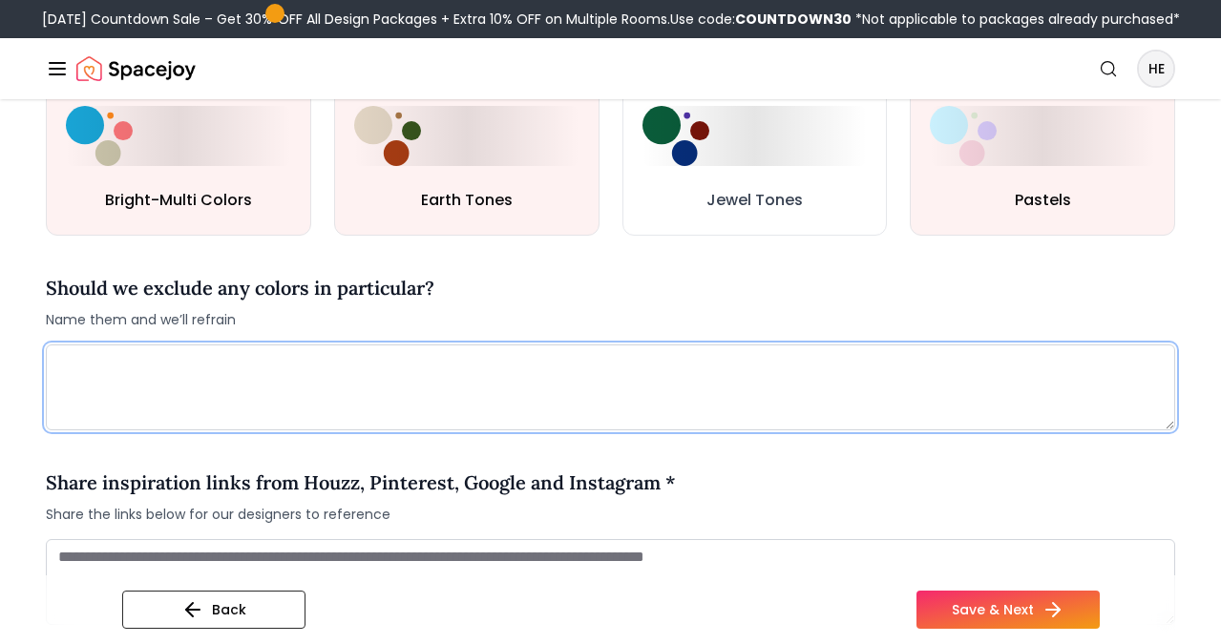
click at [597, 393] on textarea at bounding box center [610, 388] width 1129 height 86
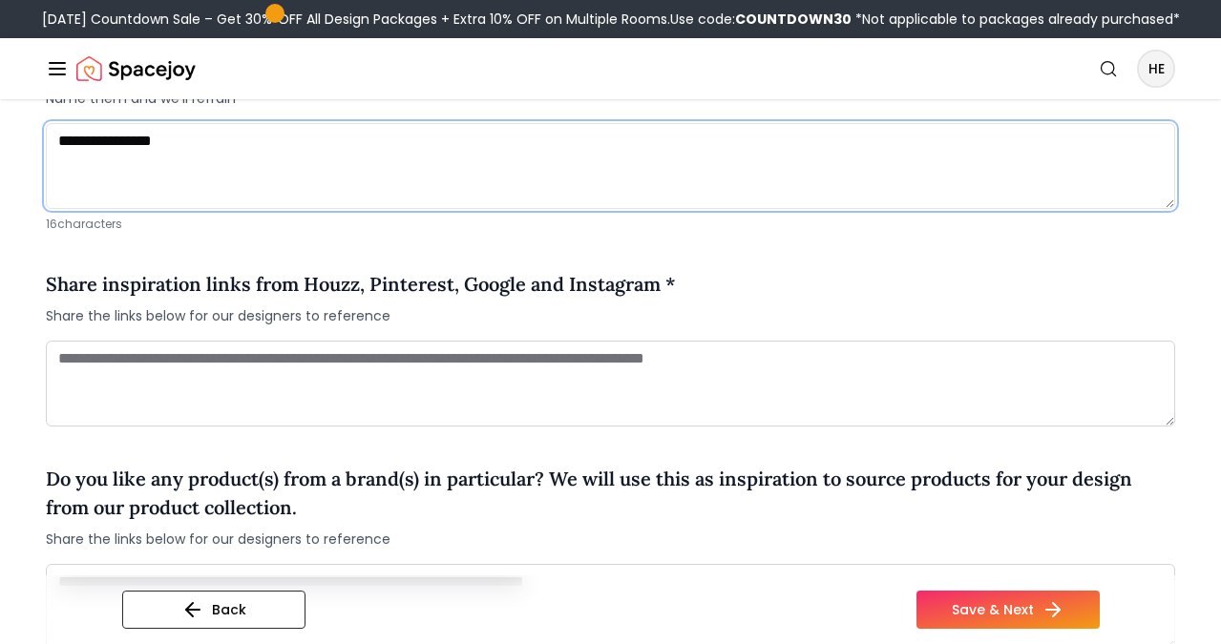
scroll to position [1401, 0]
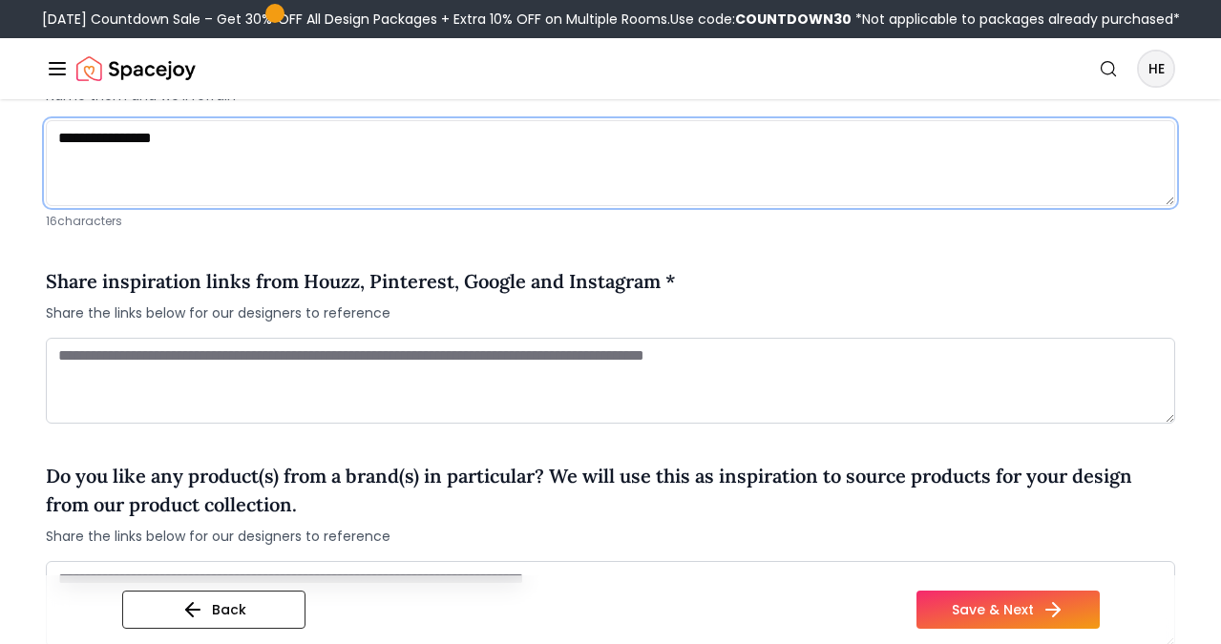
type textarea "**********"
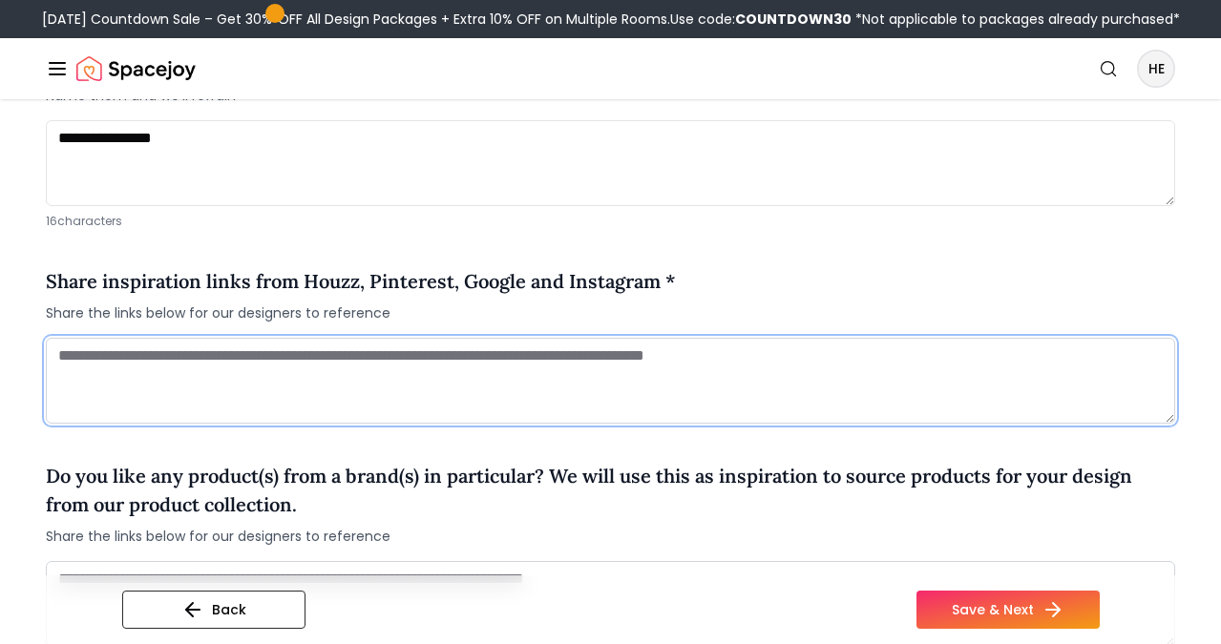
click at [484, 372] on textarea at bounding box center [610, 381] width 1129 height 86
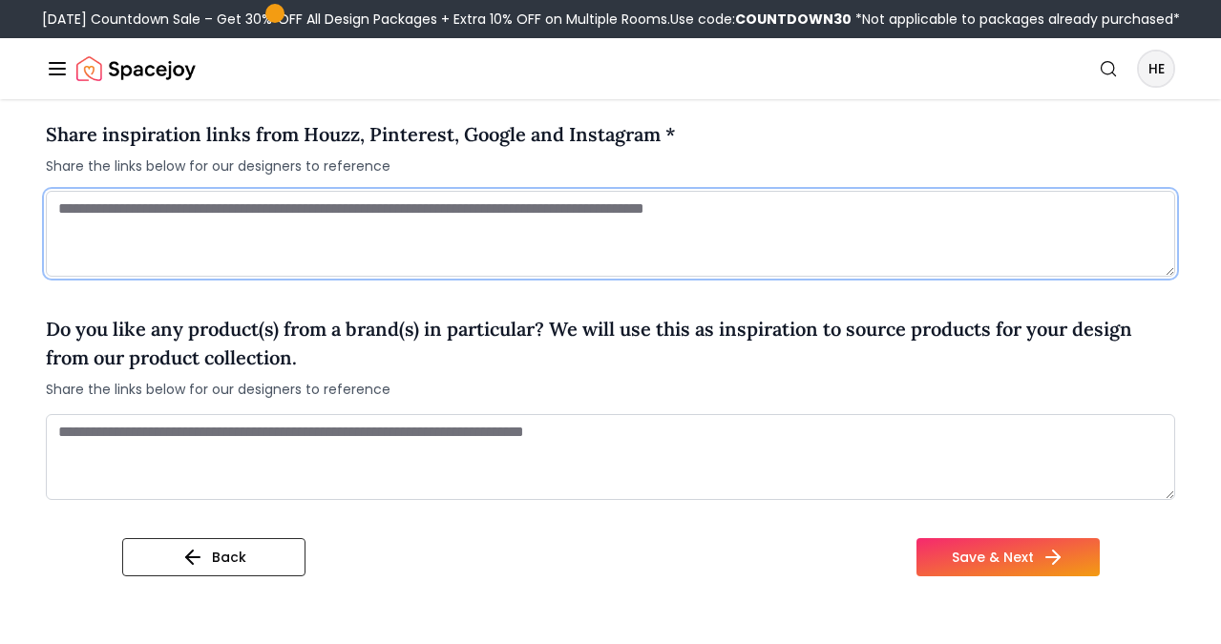
scroll to position [1556, 0]
